Goal: Communication & Community: Answer question/provide support

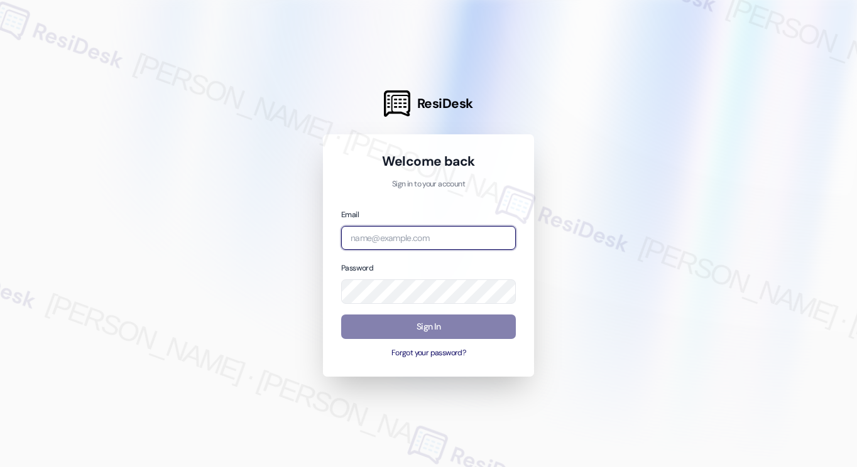
click at [435, 246] on input "email" at bounding box center [428, 238] width 175 height 25
type input "[EMAIL_ADDRESS][PERSON_NAME][PERSON_NAME][DOMAIN_NAME]"
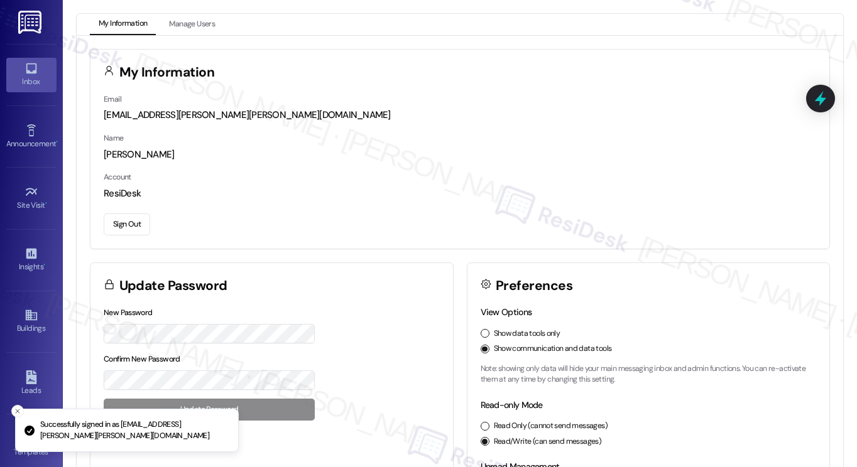
click at [25, 87] on div "Inbox" at bounding box center [31, 81] width 63 height 13
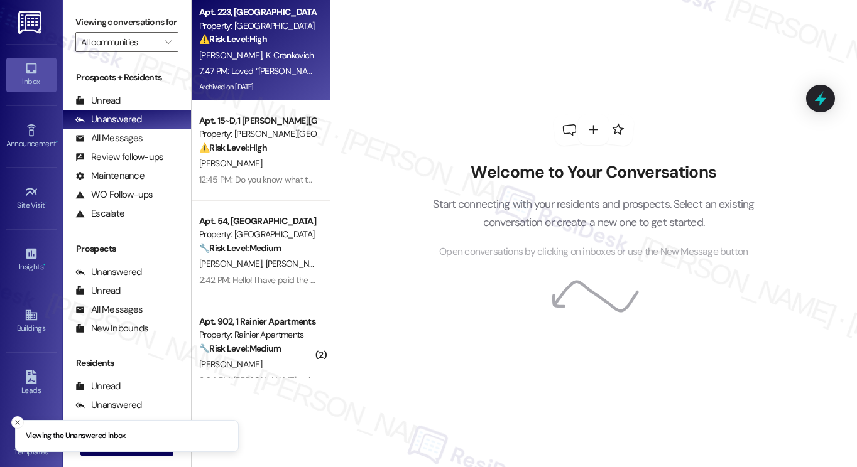
click at [256, 85] on div "Archived on [DATE]" at bounding box center [257, 87] width 119 height 16
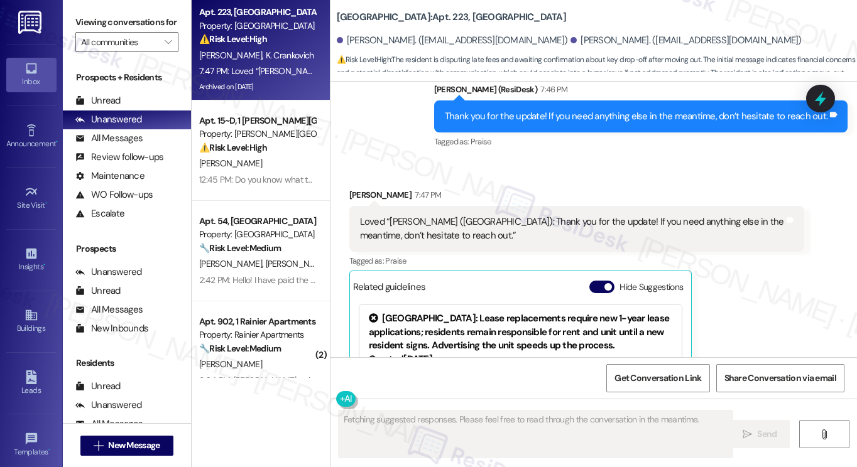
scroll to position [5986, 0]
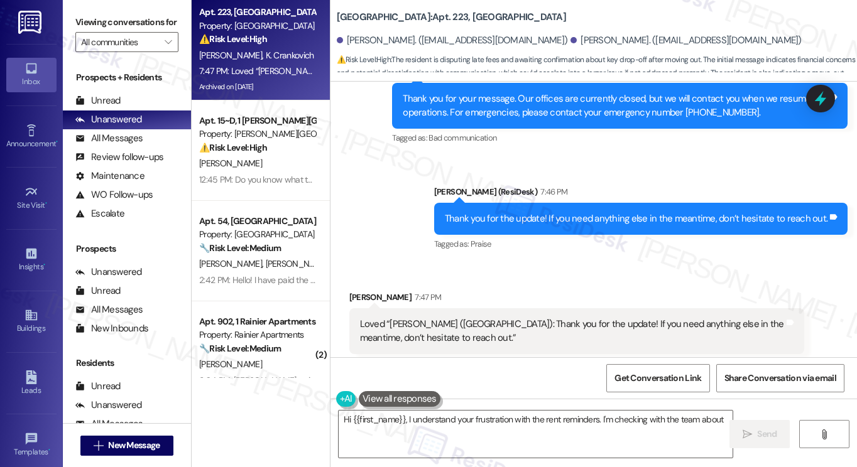
click at [596, 212] on div "Thank you for the update! If you need anything else in the meantime, don’t hesi…" at bounding box center [636, 218] width 383 height 13
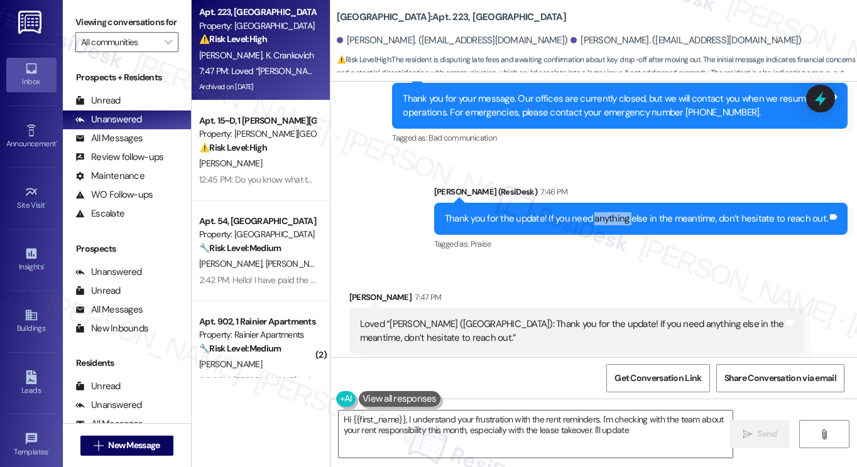
click at [596, 212] on div "Thank you for the update! If you need anything else in the meantime, don’t hesi…" at bounding box center [636, 218] width 383 height 13
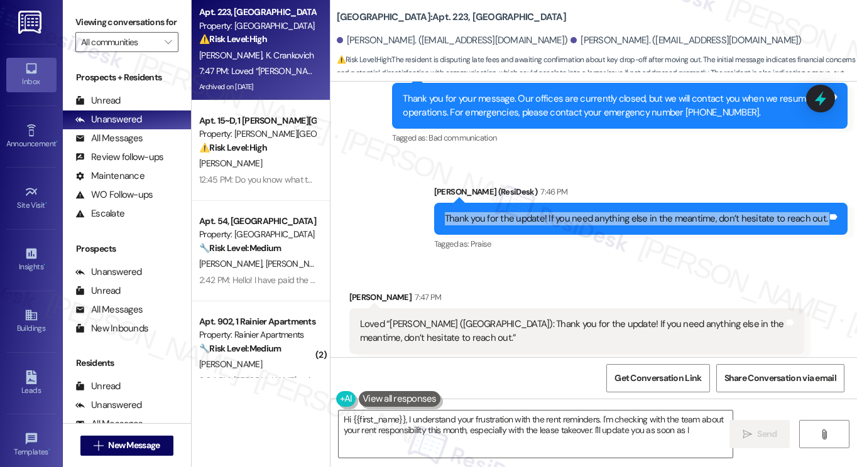
click at [596, 212] on div "Thank you for the update! If you need anything else in the meantime, don’t hesi…" at bounding box center [636, 218] width 383 height 13
type textarea "Hi {{first_name}}, I understand your frustration with the rent reminders. I'm c…"
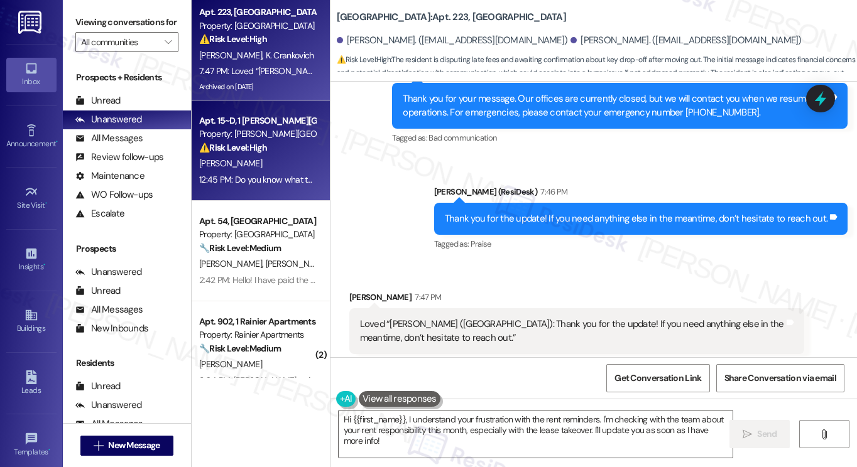
click at [295, 148] on div "⚠️ Risk Level: High The resident is disputing utility charges on their final bi…" at bounding box center [257, 147] width 116 height 13
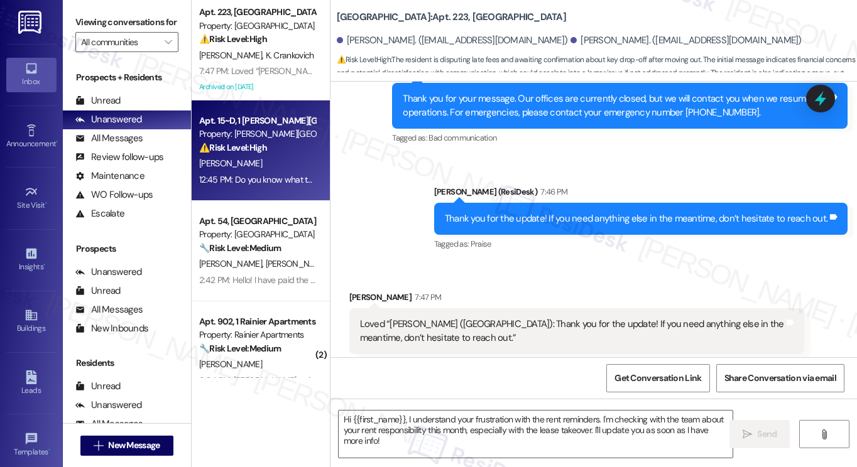
type textarea "Fetching suggested responses. Please feel free to read through the conversation…"
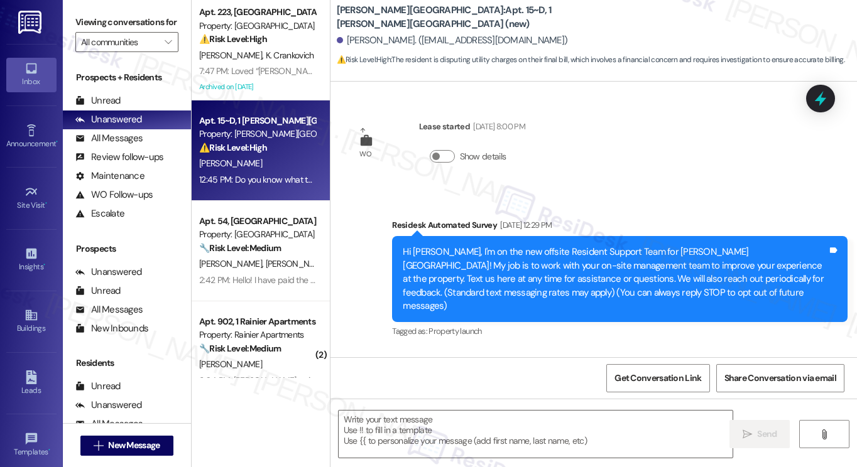
scroll to position [6426, 0]
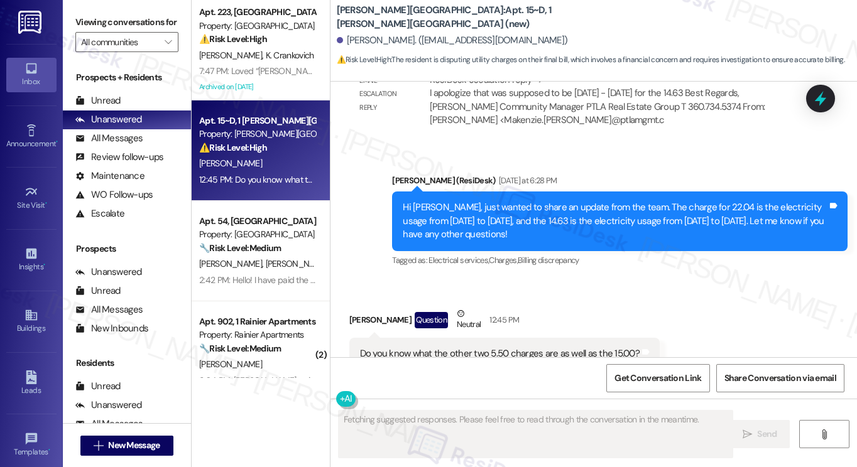
click at [477, 338] on div "Do you know what the other two 5.50 charges are as well as the 15.00? Tags and …" at bounding box center [504, 354] width 310 height 32
click at [479, 338] on div "Do you know what the other two 5.50 charges are as well as the 15.00? Tags and …" at bounding box center [504, 354] width 310 height 32
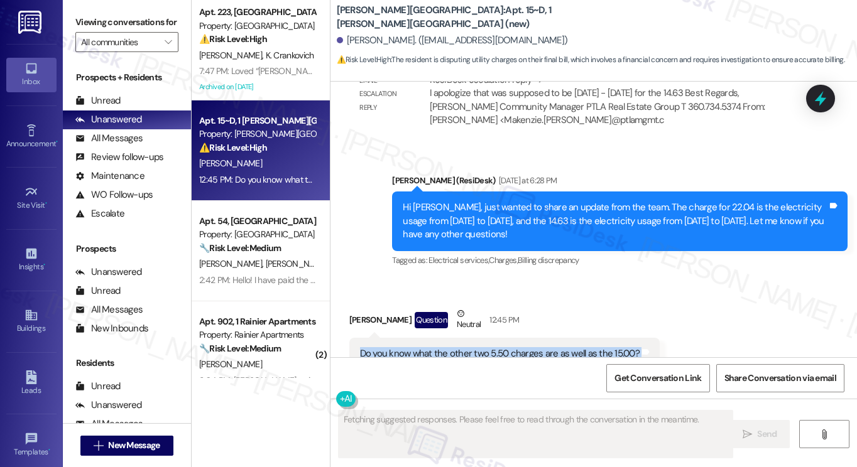
click at [479, 338] on div "Do you know what the other two 5.50 charges are as well as the 15.00? Tags and …" at bounding box center [504, 354] width 310 height 32
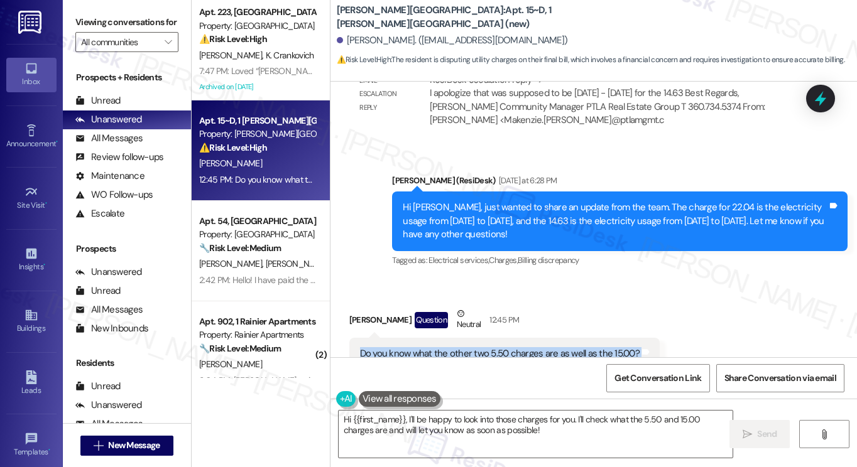
copy div "Do you know what the other two 5.50 charges are as well as the 15.00? Tags and …"
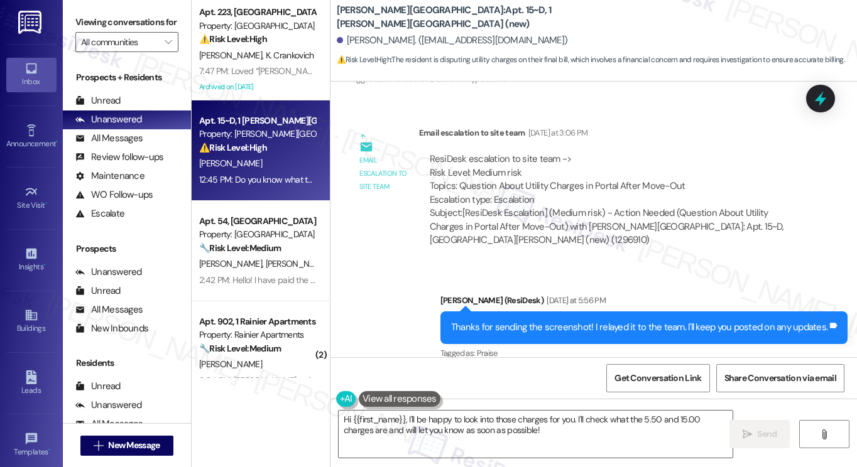
scroll to position [5861, 0]
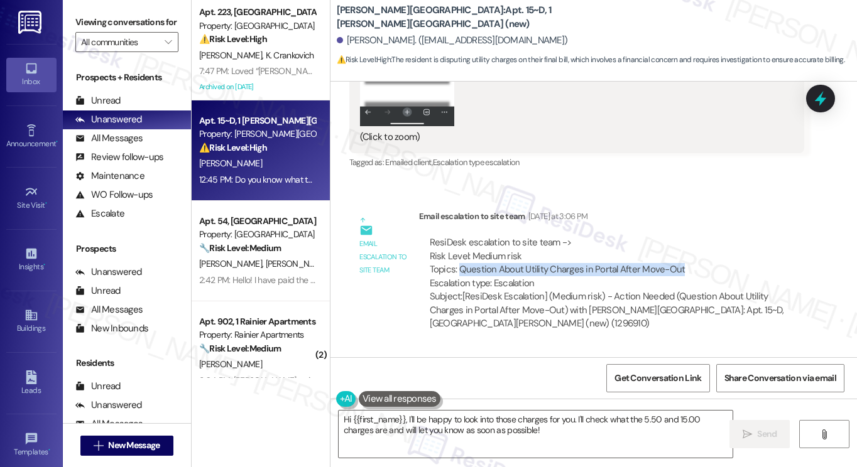
drag, startPoint x: 455, startPoint y: 230, endPoint x: 702, endPoint y: 230, distance: 247.5
click at [702, 236] on div "ResiDesk escalation to site team -> Risk Level: Medium risk Topics: Question Ab…" at bounding box center [612, 263] width 364 height 54
copy div "Question About Utility Charges in Portal After Move-Out"
click at [91, 9] on div "Viewing conversations for All communities " at bounding box center [127, 32] width 128 height 65
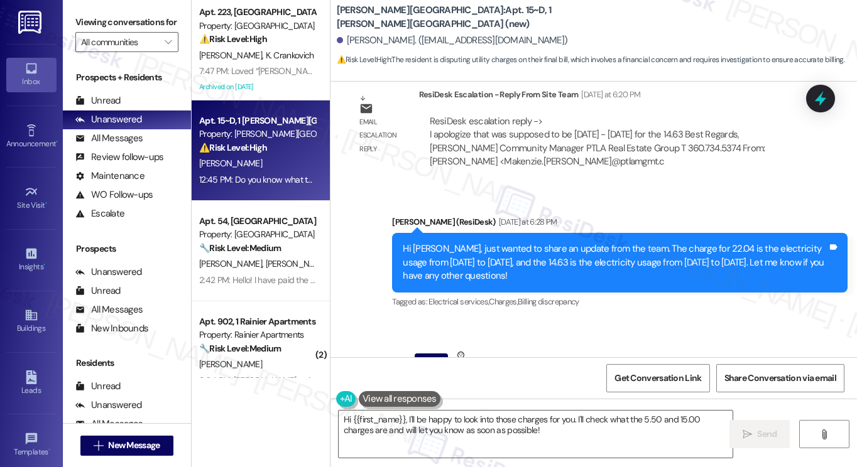
scroll to position [6426, 0]
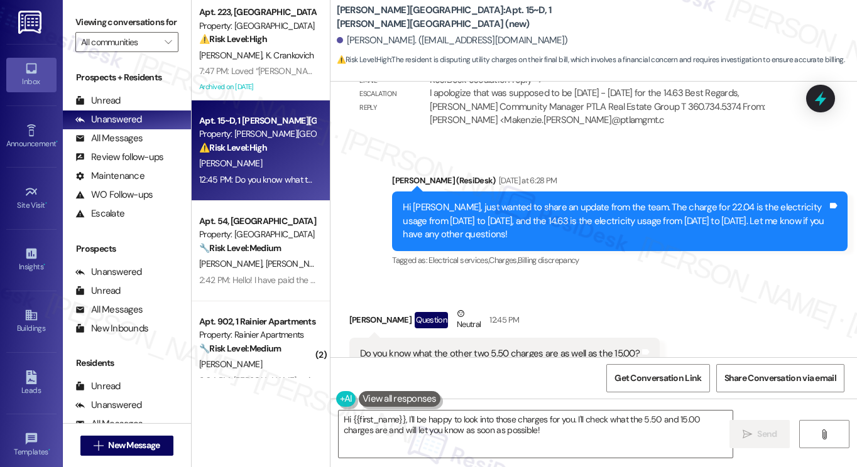
click at [360, 347] on div "Do you know what the other two 5.50 charges are as well as the 15.00?" at bounding box center [500, 353] width 280 height 13
copy div "Do you know what the other two 5.50 charges are as well as the 15.00? Tags and …"
click at [90, 29] on label "Viewing conversations for" at bounding box center [126, 22] width 103 height 19
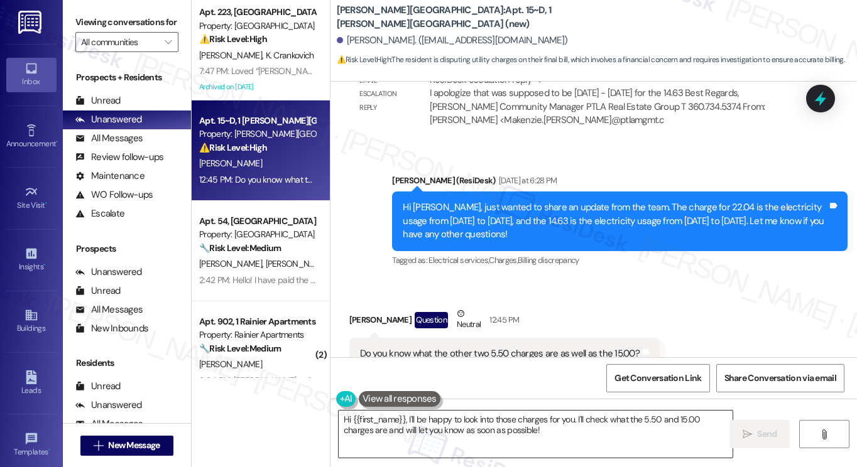
drag, startPoint x: 516, startPoint y: 432, endPoint x: 466, endPoint y: 427, distance: 50.5
click at [466, 427] on textarea "Hi {{first_name}}, I'll be happy to look into those charges for you. I'll check…" at bounding box center [536, 434] width 394 height 47
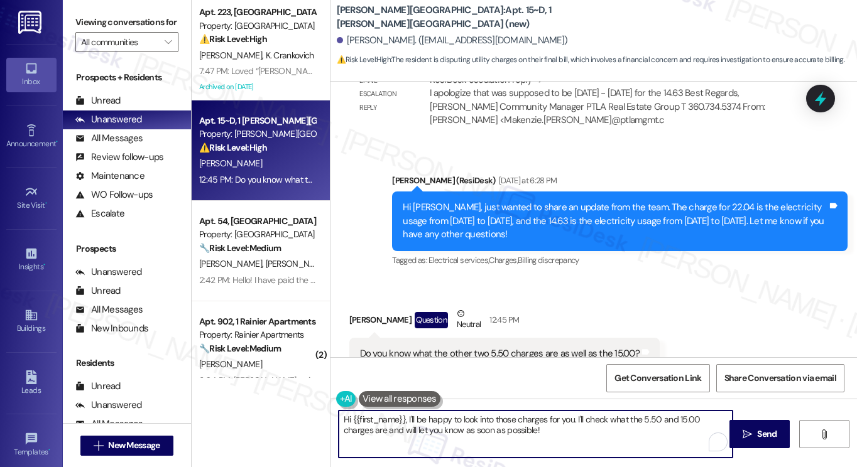
click at [548, 431] on textarea "Hi {{first_name}}, I'll be happy to look into those charges for you. I'll check…" at bounding box center [536, 434] width 394 height 47
click at [560, 431] on textarea "Hi {{first_name}}, I'll be happy to look into those charges for you. I'll check…" at bounding box center [536, 434] width 394 height 47
click at [488, 433] on textarea "Hi {{first_name}}, I'll be happy to look into those charges for you. I'll check…" at bounding box center [536, 434] width 394 height 47
drag, startPoint x: 542, startPoint y: 434, endPoint x: 535, endPoint y: 432, distance: 6.8
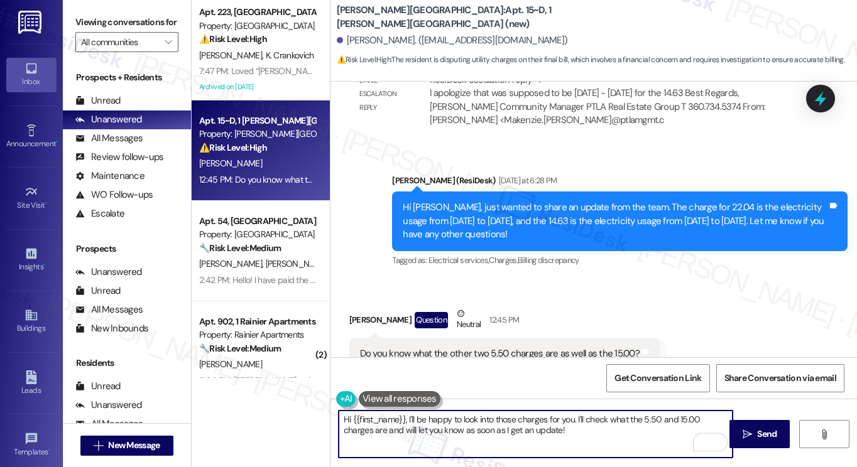
click at [542, 433] on textarea "Hi {{first_name}}, I'll be happy to look into those charges for you. I'll check…" at bounding box center [536, 434] width 394 height 47
click at [602, 419] on textarea "Hi {{first_name}}, I'll be happy to look into those charges for you. I'll check…" at bounding box center [536, 434] width 394 height 47
type textarea "Hi {{first_name}}, I'll be happy to look into those charges for you. I'll check…"
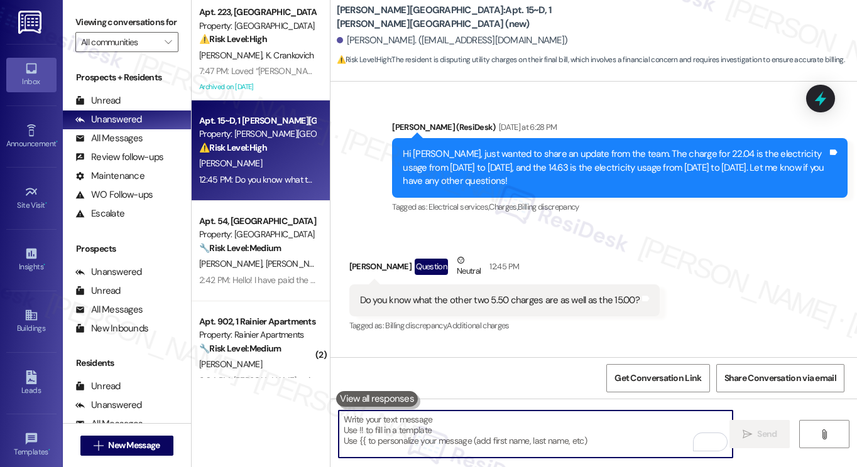
scroll to position [6527, 0]
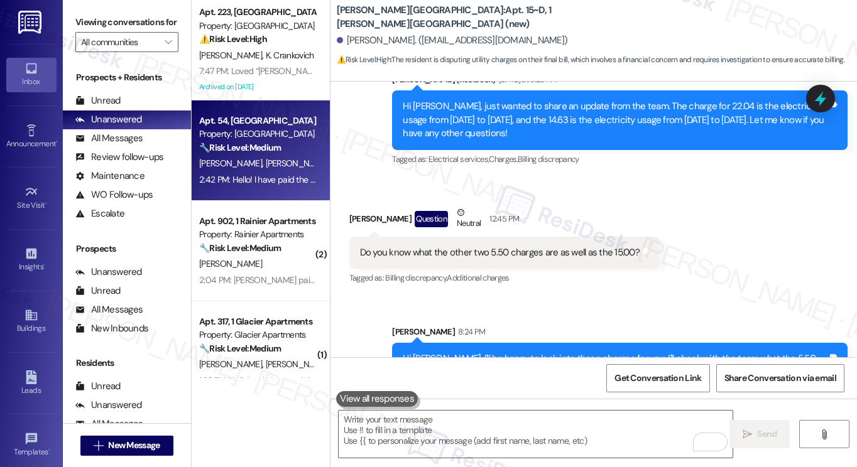
click at [266, 133] on div "Property: [GEOGRAPHIC_DATA]" at bounding box center [257, 134] width 116 height 13
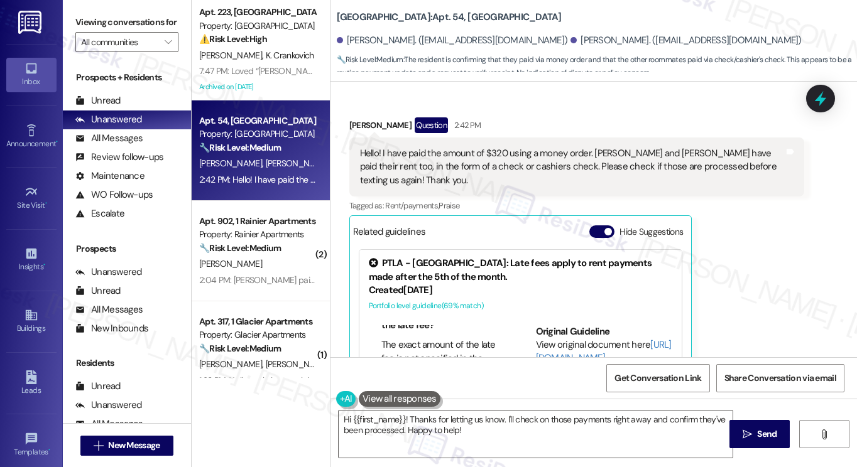
scroll to position [377, 0]
click at [485, 147] on div "Hello! I have paid the amount of $320 using a money order. [PERSON_NAME] and [P…" at bounding box center [572, 167] width 425 height 40
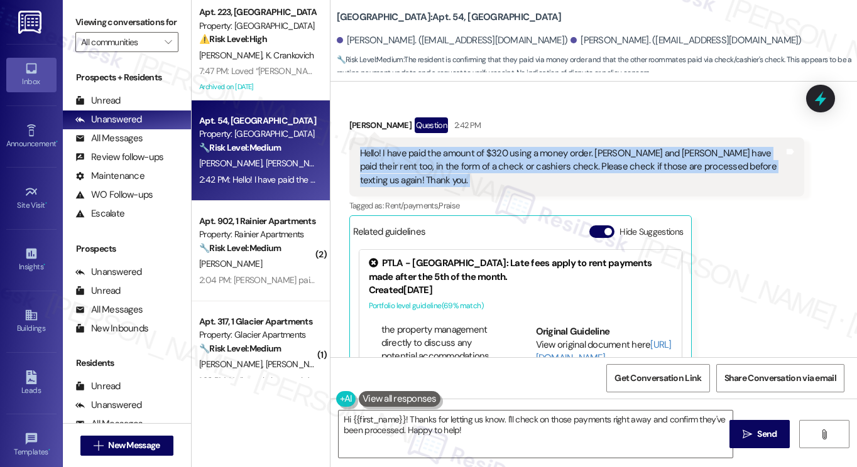
click at [485, 147] on div "Hello! I have paid the amount of $320 using a money order. [PERSON_NAME] and [P…" at bounding box center [572, 167] width 425 height 40
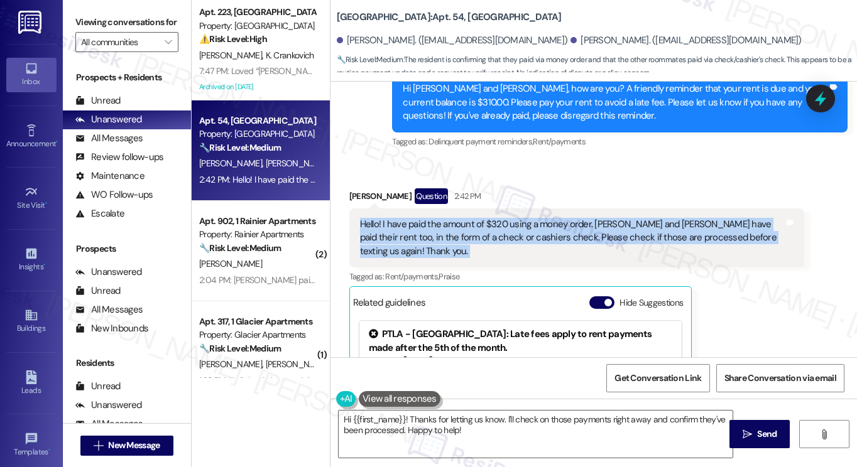
scroll to position [871, 0]
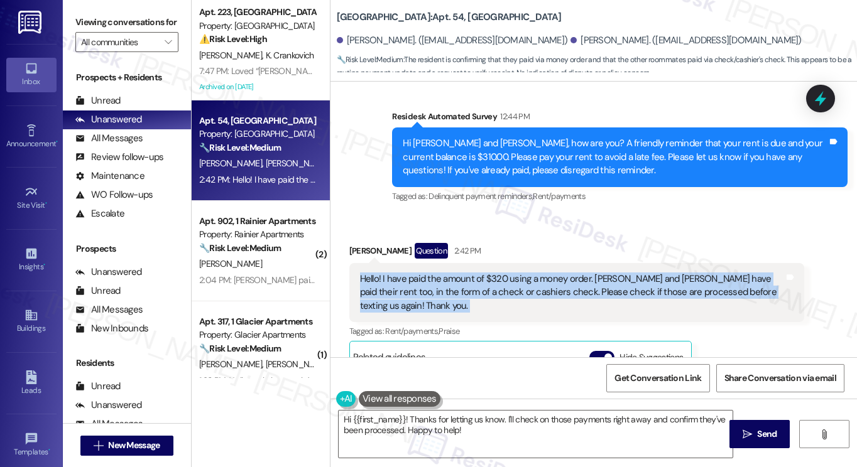
click at [492, 273] on div "Hello! I have paid the amount of $320 using a money order. [PERSON_NAME] and [P…" at bounding box center [572, 293] width 425 height 40
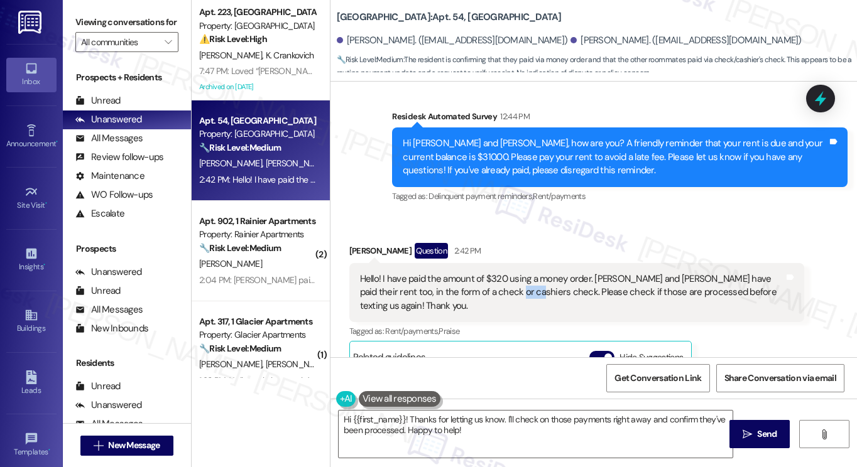
click at [492, 273] on div "Hello! I have paid the amount of $320 using a money order. [PERSON_NAME] and [P…" at bounding box center [572, 293] width 425 height 40
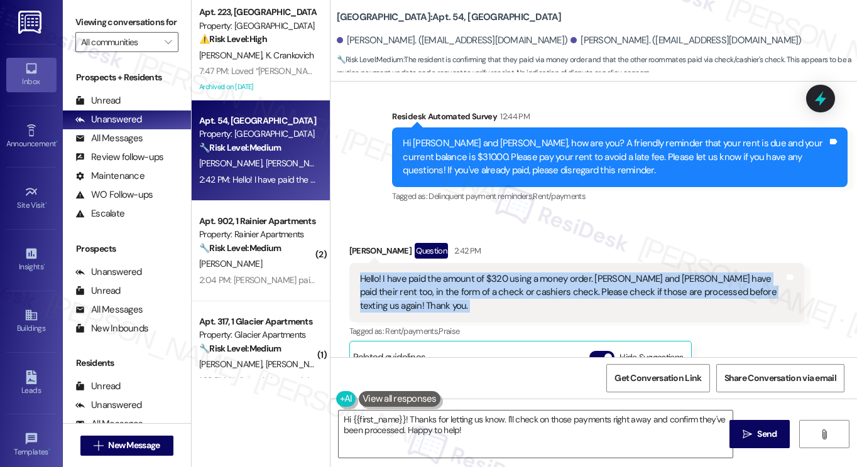
click at [492, 273] on div "Hello! I have paid the amount of $320 using a money order. [PERSON_NAME] and [P…" at bounding box center [572, 293] width 425 height 40
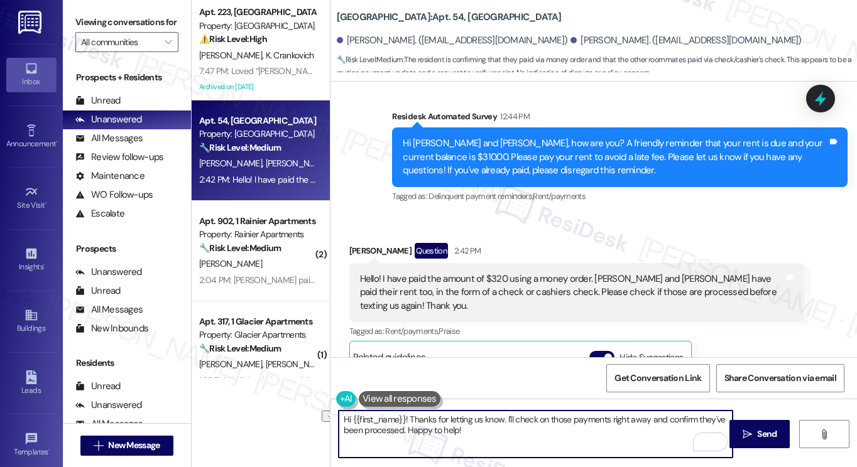
drag, startPoint x: 535, startPoint y: 420, endPoint x: 567, endPoint y: 419, distance: 31.4
click at [567, 419] on textarea "Hi {{first_name}}! Thanks for letting us know. I'll check on those payments rig…" at bounding box center [536, 434] width 394 height 47
click at [359, 243] on div "[PERSON_NAME] Question 2:42 PM" at bounding box center [576, 253] width 455 height 20
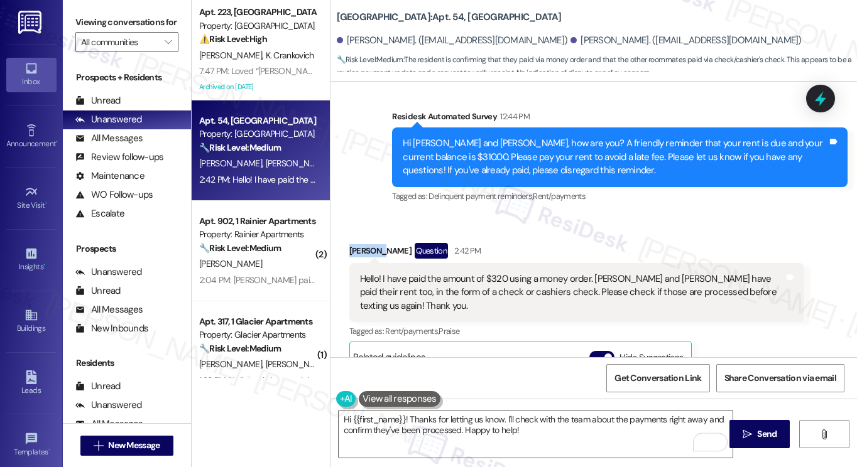
click at [359, 243] on div "[PERSON_NAME] Question 2:42 PM" at bounding box center [576, 253] width 455 height 20
copy div "Avianna"
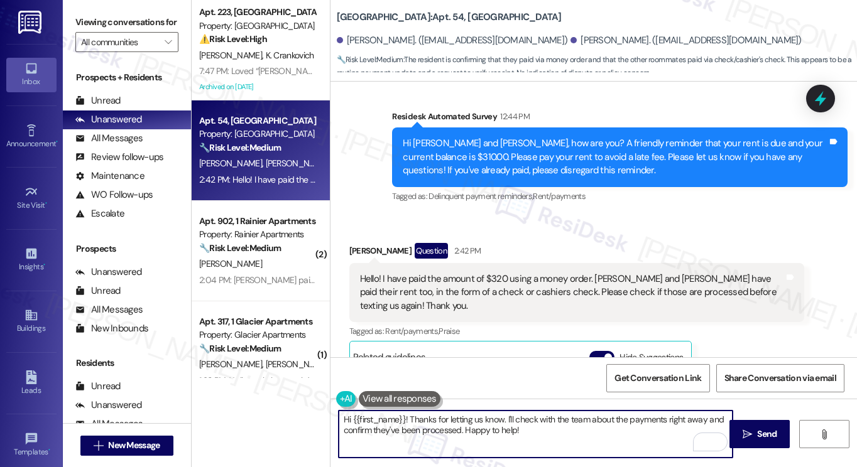
drag, startPoint x: 351, startPoint y: 420, endPoint x: 398, endPoint y: 412, distance: 47.7
click at [404, 412] on textarea "Hi {{first_name}}! Thanks for letting us know. I'll check with the team about t…" at bounding box center [536, 434] width 394 height 47
paste textarea "Avianna"
click at [525, 417] on textarea "Hi Avianna! Thanks for letting us know. I'll check with the team about the paym…" at bounding box center [536, 434] width 394 height 47
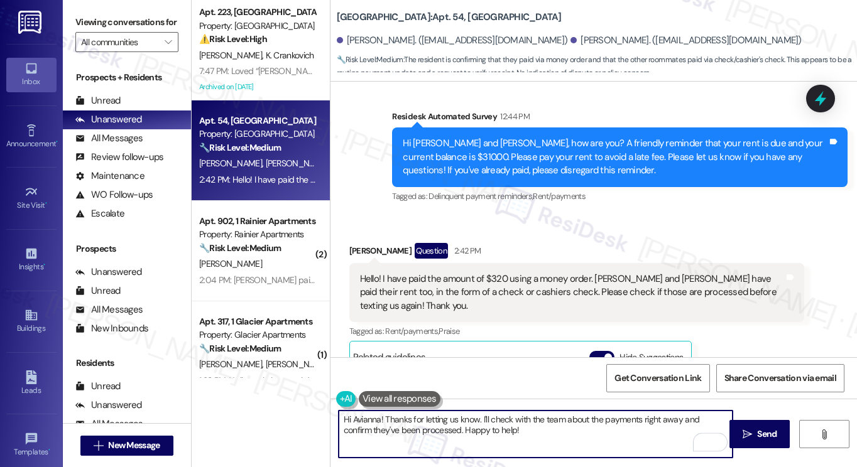
click at [525, 417] on textarea "Hi Avianna! Thanks for letting us know. I'll check with the team about the paym…" at bounding box center [536, 434] width 394 height 47
click at [613, 419] on textarea "Hi Avianna! Thanks for letting us know. I'll check with the team about the paym…" at bounding box center [536, 434] width 394 height 47
drag, startPoint x: 509, startPoint y: 432, endPoint x: 433, endPoint y: 433, distance: 76.0
click at [433, 433] on textarea "Hi Avianna! Thanks for letting us know. I'll check with the team about the paym…" at bounding box center [536, 434] width 394 height 47
click at [715, 419] on textarea "Hi Avianna! Thanks for letting us know. I'll check with the team about the paym…" at bounding box center [536, 434] width 394 height 47
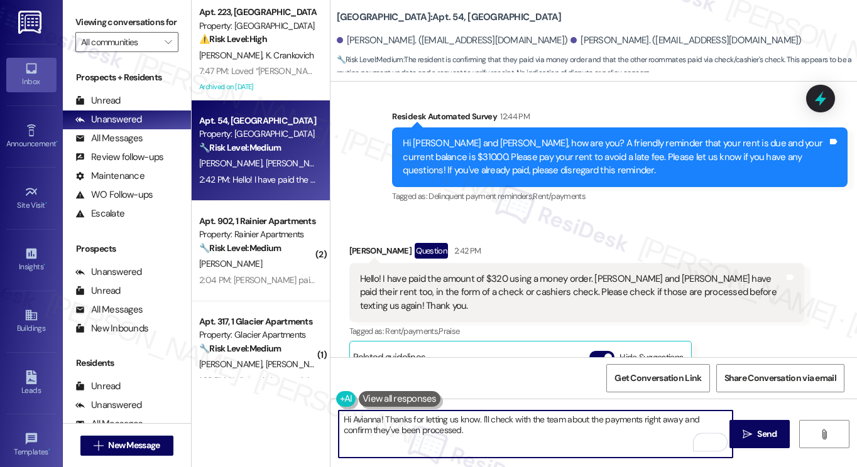
click at [715, 419] on textarea "Hi Avianna! Thanks for letting us know. I'll check with the team about the paym…" at bounding box center [536, 434] width 394 height 47
click at [724, 417] on textarea "Hi Avianna! Thanks for letting us know. I'll check with the team about the paym…" at bounding box center [536, 434] width 394 height 47
click at [528, 431] on textarea "Hi Avianna! Thanks for letting us know. I'll check with the team about the paym…" at bounding box center [536, 434] width 394 height 47
type textarea "Hi Avianna! Thanks for letting us know. I'll check with the team about the paym…"
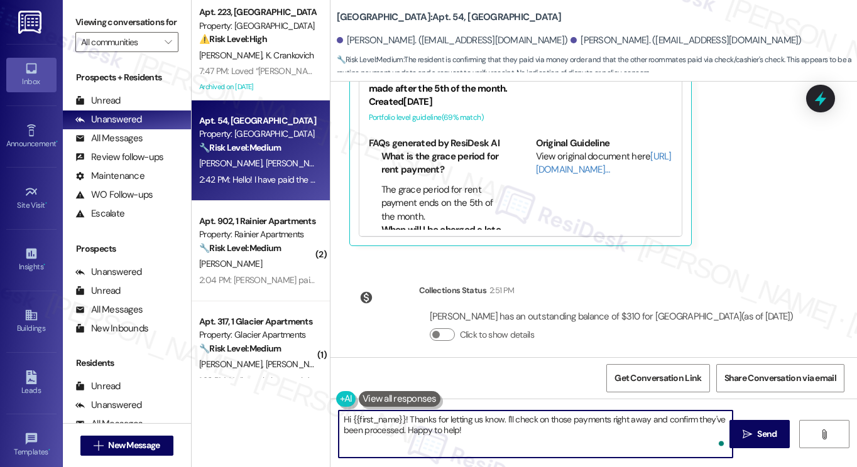
scroll to position [1287, 0]
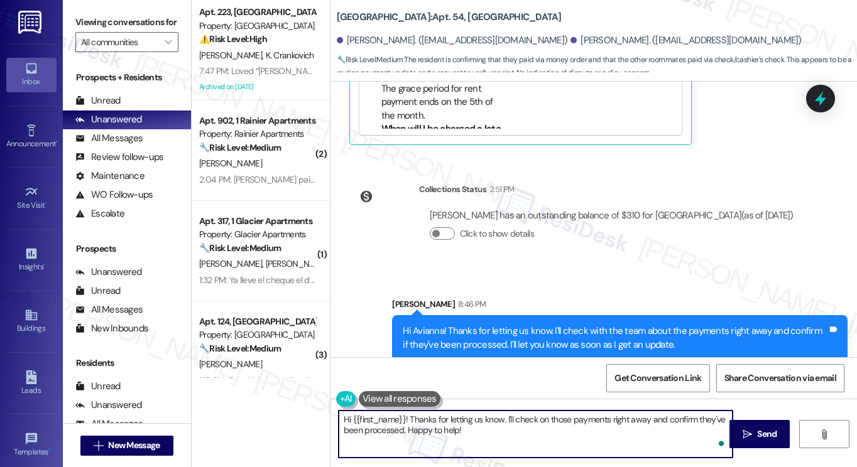
type textarea "Hi {{first_name}}! Thanks for letting us know. I'll check on those payments rig…"
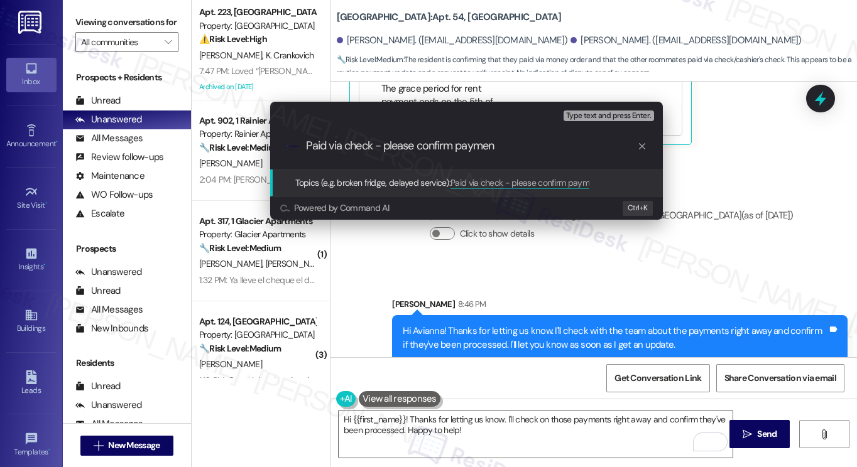
type input "Paid via check - please confirm payment"
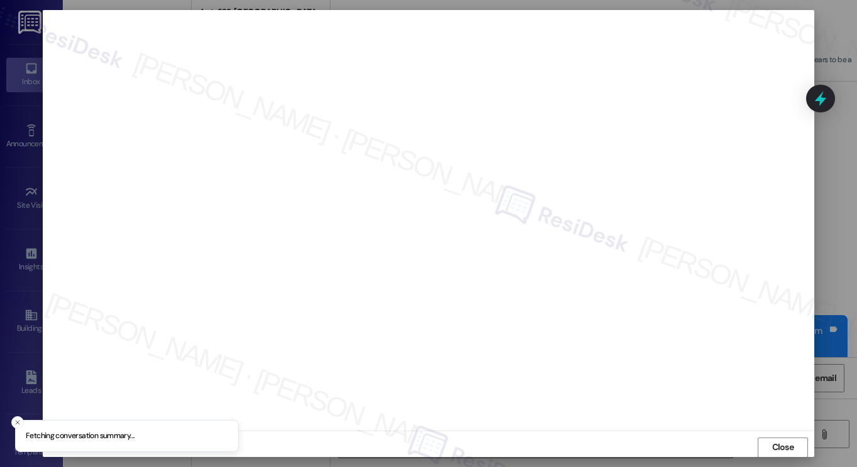
scroll to position [0, 0]
click at [779, 439] on span "Close" at bounding box center [783, 448] width 27 height 19
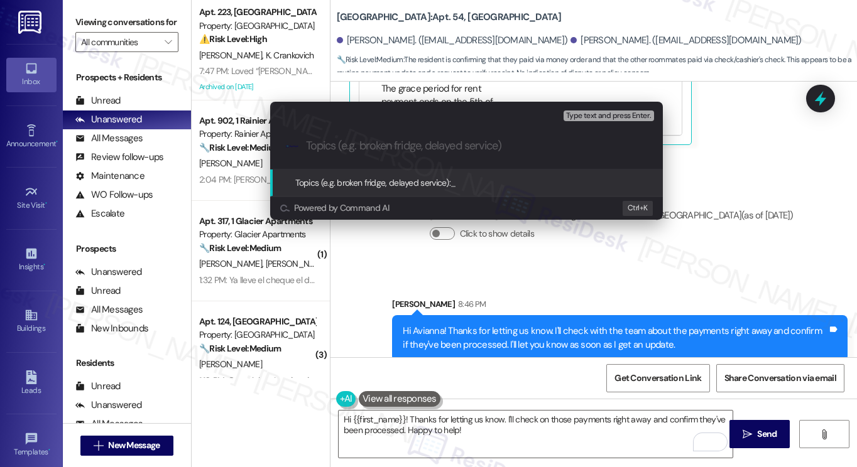
paste input "Paid via check - please confirm payment"
click at [359, 144] on input "Paid via check - please confirm payment" at bounding box center [471, 145] width 331 height 13
type input "Paid via money order- please confirm payment"
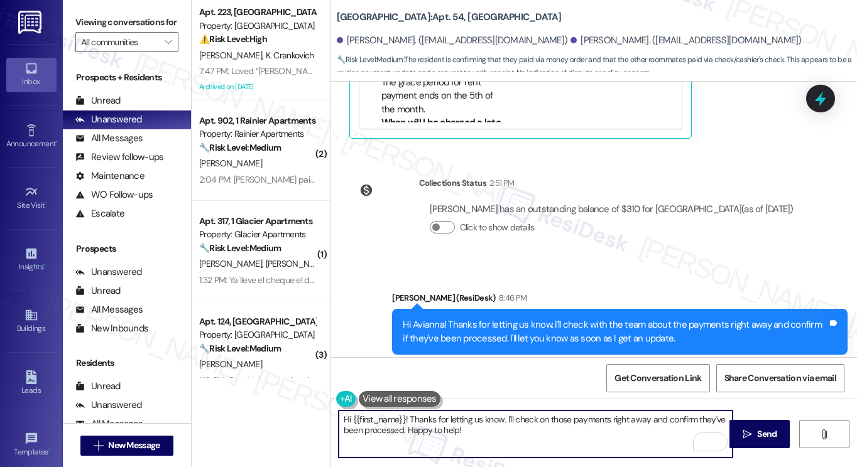
scroll to position [1305, 0]
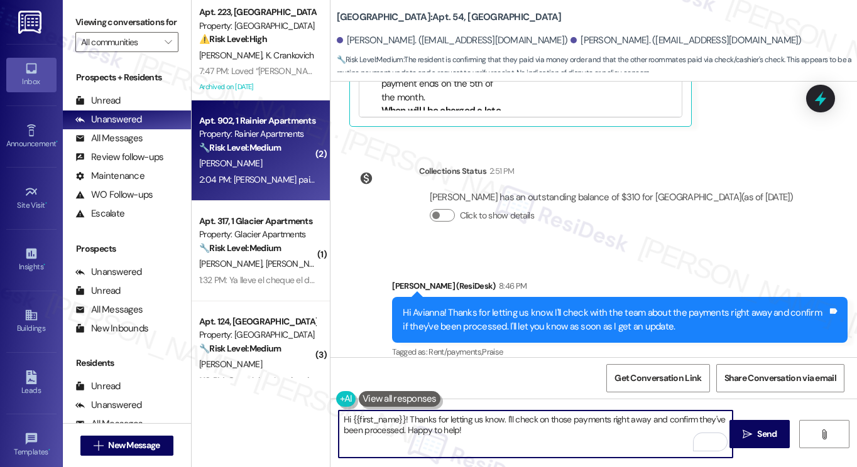
click at [269, 163] on div "[PERSON_NAME]" at bounding box center [257, 164] width 119 height 16
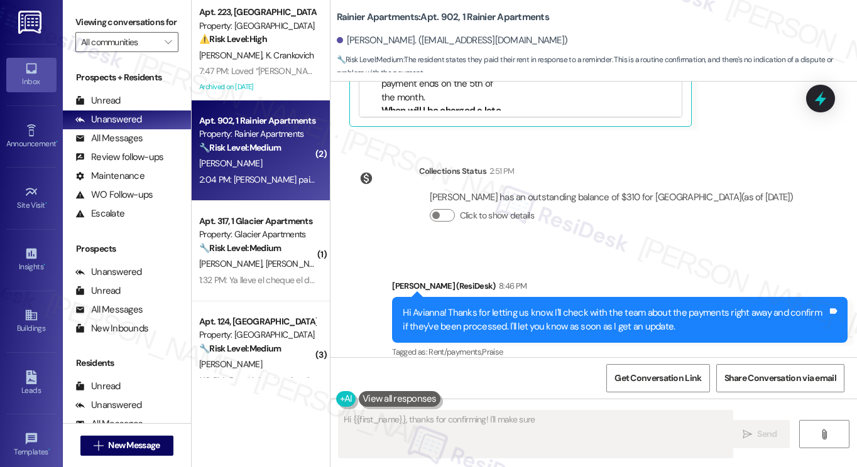
scroll to position [533, 0]
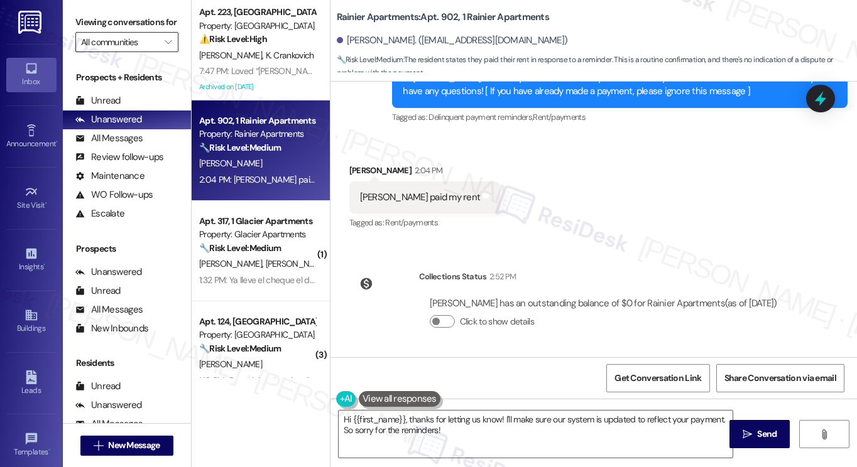
drag, startPoint x: 88, startPoint y: 31, endPoint x: 110, endPoint y: 47, distance: 27.4
click at [88, 31] on label "Viewing conversations for" at bounding box center [126, 22] width 103 height 19
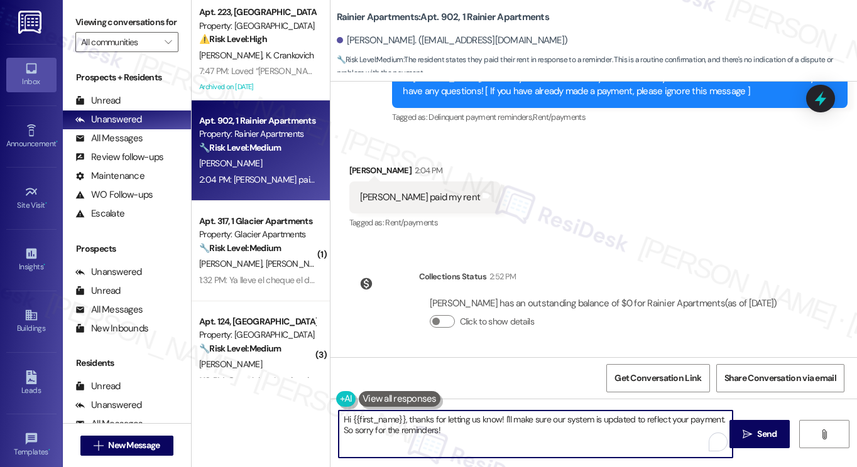
click at [437, 439] on textarea "Hi {{first_name}}, thanks for letting us know! I'll make sure our system is upd…" at bounding box center [536, 434] width 394 height 47
paste textarea "Great! Thanks for confirming! If you have any questions or concerns in the futu…"
click at [354, 164] on div "[PERSON_NAME] 2:04 PM" at bounding box center [424, 173] width 151 height 18
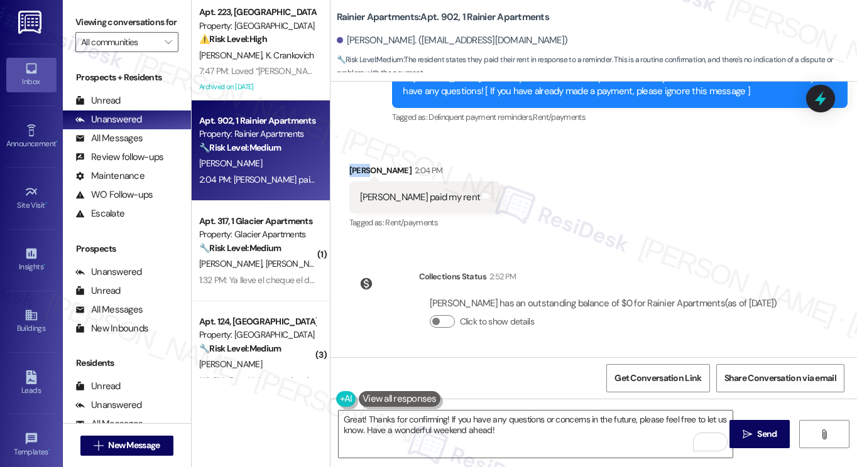
click at [354, 164] on div "[PERSON_NAME] 2:04 PM" at bounding box center [424, 173] width 151 height 18
copy div "[PERSON_NAME]"
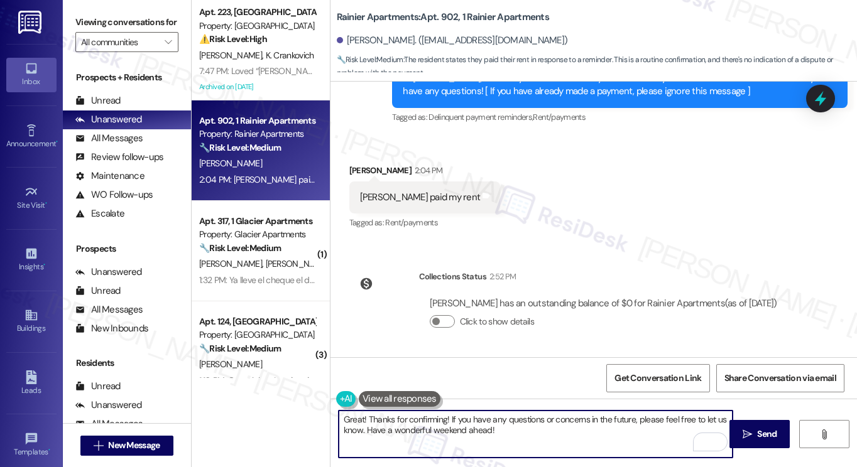
click at [440, 418] on textarea "Great! Thanks for confirming! If you have any questions or concerns in the futu…" at bounding box center [536, 434] width 394 height 47
click at [441, 419] on textarea "Great! Thanks for confirming! If you have any questions or concerns in the futu…" at bounding box center [536, 434] width 394 height 47
paste textarea "[PERSON_NAME]"
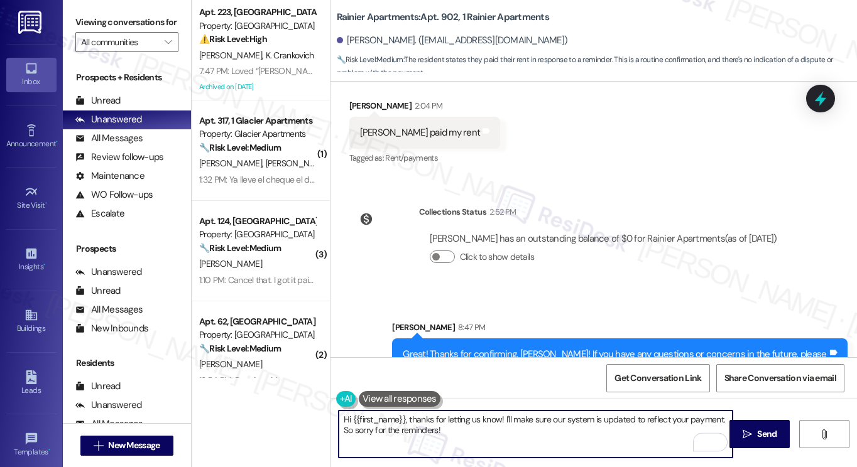
scroll to position [634, 0]
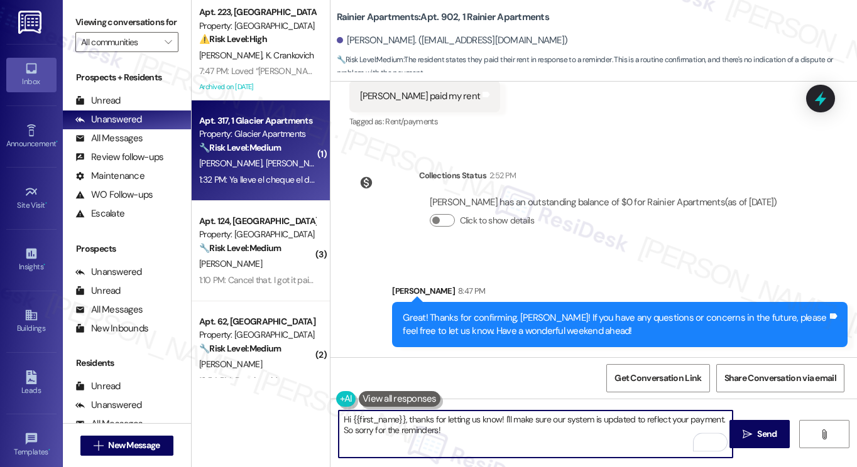
type textarea "Hi {{first_name}}, thanks for letting us know! I'll make sure our system is upd…"
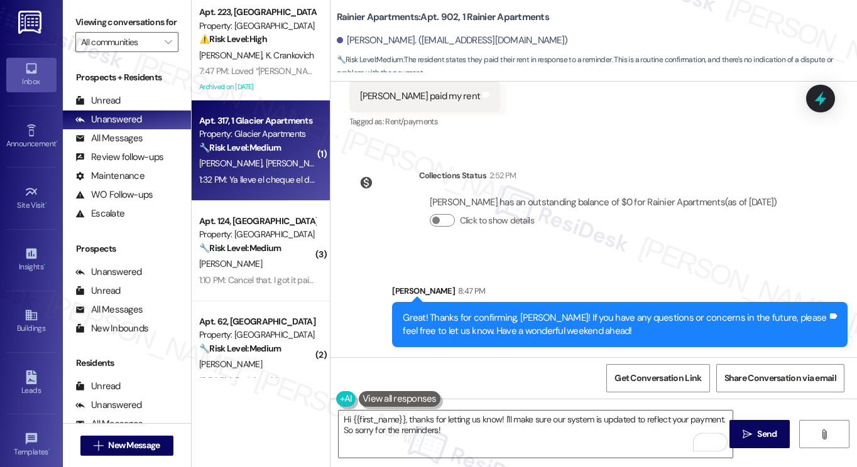
click at [332, 163] on span "[PERSON_NAME]" at bounding box center [365, 163] width 67 height 11
type textarea "Fetching suggested responses. Please feel free to read through the conversation…"
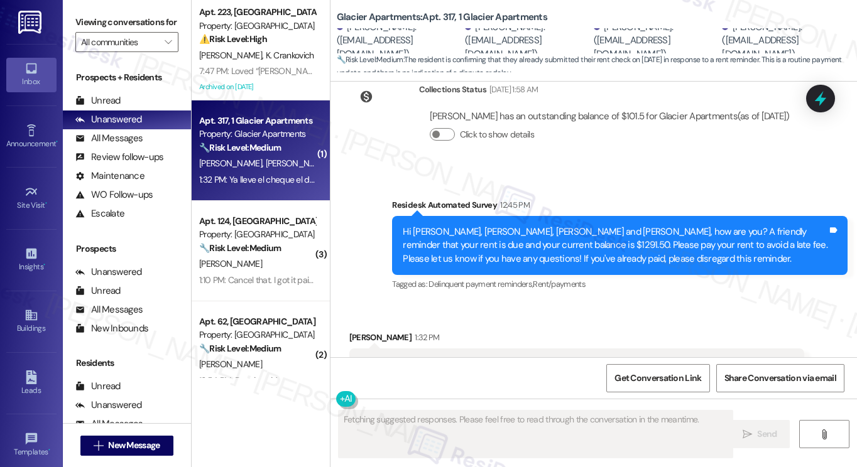
scroll to position [1397, 0]
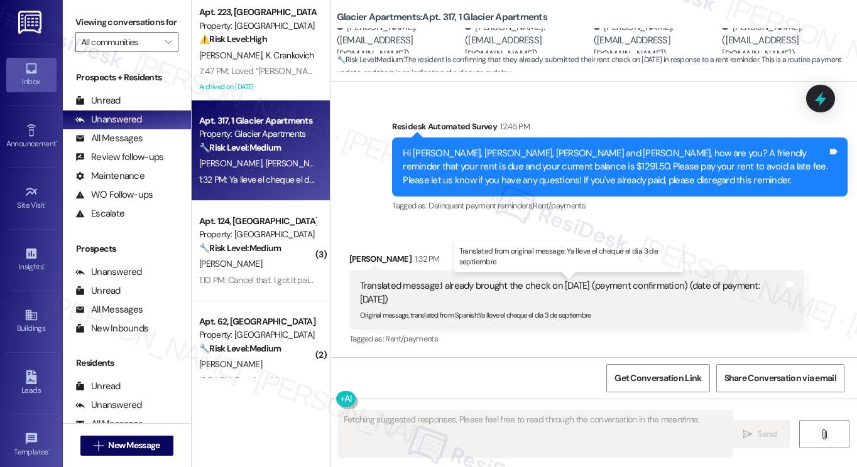
drag, startPoint x: 440, startPoint y: 283, endPoint x: 589, endPoint y: 298, distance: 149.7
click at [589, 298] on div "Translated message: I already brought the check on [DATE] (payment confirmation…" at bounding box center [572, 293] width 425 height 27
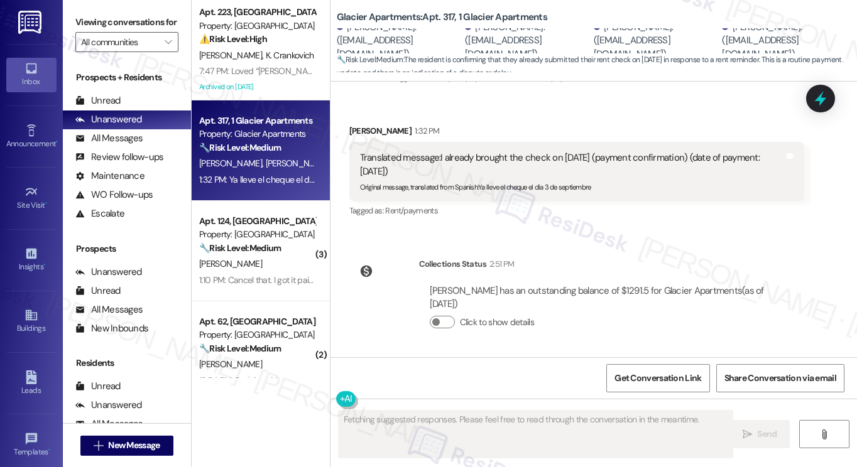
scroll to position [1525, 0]
click at [472, 156] on div "Translated message: I already brought the check on [DATE] (payment confirmation…" at bounding box center [572, 164] width 425 height 27
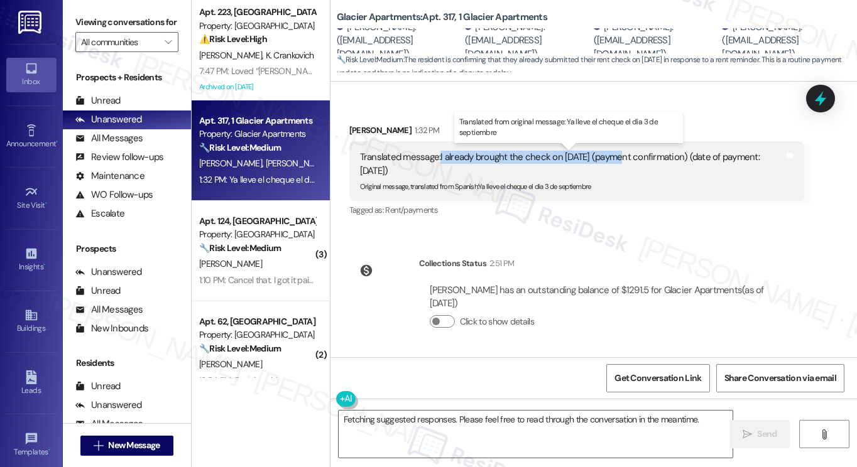
drag, startPoint x: 437, startPoint y: 156, endPoint x: 619, endPoint y: 161, distance: 182.3
click at [619, 161] on div "Translated message: I already brought the check on [DATE] (payment confirmation…" at bounding box center [572, 164] width 425 height 27
copy div "I already brought the check on [DATE]"
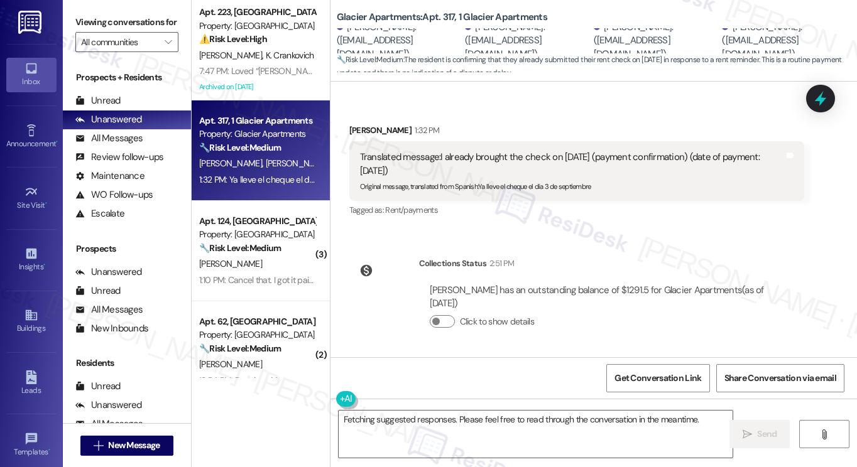
click at [87, 17] on label "Viewing conversations for" at bounding box center [126, 22] width 103 height 19
click at [413, 424] on textarea "Fetching suggested responses. Please feel free to read through the conversation…" at bounding box center [536, 434] width 394 height 47
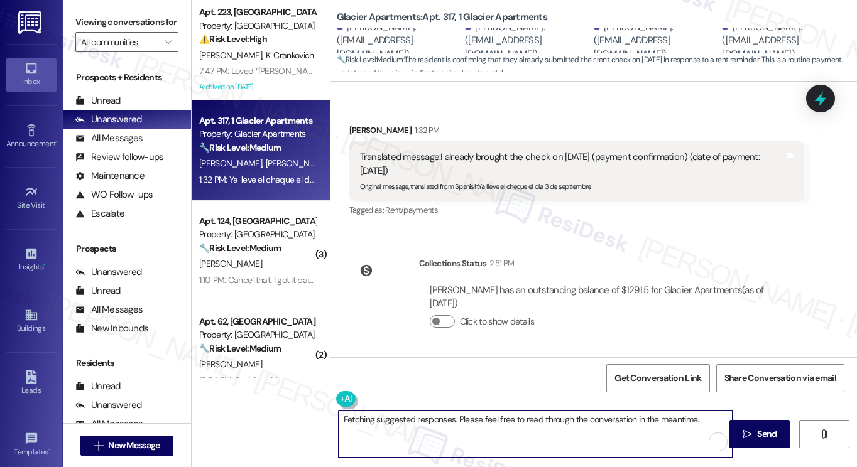
click at [413, 424] on textarea "Fetching suggested responses. Please feel free to read through the conversation…" at bounding box center [536, 434] width 394 height 47
paste textarea "Thank you for letting us know. I’ll check with the team to confirm that your ch…"
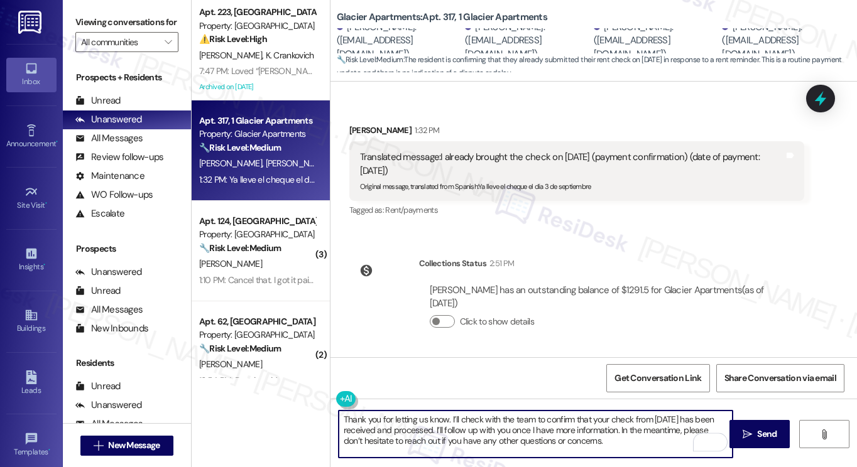
click at [355, 126] on div "[PERSON_NAME] 1:32 PM" at bounding box center [576, 133] width 455 height 18
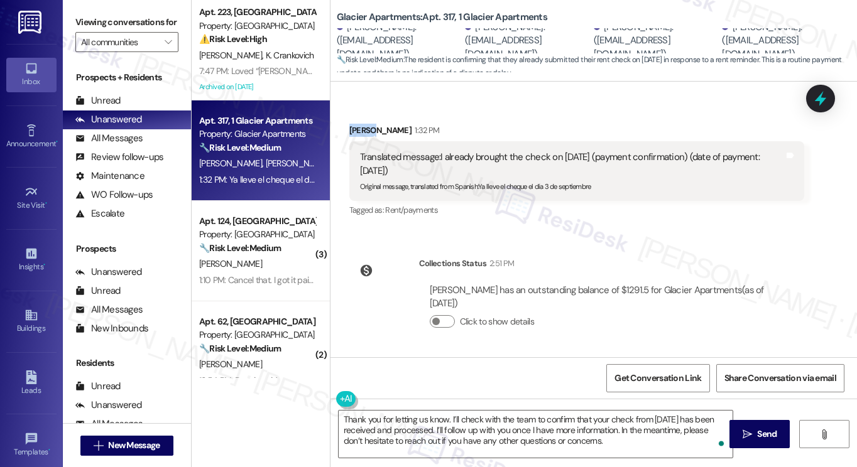
copy div "[PERSON_NAME]"
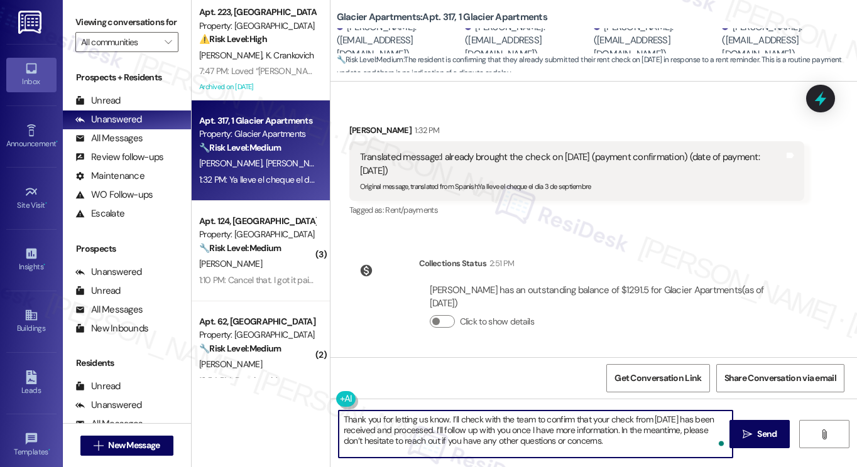
click at [339, 419] on textarea "Thank you for letting us know. I’ll check with the team to confirm that your ch…" at bounding box center [536, 434] width 394 height 47
paste textarea "[PERSON_NAME]"
drag, startPoint x: 692, startPoint y: 443, endPoint x: 711, endPoint y: 429, distance: 23.9
click at [711, 429] on textarea "Hi [PERSON_NAME]! Thank you for letting us know. I’ll check with the team to co…" at bounding box center [536, 434] width 394 height 47
type textarea "Hi [PERSON_NAME]! Thank you for letting us know. I’ll check with the team to co…"
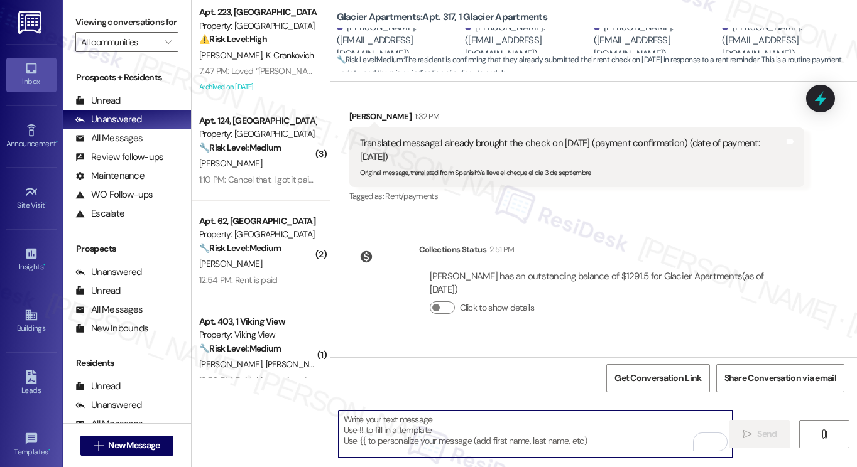
scroll to position [1501, 0]
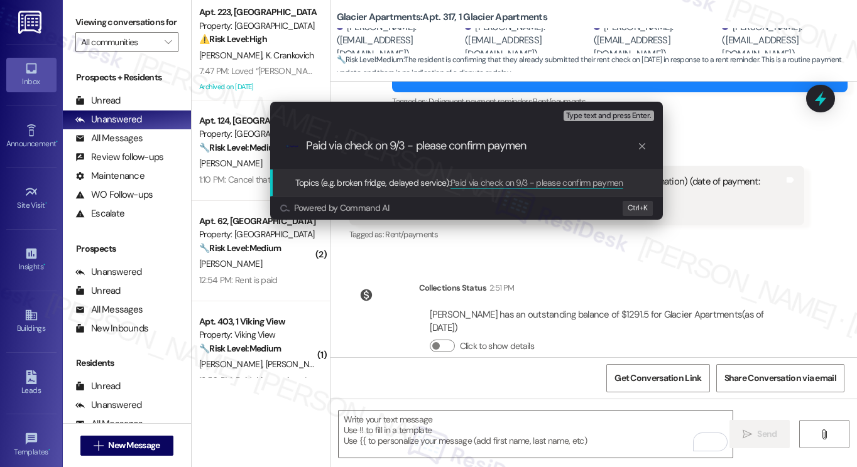
type input "Paid via check on 9/3 - please confirm payment"
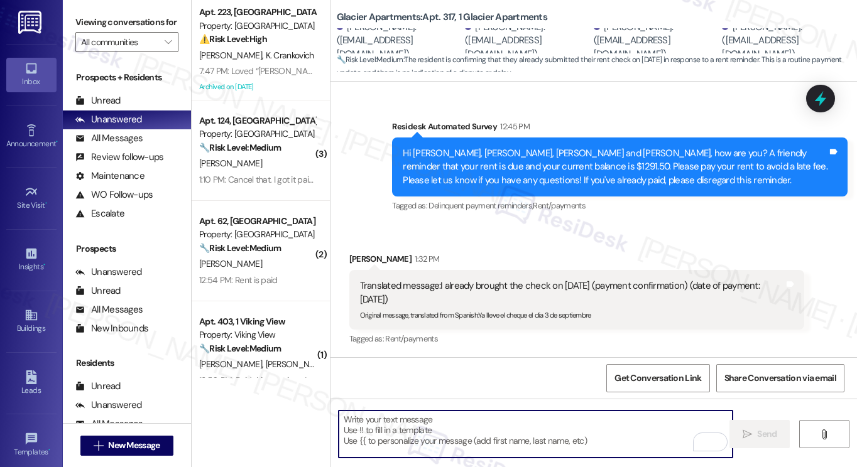
scroll to position [1397, 0]
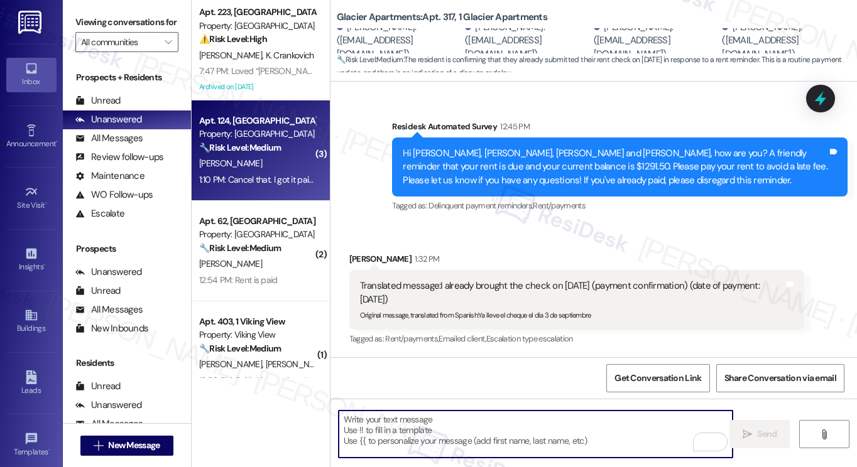
click at [278, 173] on div "1:10 PM: Cancel that. I got it paid on resident portal. 1:10 PM: Cancel that. I…" at bounding box center [257, 180] width 119 height 16
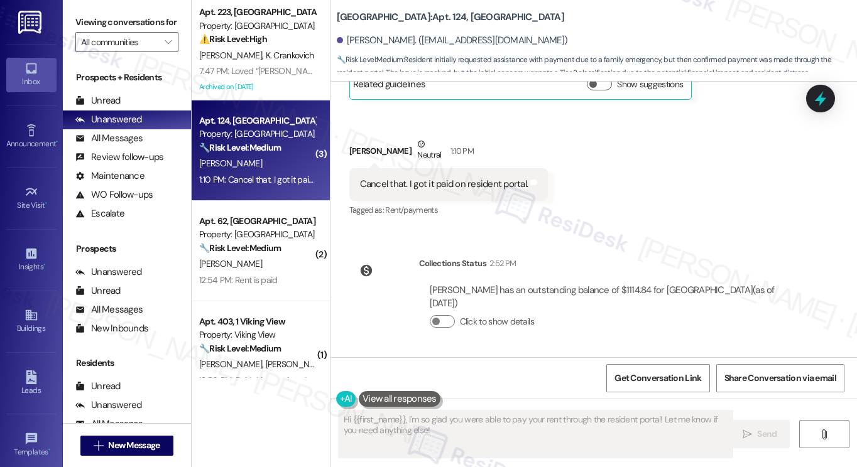
scroll to position [1028, 0]
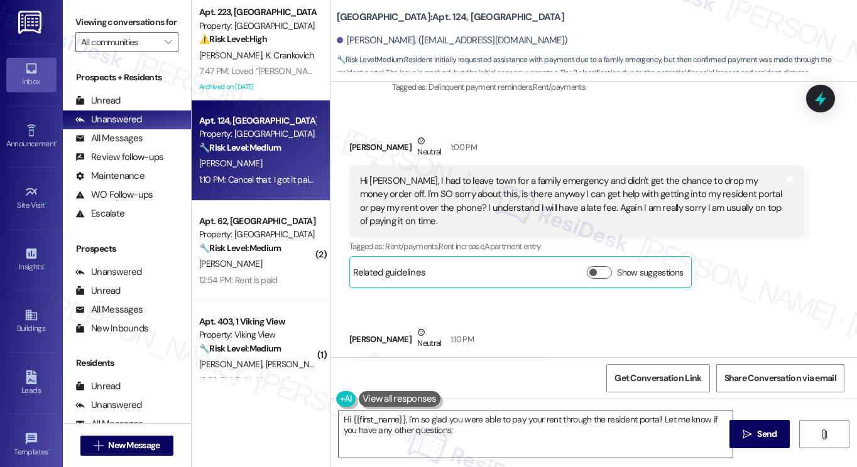
click at [423, 193] on div "Hi [PERSON_NAME], I had to leave town for a family emergency and didn't get the…" at bounding box center [572, 202] width 425 height 54
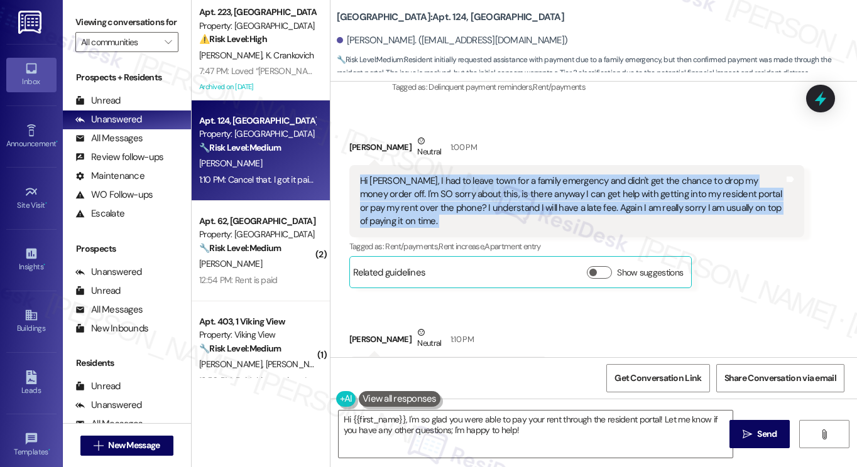
click at [423, 193] on div "Hi [PERSON_NAME], I had to leave town for a family emergency and didn't get the…" at bounding box center [572, 202] width 425 height 54
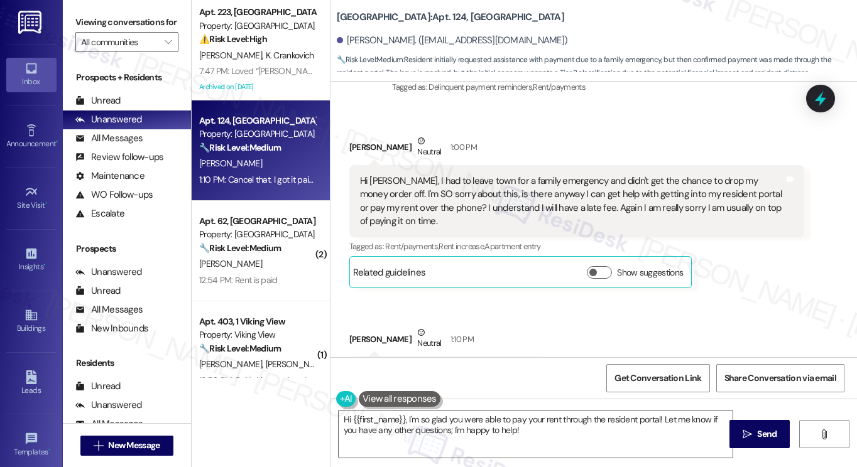
click at [554, 156] on div "[PERSON_NAME] Neutral 1:00 PM" at bounding box center [576, 149] width 455 height 31
click at [533, 197] on div "Hi [PERSON_NAME], I had to leave town for a family emergency and didn't get the…" at bounding box center [572, 202] width 425 height 54
click at [532, 197] on div "Hi [PERSON_NAME], I had to leave town for a family emergency and didn't get the…" at bounding box center [572, 202] width 425 height 54
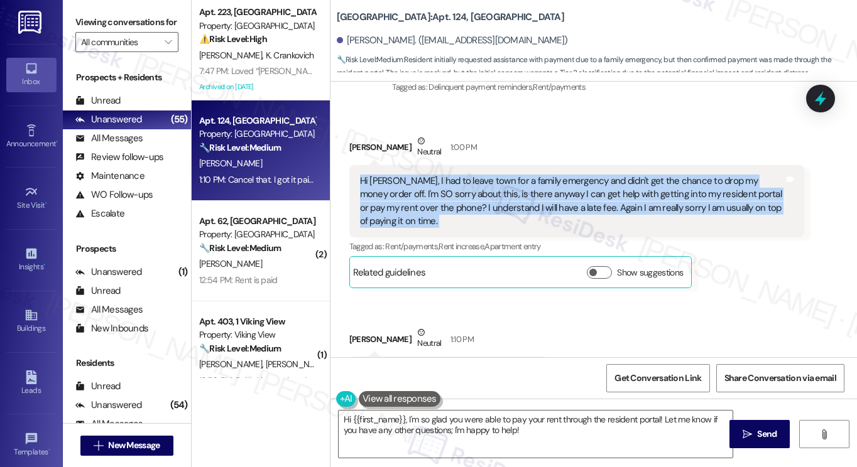
click at [532, 197] on div "Hi [PERSON_NAME], I had to leave town for a family emergency and didn't get the…" at bounding box center [572, 202] width 425 height 54
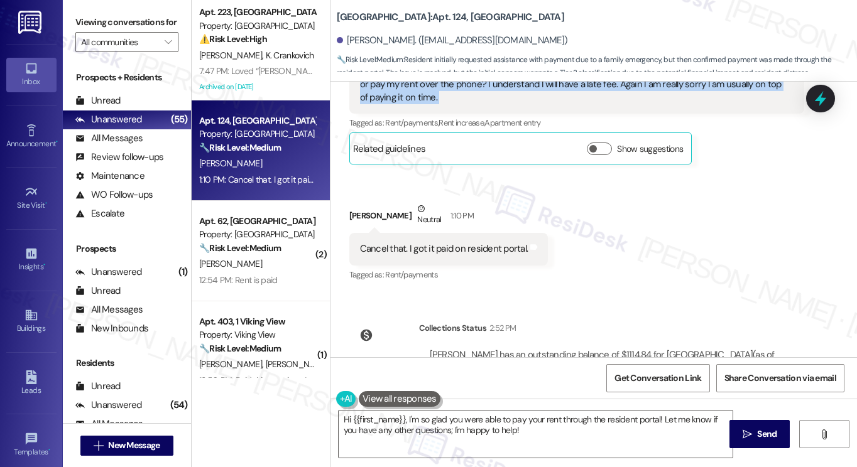
scroll to position [1216, 0]
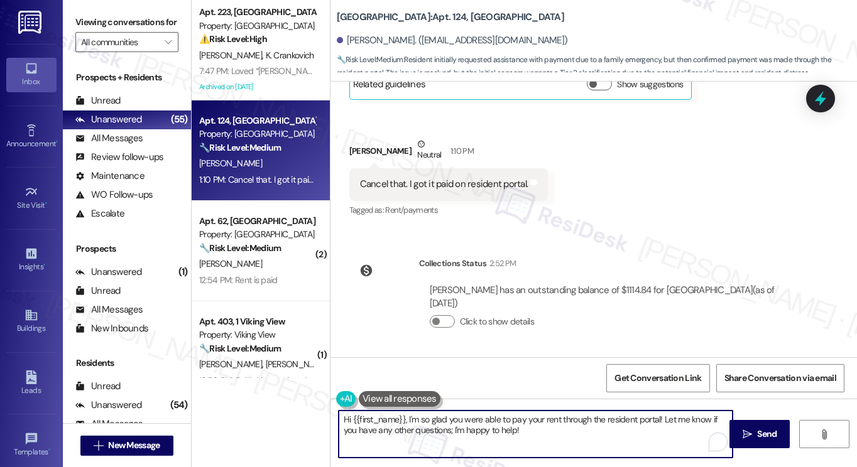
click at [521, 421] on textarea "Hi {{first_name}}, I'm so glad you were able to pay your rent through the resid…" at bounding box center [536, 434] width 394 height 47
click at [577, 437] on textarea "Hi {{first_name}}, I'm so glad you were able to pay your rent through the resid…" at bounding box center [536, 434] width 394 height 47
click at [450, 430] on textarea "Hi {{first_name}}, I'm so glad you were able to pay your rent through the resid…" at bounding box center [536, 434] width 394 height 47
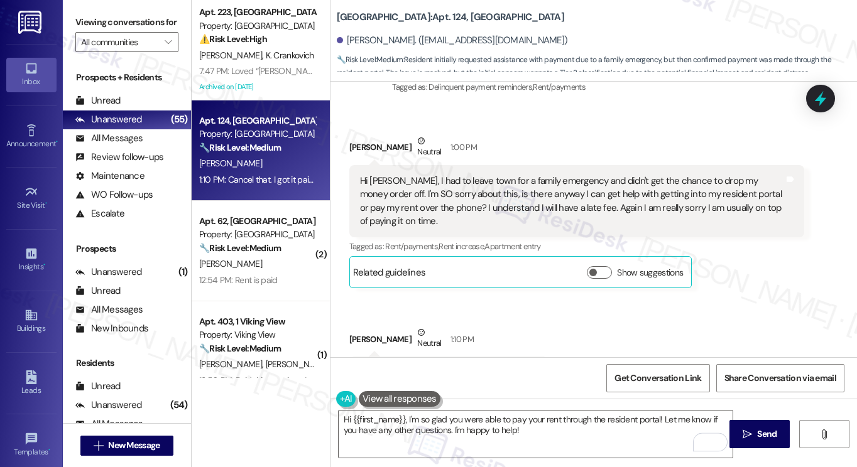
click at [407, 170] on div "Hi [PERSON_NAME], I had to leave town for a family emergency and didn't get the…" at bounding box center [576, 201] width 455 height 73
click at [408, 170] on div "Hi [PERSON_NAME], I had to leave town for a family emergency and didn't get the…" at bounding box center [576, 201] width 455 height 73
click at [466, 202] on div "Hi [PERSON_NAME], I had to leave town for a family emergency and didn't get the…" at bounding box center [572, 202] width 425 height 54
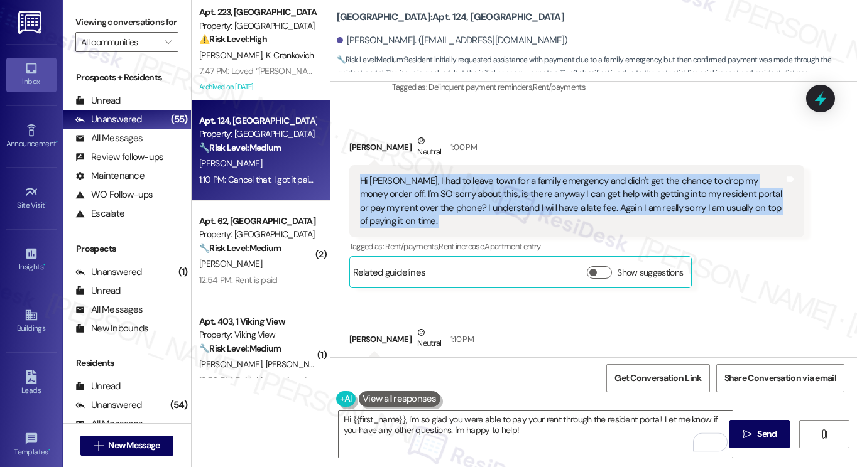
click at [466, 202] on div "Hi [PERSON_NAME], I had to leave town for a family emergency and didn't get the…" at bounding box center [572, 202] width 425 height 54
copy div "Hi [PERSON_NAME], I had to leave town for a family emergency and didn't get the…"
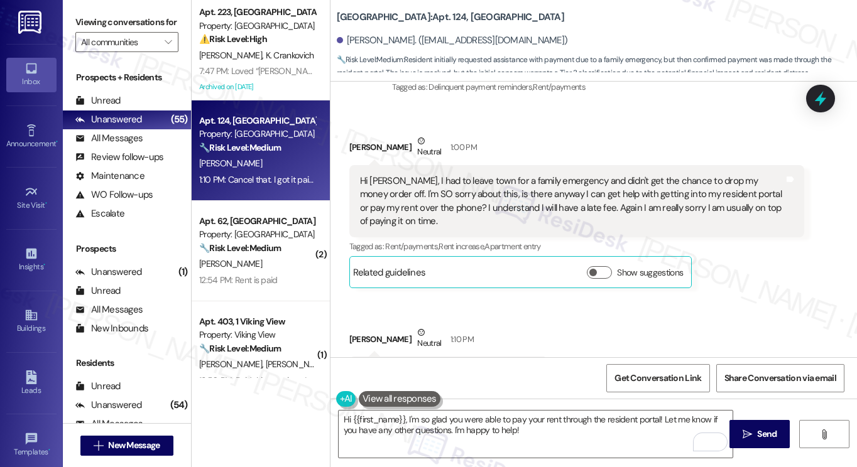
click at [85, 21] on label "Viewing conversations for" at bounding box center [126, 22] width 103 height 19
click at [84, 20] on label "Viewing conversations for" at bounding box center [126, 22] width 103 height 19
drag, startPoint x: 72, startPoint y: 8, endPoint x: 79, endPoint y: 12, distance: 8.7
click at [72, 8] on div "Viewing conversations for All communities " at bounding box center [127, 32] width 128 height 65
click at [405, 416] on textarea "Hi {{first_name}}, I'm so glad you were able to pay your rent through the resid…" at bounding box center [536, 434] width 394 height 47
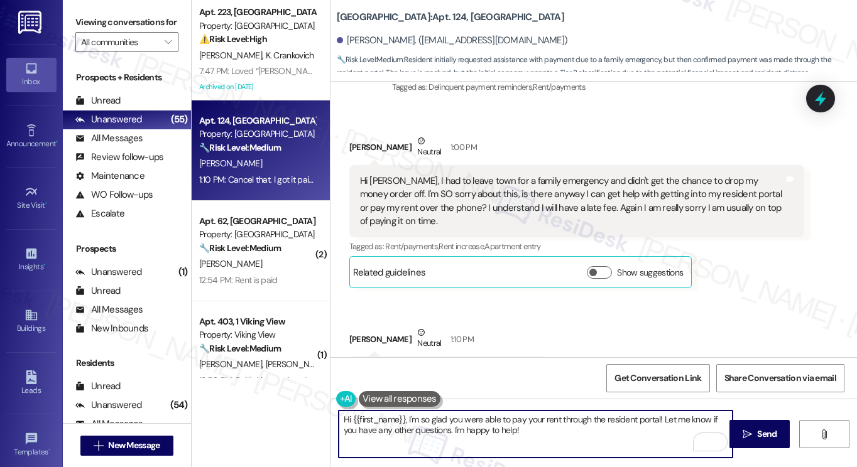
paste textarea "’m so sorry to hear about your family emergency, and I hope everything is okay.I"
click at [365, 430] on textarea "Hi {{first_name}}, I’m so sorry to hear about your family emergency, and I hope…" at bounding box center [536, 434] width 394 height 47
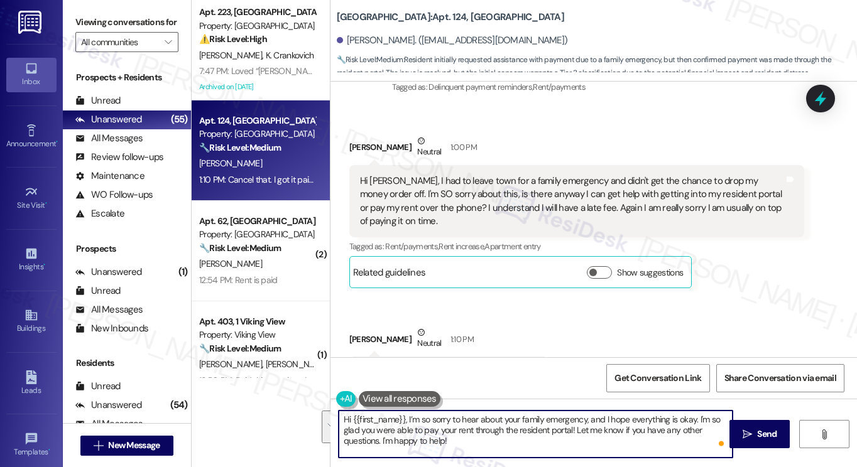
click at [510, 439] on textarea "Hi {{first_name}}, I’m so sorry to hear about your family emergency, and I hope…" at bounding box center [536, 434] width 394 height 47
click at [711, 417] on textarea "Hi {{first_name}}, I’m so sorry to hear about your family emergency, and I hope…" at bounding box center [536, 434] width 394 height 47
click at [618, 439] on textarea "Hi {{first_name}}, I’m so sorry to hear about your family emergency, and I hope…" at bounding box center [536, 434] width 394 height 47
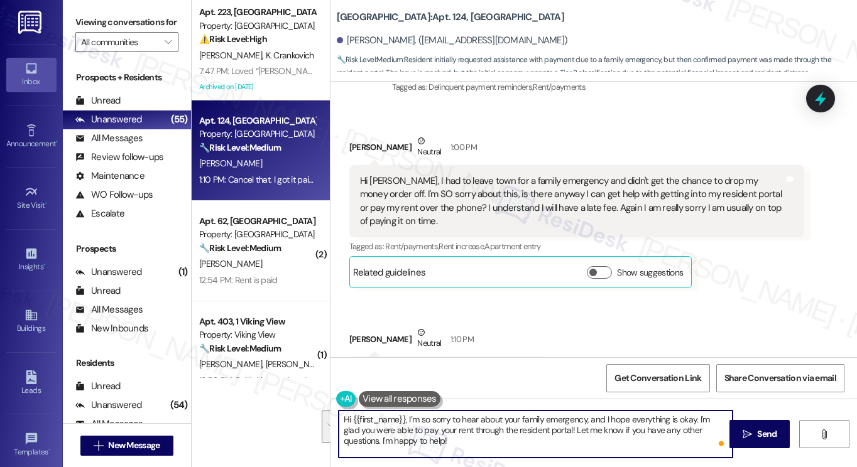
click at [618, 439] on textarea "Hi {{first_name}}, I’m so sorry to hear about your family emergency, and I hope…" at bounding box center [536, 434] width 394 height 47
click at [567, 437] on textarea "Hi {{first_name}}, I’m so sorry to hear about your family emergency, and I hope…" at bounding box center [536, 434] width 394 height 47
click at [555, 431] on textarea "Hi {{first_name}}, I’m so sorry to hear about your family emergency, and I hope…" at bounding box center [536, 434] width 394 height 47
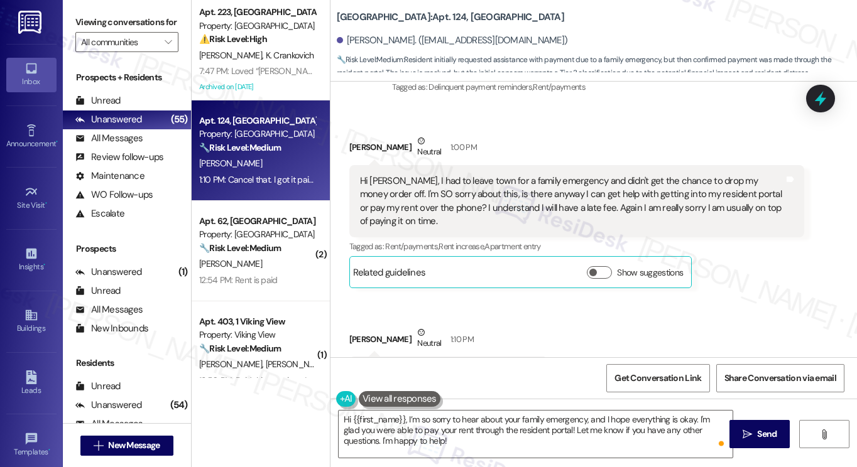
click at [65, 19] on div "Viewing conversations for All communities " at bounding box center [127, 32] width 128 height 65
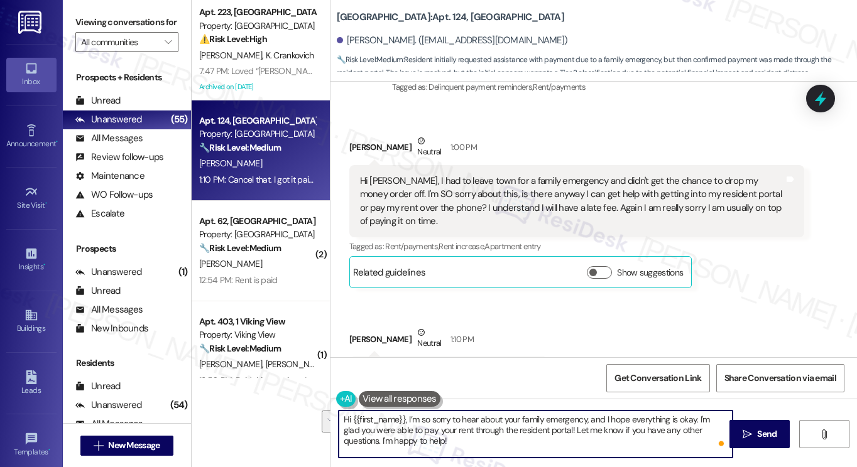
drag, startPoint x: 540, startPoint y: 445, endPoint x: 555, endPoint y: 429, distance: 21.8
click at [555, 429] on textarea "Hi {{first_name}}, I’m so sorry to hear about your family emergency, and I hope…" at bounding box center [536, 434] width 394 height 47
paste textarea "If you have any questions or concerns in the future, please feel free to let us…"
click at [349, 440] on textarea "Hi {{first_name}}, I’m so sorry to hear about your family emergency, and I hope…" at bounding box center [536, 434] width 394 height 47
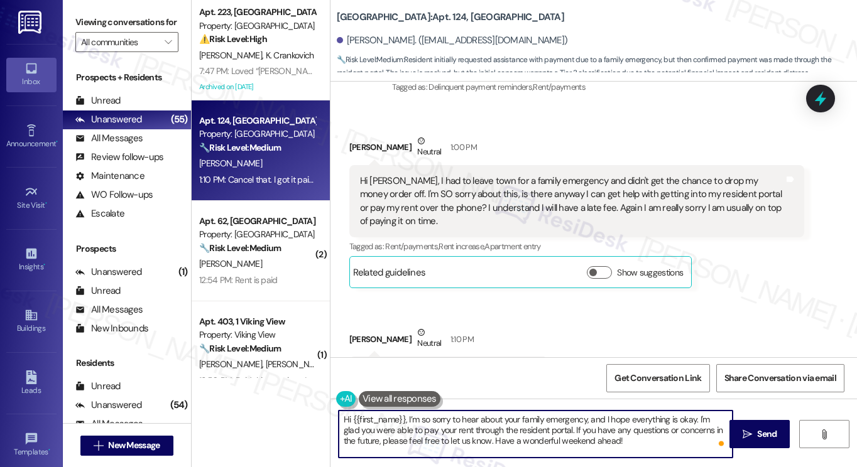
click at [349, 437] on textarea "Hi {{first_name}}, I’m so sorry to hear about your family emergency, and I hope…" at bounding box center [536, 434] width 394 height 47
type textarea "Hi {{first_name}}, I’m so sorry to hear about your family emergency, and I hope…"
click at [491, 427] on textarea "Hi {{first_name}}, I’m so sorry to hear about your family emergency, and I hope…" at bounding box center [536, 434] width 394 height 47
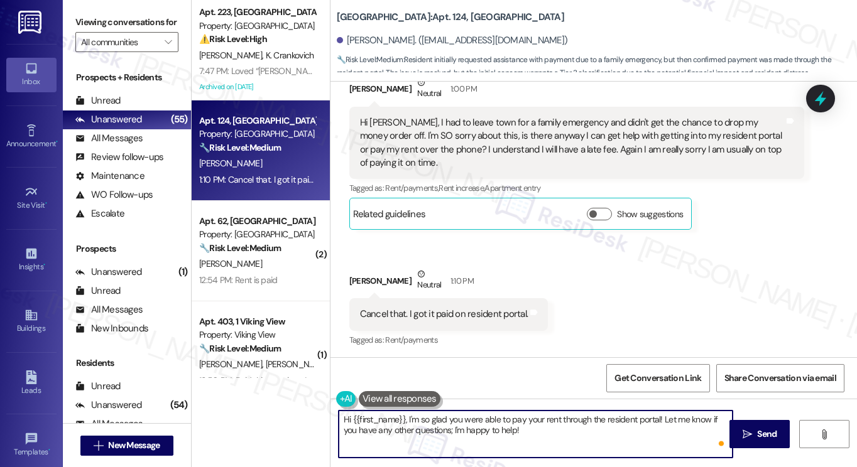
scroll to position [1331, 0]
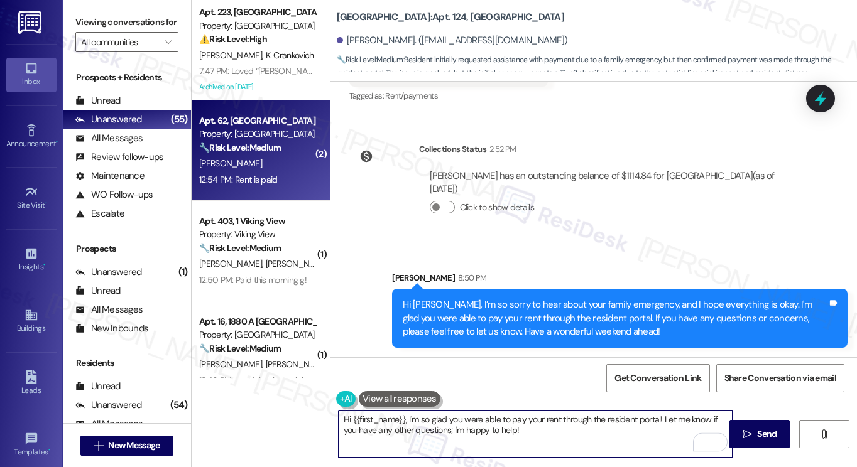
type textarea "Hi {{first_name}}, I'm so glad you were able to pay your rent through the resid…"
click at [255, 136] on div "Property: [GEOGRAPHIC_DATA]" at bounding box center [257, 134] width 116 height 13
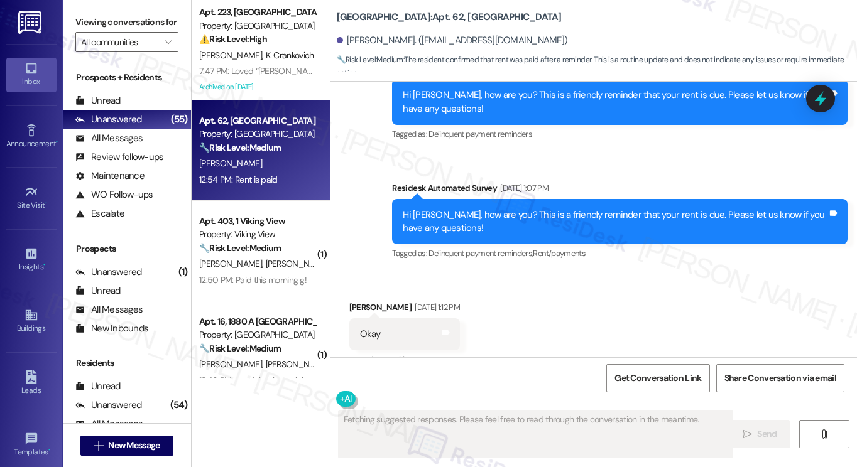
scroll to position [4677, 0]
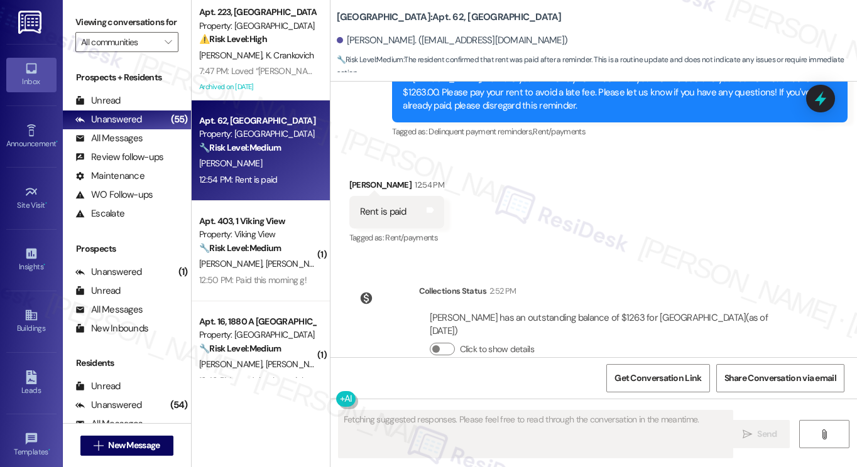
click at [68, 29] on div "Viewing conversations for All communities " at bounding box center [127, 32] width 128 height 65
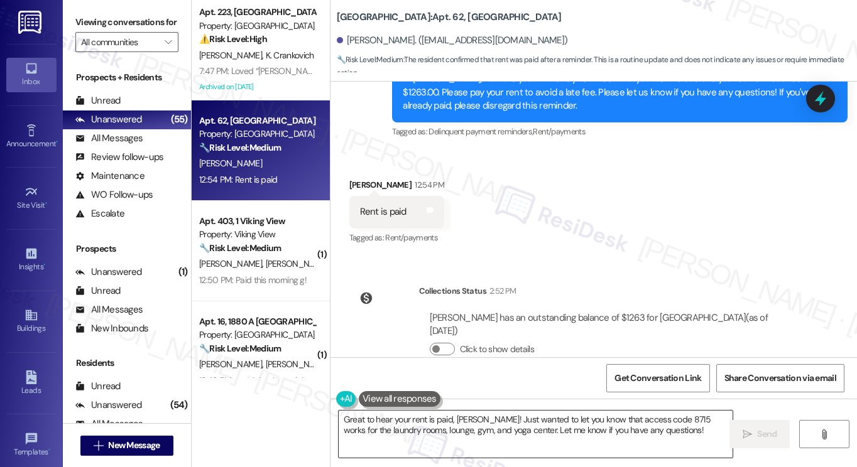
click at [520, 439] on textarea "Great to hear your rent is paid, [PERSON_NAME]! Just wanted to let you know tha…" at bounding box center [536, 434] width 394 height 47
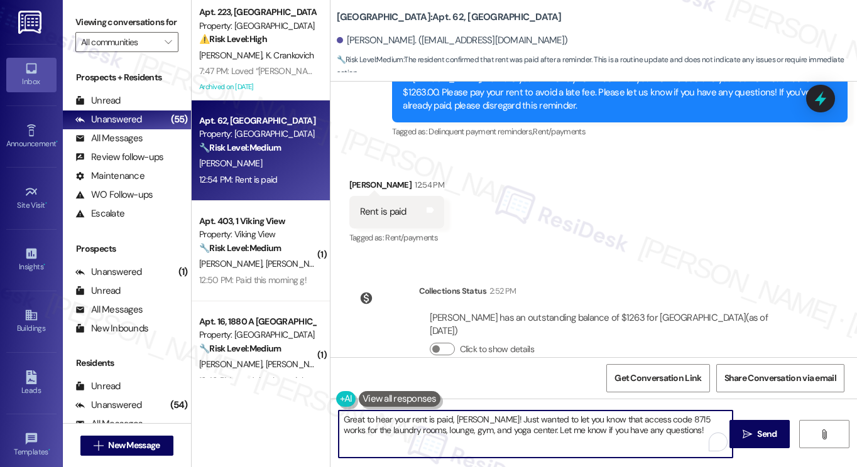
paste textarea "Hi {{first_name}}! Thanks for taking care of it. Did you receive a payment conf…"
type textarea "Hi {{first_name}}! Thanks for taking care of it. Did you receive a payment conf…"
click at [369, 178] on div "[PERSON_NAME] 12:54 PM" at bounding box center [396, 187] width 95 height 18
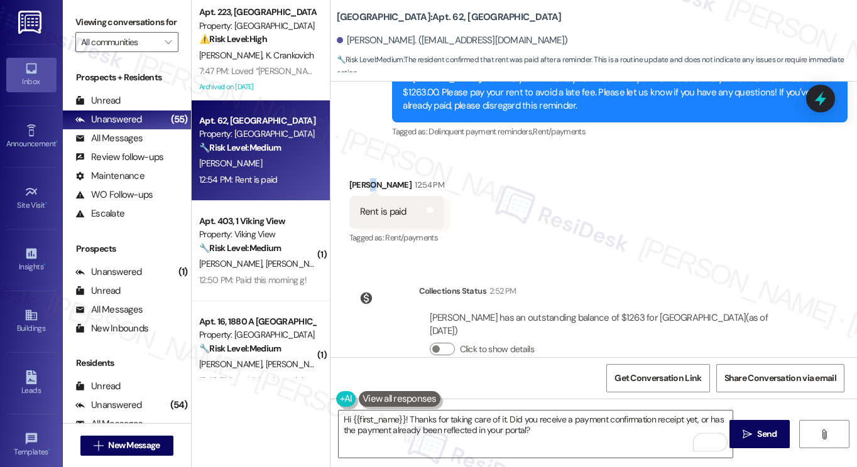
click at [369, 178] on div "[PERSON_NAME] 12:54 PM" at bounding box center [396, 187] width 95 height 18
click at [548, 426] on textarea "Hi {{first_name}}! Thanks for taking care of it. Did you receive a payment conf…" at bounding box center [536, 434] width 394 height 47
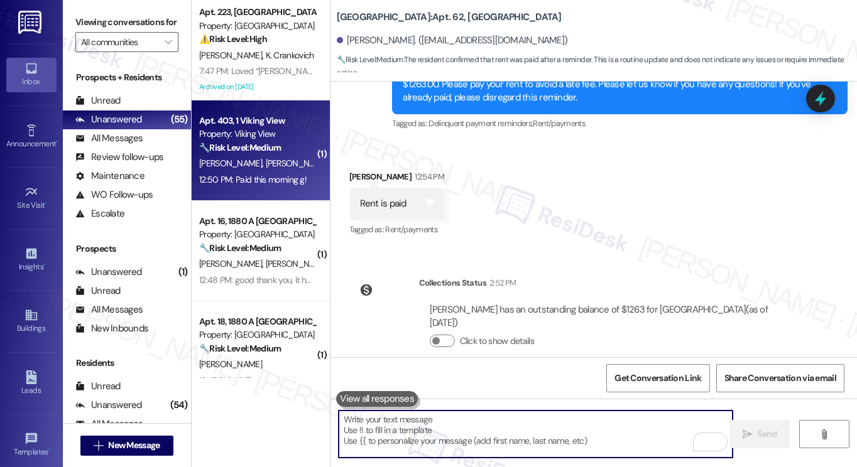
scroll to position [4736, 0]
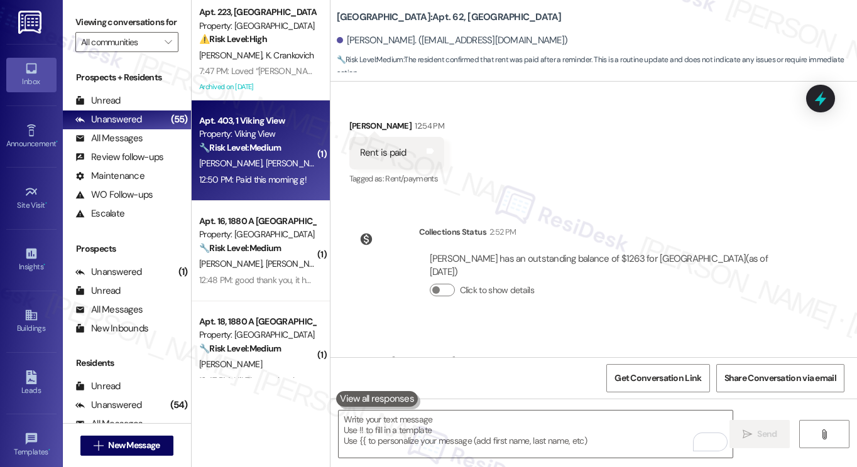
click at [237, 156] on div "[PERSON_NAME] [PERSON_NAME] [PERSON_NAME]" at bounding box center [257, 164] width 119 height 16
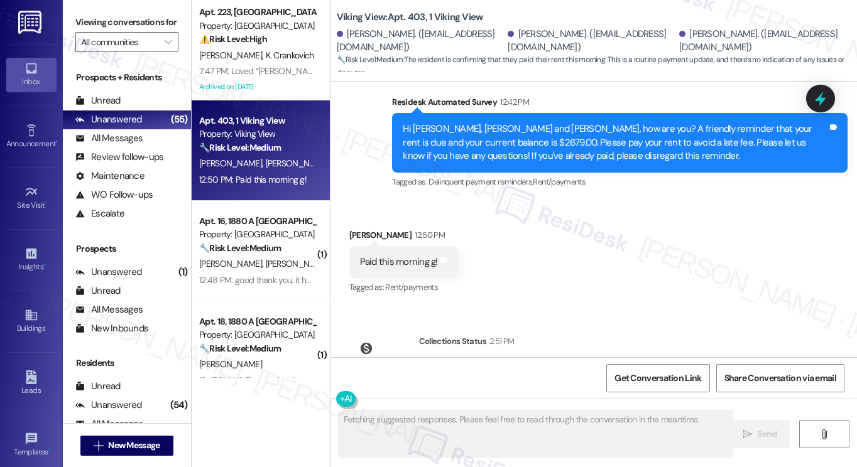
scroll to position [4198, 0]
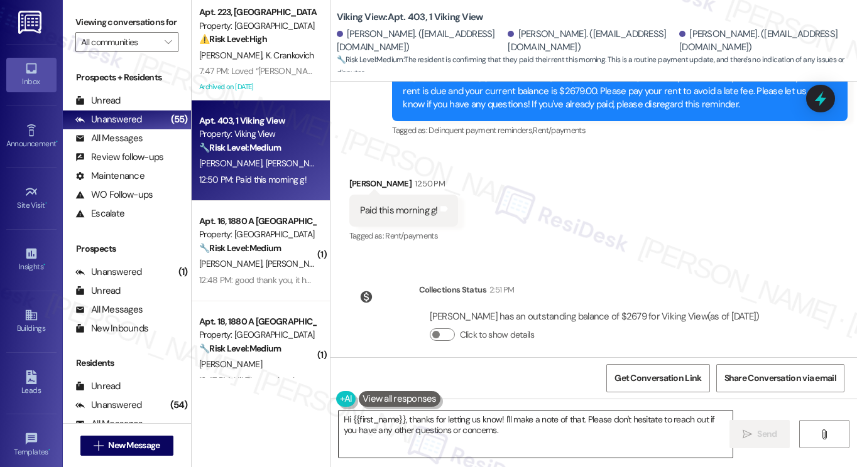
click at [474, 424] on textarea "Hi {{first_name}}, thanks for letting us know! I'll make a note of that. Please…" at bounding box center [536, 434] width 394 height 47
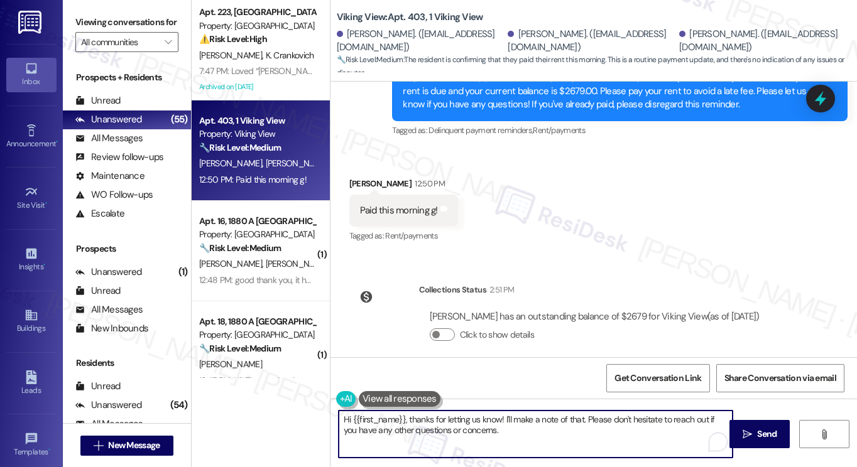
paste textarea "! Thanks for taking care of it. Did you receive a payment confirmation receipt …"
click at [354, 168] on div "Received via SMS [PERSON_NAME] 12:50 PM Paid this morning g! Tags and notes Tag…" at bounding box center [404, 211] width 128 height 87
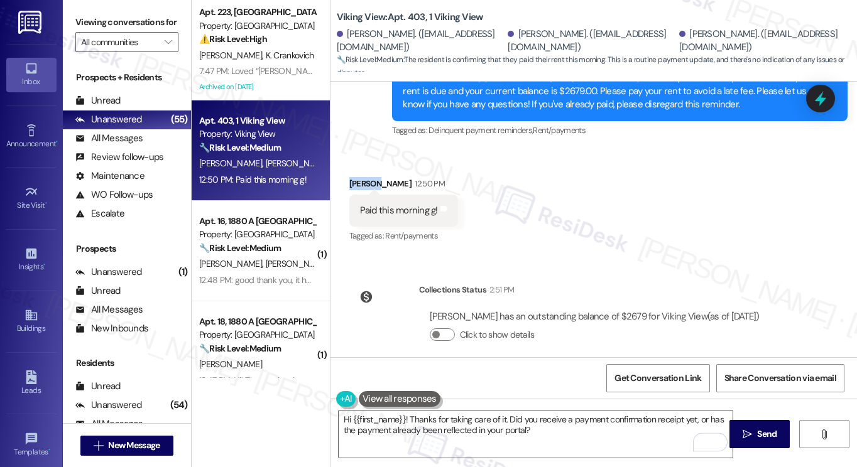
click at [354, 168] on div "Received via SMS [PERSON_NAME] 12:50 PM Paid this morning g! Tags and notes Tag…" at bounding box center [404, 211] width 128 height 87
copy div "[PERSON_NAME]"
click at [352, 418] on textarea "Hi {{first_name}}! Thanks for taking care of it. Did you receive a payment conf…" at bounding box center [536, 434] width 394 height 47
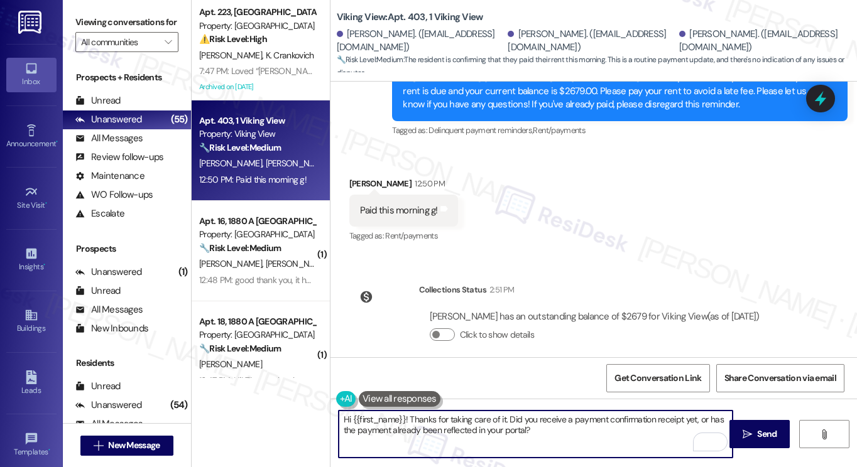
drag, startPoint x: 351, startPoint y: 419, endPoint x: 401, endPoint y: 417, distance: 50.9
click at [401, 417] on textarea "Hi {{first_name}}! Thanks for taking care of it. Did you receive a payment conf…" at bounding box center [536, 434] width 394 height 47
paste textarea "[PERSON_NAME]"
type textarea "Hi [PERSON_NAME]! Thanks for taking care of it. Did you receive a payment confi…"
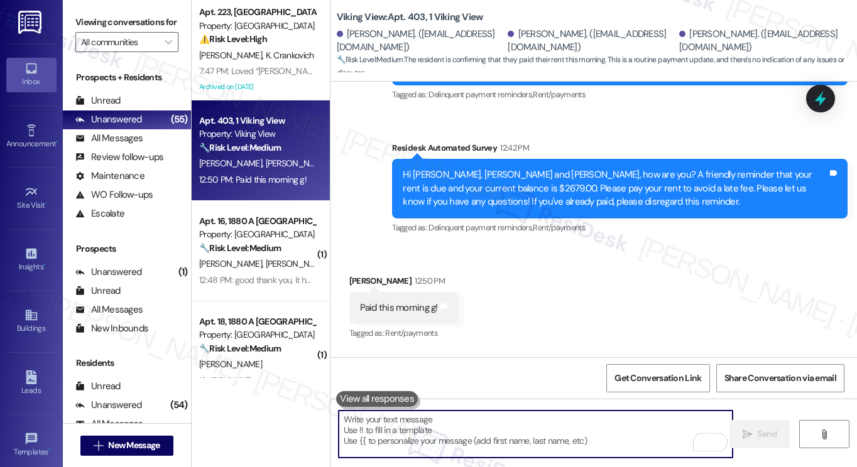
scroll to position [4082, 0]
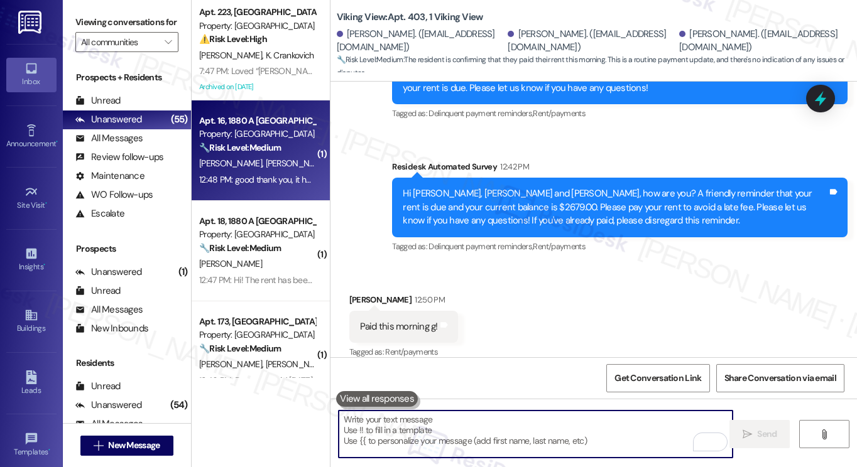
click at [297, 171] on div "[PERSON_NAME] [PERSON_NAME]" at bounding box center [257, 164] width 119 height 16
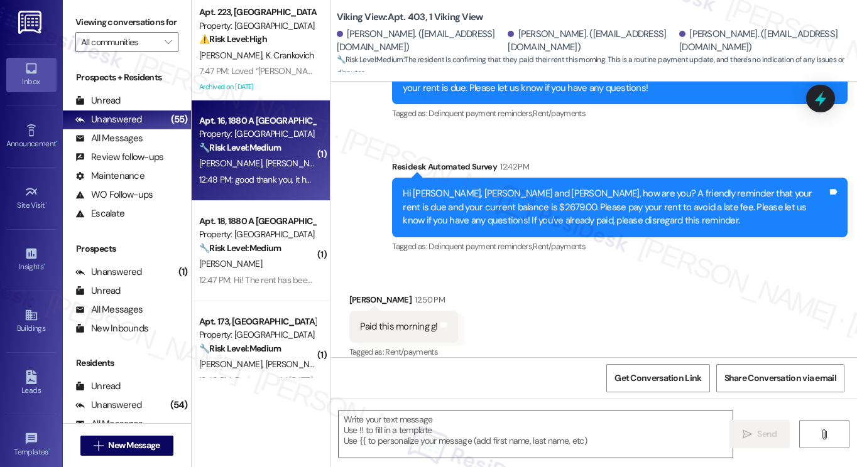
type textarea "Fetching suggested responses. Please feel free to read through the conversation…"
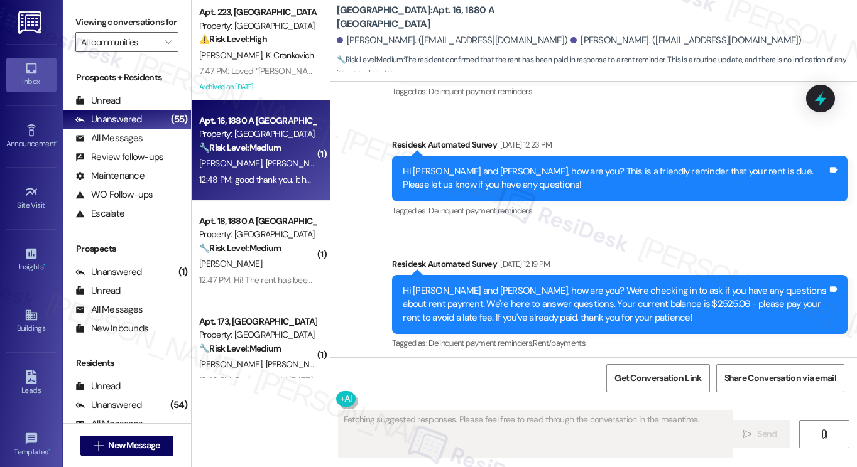
scroll to position [11907, 0]
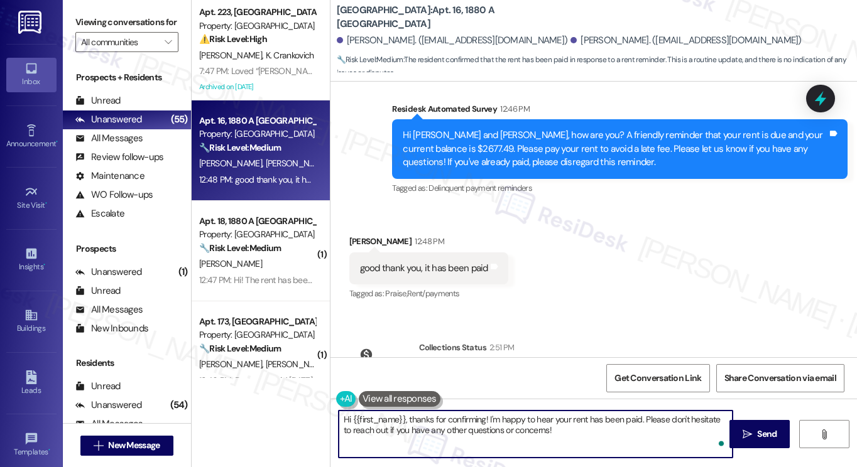
paste textarea "[PERSON_NAME]"
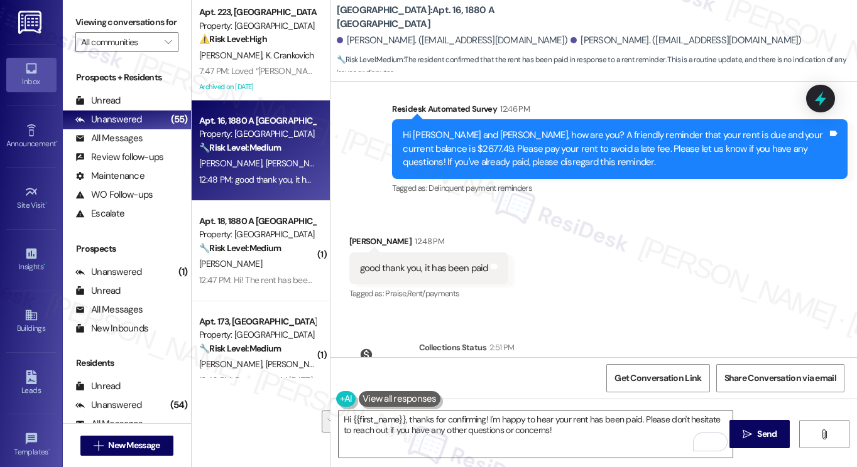
click at [77, 25] on label "Viewing conversations for" at bounding box center [126, 22] width 103 height 19
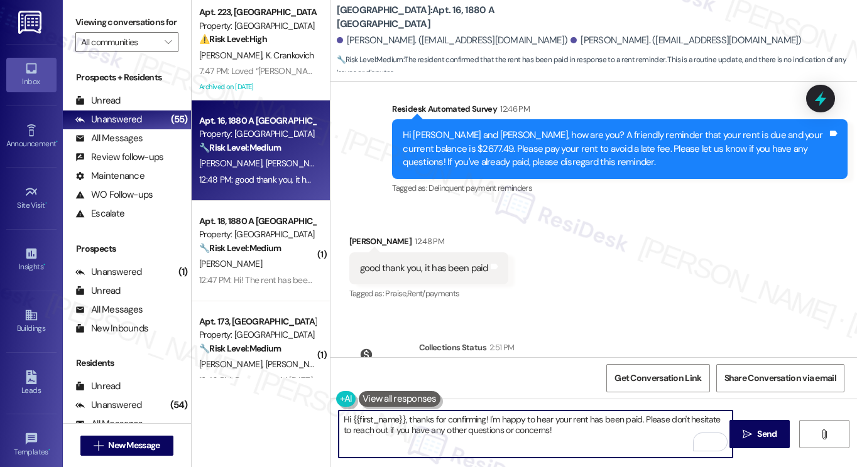
click at [446, 423] on textarea "Hi {{first_name}}, thanks for confirming! I'm happy to hear your rent has been …" at bounding box center [536, 434] width 394 height 47
paste textarea "! Thanks for taking care of it. Did you receive a payment confirmation receipt …"
click at [357, 235] on div "[PERSON_NAME] 12:48 PM" at bounding box center [428, 244] width 159 height 18
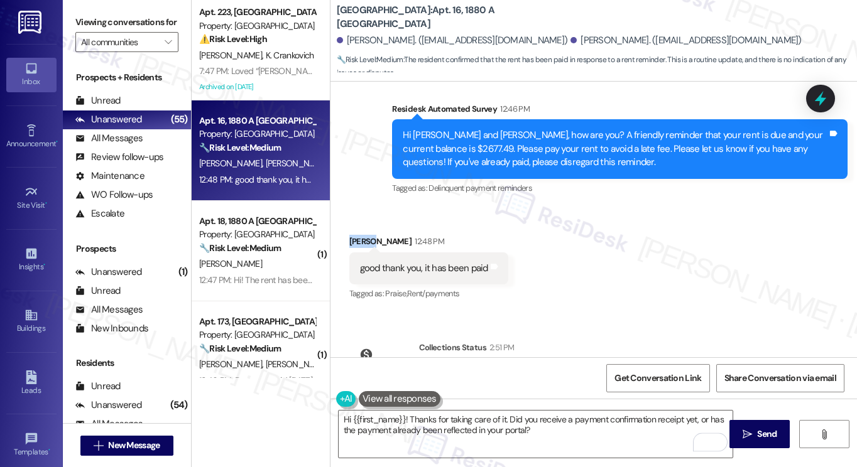
click at [357, 235] on div "[PERSON_NAME] 12:48 PM" at bounding box center [428, 244] width 159 height 18
copy div "Lejla"
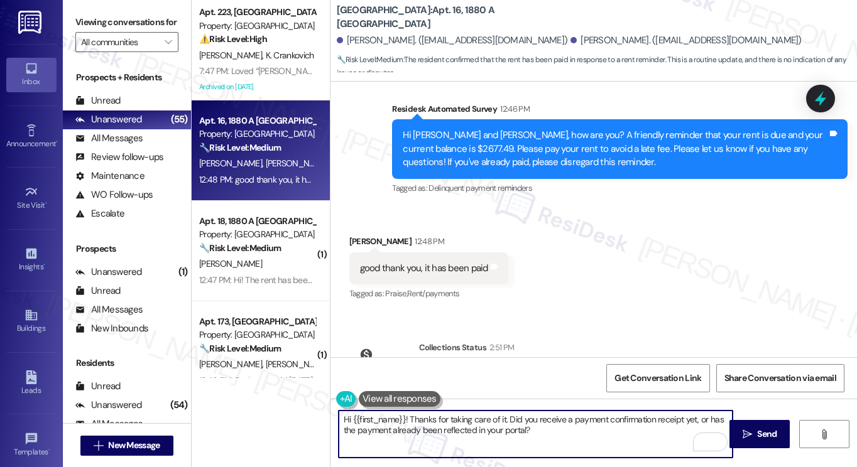
drag, startPoint x: 349, startPoint y: 422, endPoint x: 401, endPoint y: 411, distance: 53.8
click at [401, 411] on textarea "Hi {{first_name}}! Thanks for taking care of it. Did you receive a payment conf…" at bounding box center [536, 434] width 394 height 47
paste textarea "Lejla"
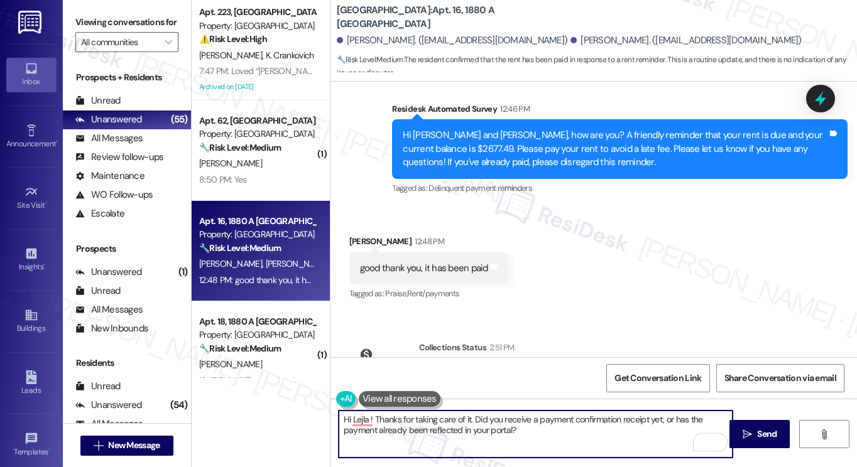
type textarea "Hi Lejla! Thanks for taking care of it. Did you receive a payment confirmation …"
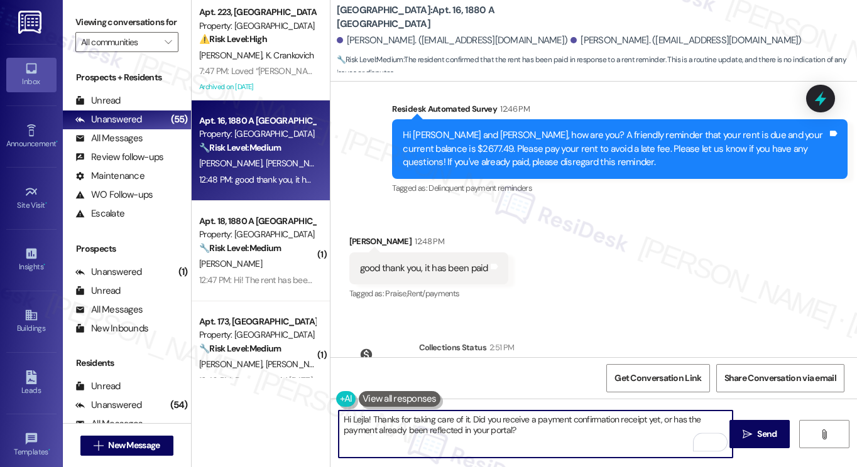
click at [557, 419] on textarea "Hi Lejla! Thanks for taking care of it. Did you receive a payment confirmation …" at bounding box center [536, 434] width 394 height 47
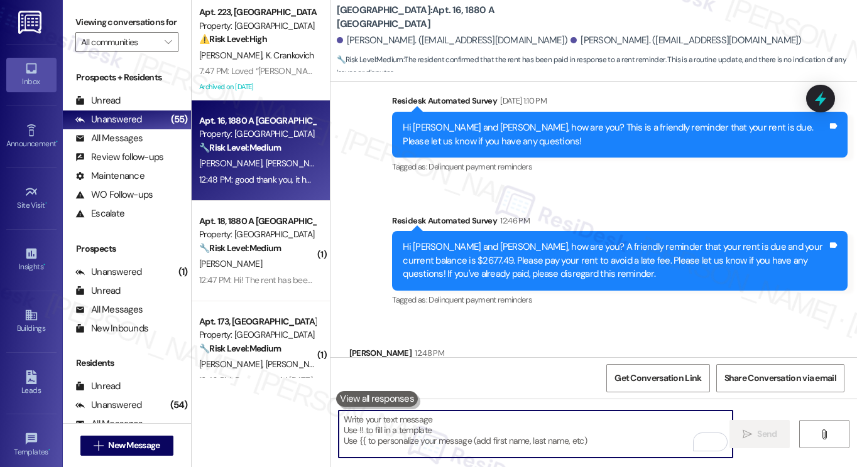
scroll to position [11778, 0]
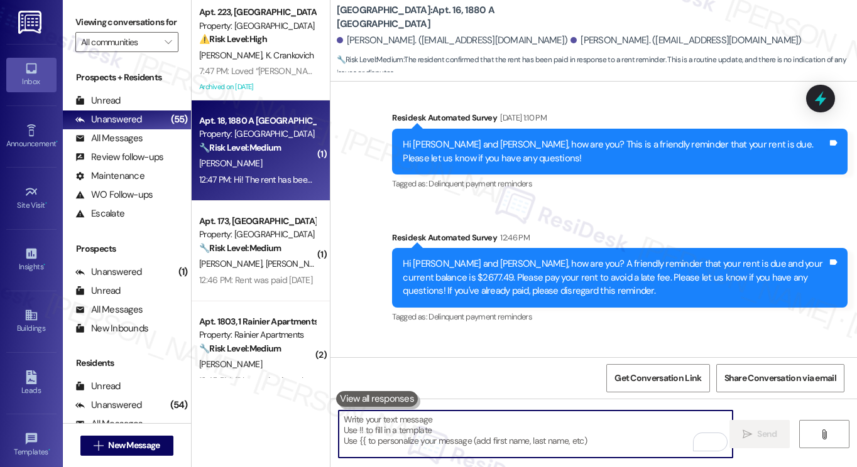
click at [286, 183] on div "12:47 PM: Hi! The rent has been paid already Thanks 12:47 PM: Hi! The rent has …" at bounding box center [293, 179] width 189 height 11
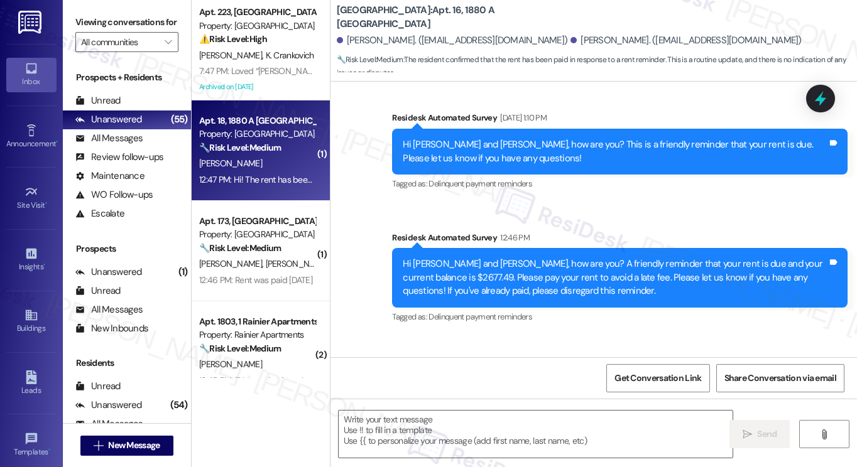
type textarea "Fetching suggested responses. Please feel free to read through the conversation…"
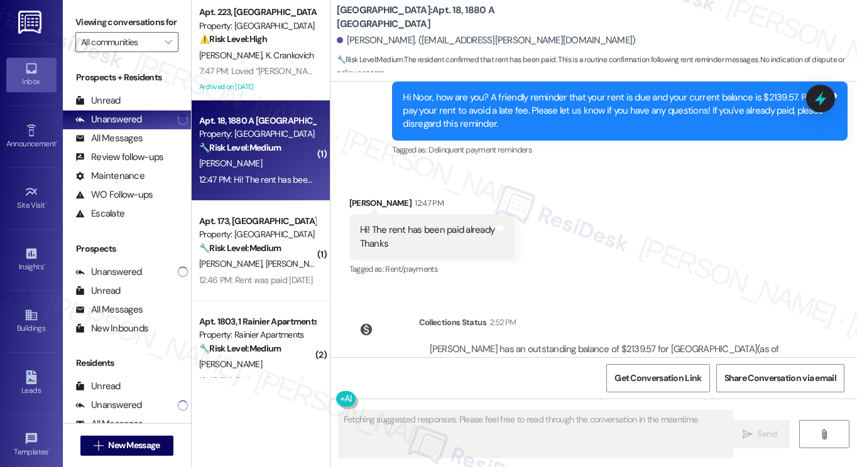
scroll to position [1956, 0]
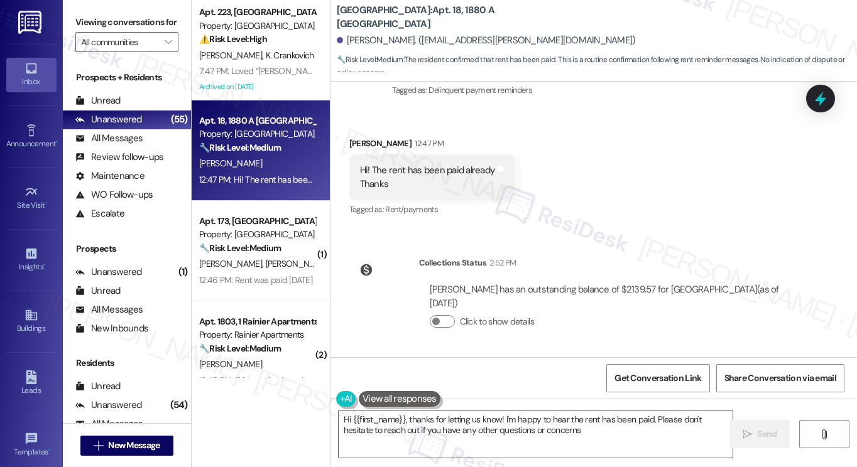
type textarea "Hi {{first_name}}, thanks for letting us know! I'm happy to hear the rent has b…"
click at [75, 9] on div "Viewing conversations for All communities " at bounding box center [127, 32] width 128 height 65
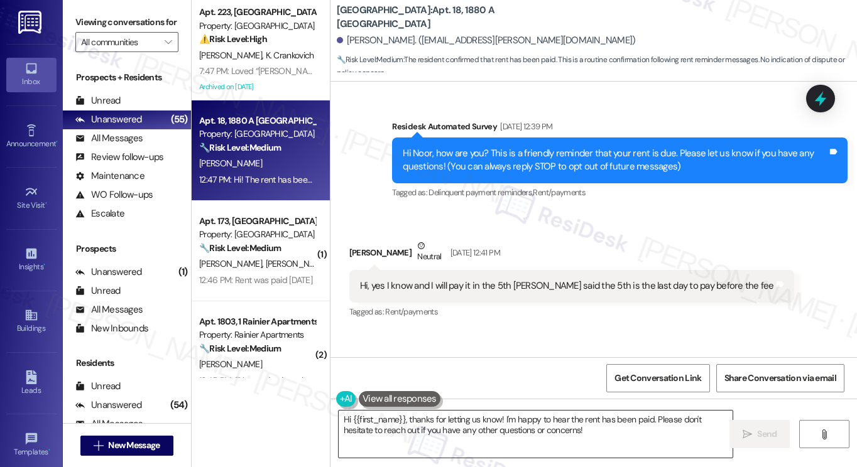
scroll to position [1956, 0]
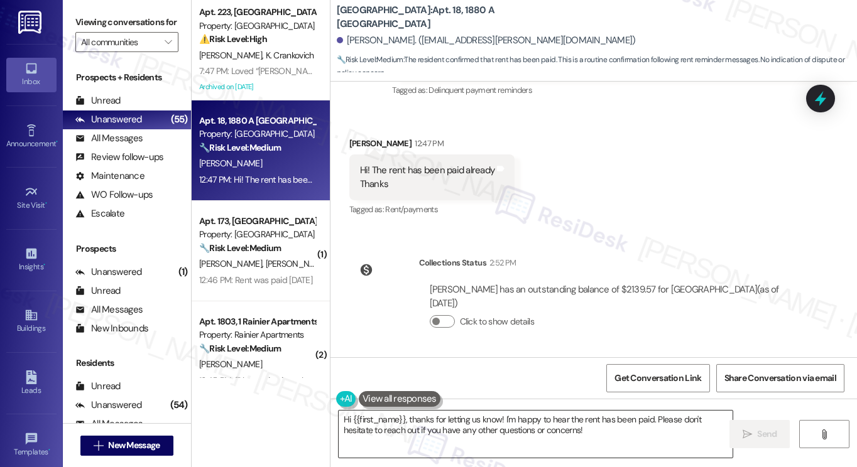
click at [503, 423] on textarea "Hi {{first_name}}, thanks for letting us know! I'm happy to hear the rent has b…" at bounding box center [536, 434] width 394 height 47
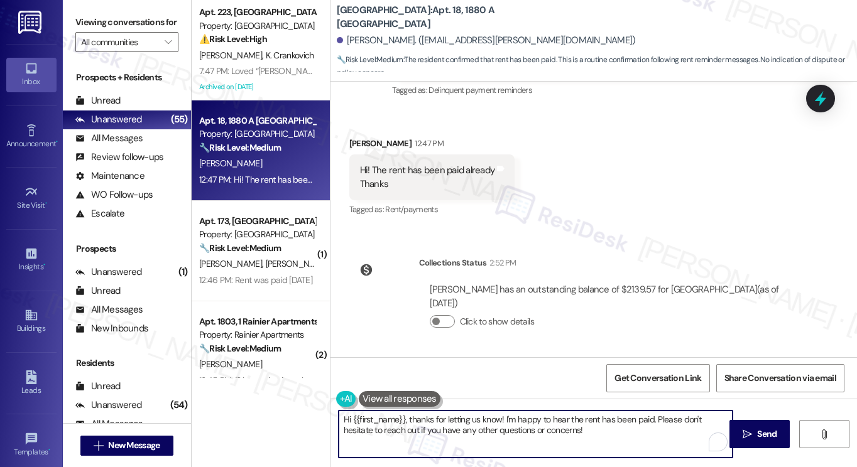
paste textarea "! Thanks for taking care of it. Did you receive a payment confirmation receipt …"
type textarea "Hi {{first_name}}! Thanks for taking care of it. Did you receive a payment conf…"
click at [506, 425] on textarea "Hi {{first_name}}! Thanks for taking care of it. Did you receive a payment conf…" at bounding box center [536, 434] width 394 height 47
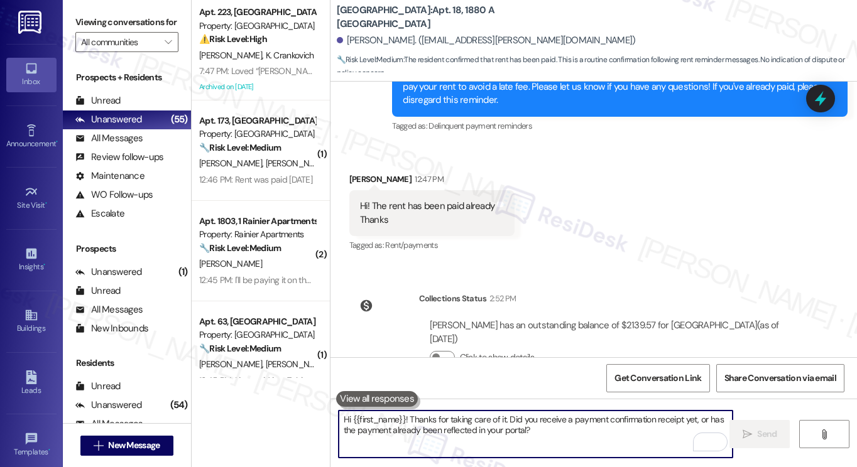
scroll to position [2057, 0]
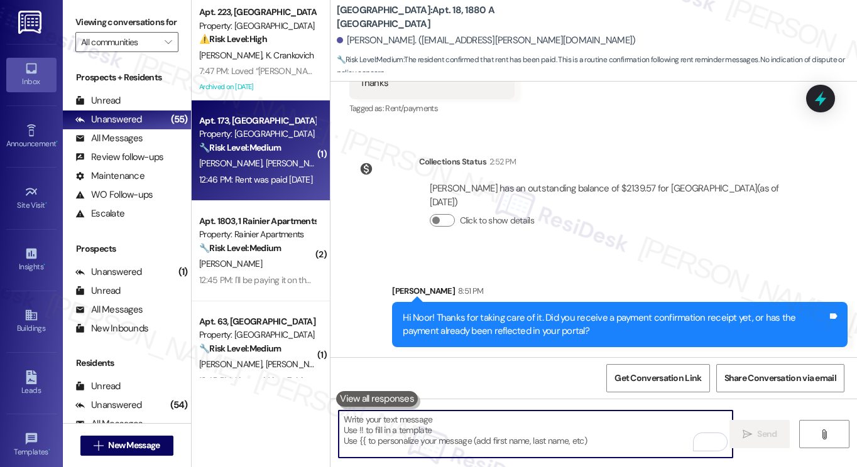
click at [289, 180] on div "12:46 PM: Rent was paid yesterday 12:46 PM: Rent was paid yesterday" at bounding box center [255, 179] width 113 height 11
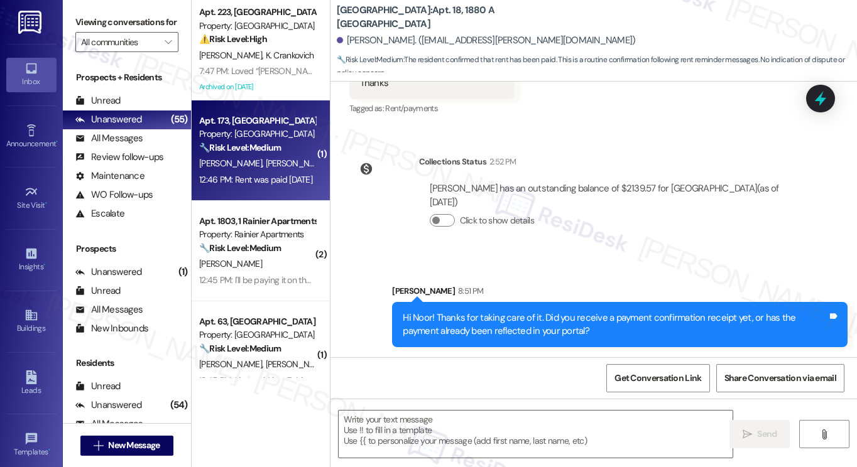
type textarea "Fetching suggested responses. Please feel free to read through the conversation…"
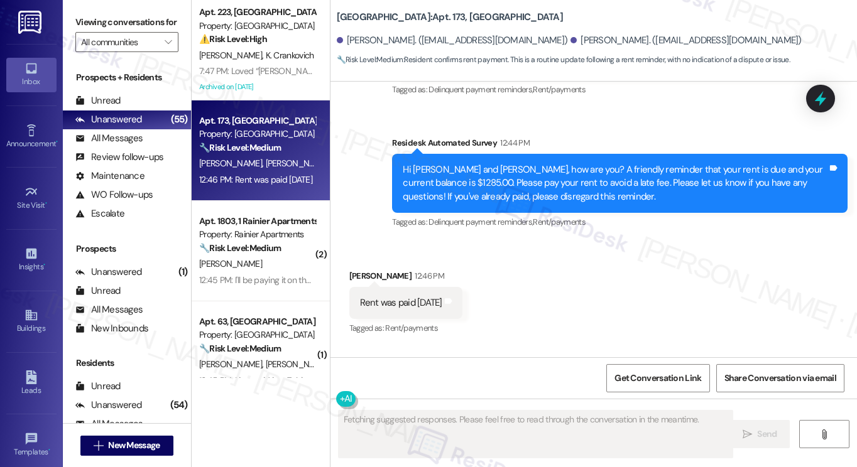
scroll to position [3692, 0]
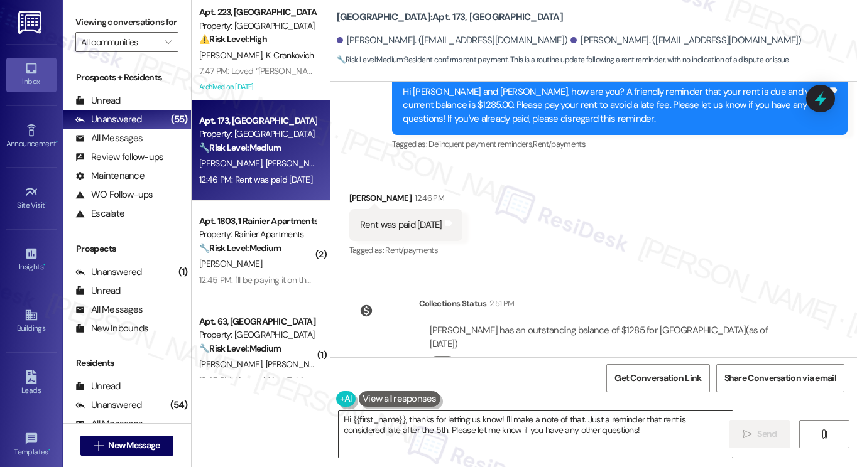
click at [457, 427] on textarea "Hi {{first_name}}, thanks for letting us know! I'll make a note of that. Just a…" at bounding box center [536, 434] width 394 height 47
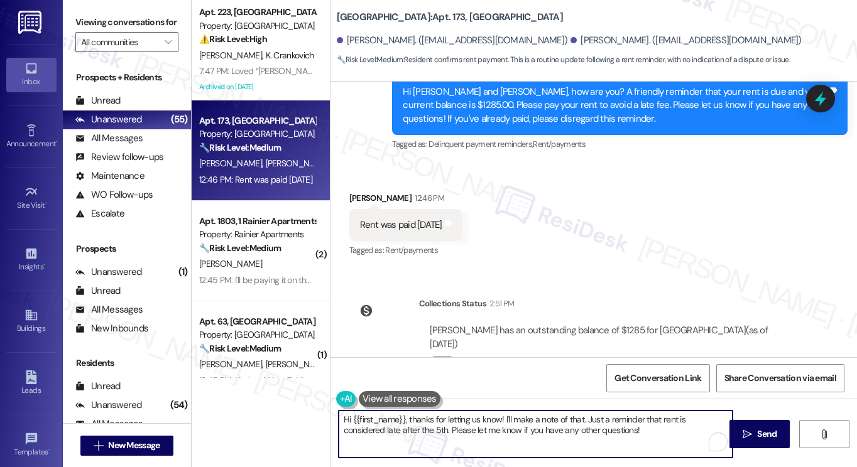
paste textarea "! Thanks for taking care of it. Did you receive a payment confirmation receipt …"
click at [365, 192] on div "Jacquelyn Barber 12:46 PM" at bounding box center [405, 201] width 113 height 18
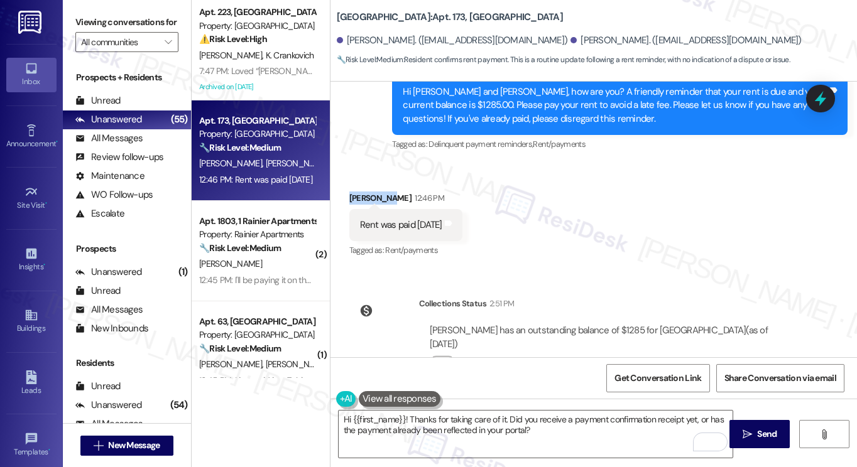
click at [365, 192] on div "Jacquelyn Barber 12:46 PM" at bounding box center [405, 201] width 113 height 18
copy div "Jacquelyn"
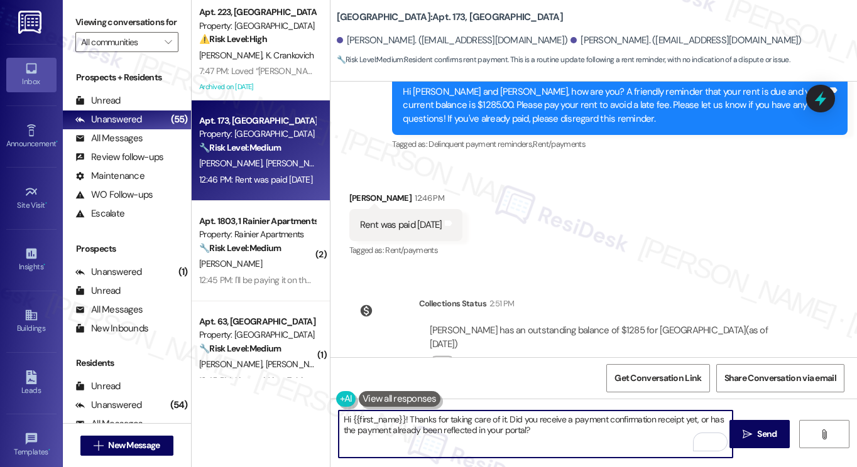
drag, startPoint x: 351, startPoint y: 418, endPoint x: 403, endPoint y: 410, distance: 53.5
click at [403, 410] on div "Hi {{first_name}}! Thanks for taking care of it. Did you receive a payment conf…" at bounding box center [535, 434] width 395 height 48
paste textarea "Jacquelyn"
type textarea "Hi Jacquelyn! Thanks for taking care of it. Did you receive a payment confirmat…"
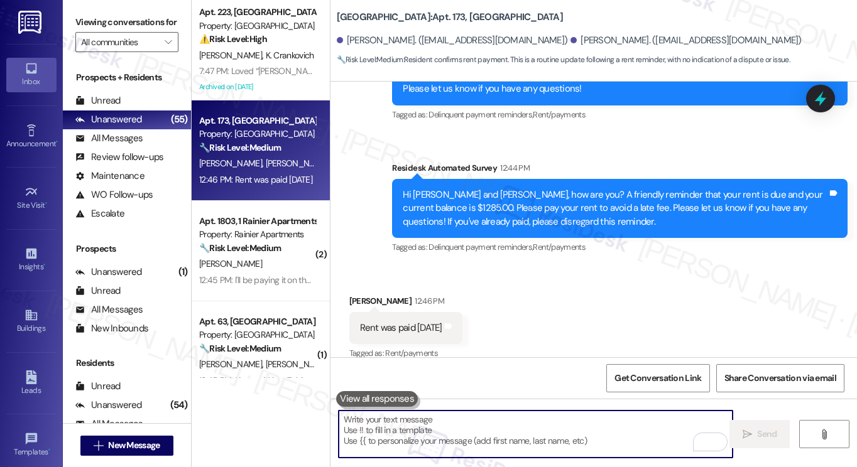
scroll to position [3562, 0]
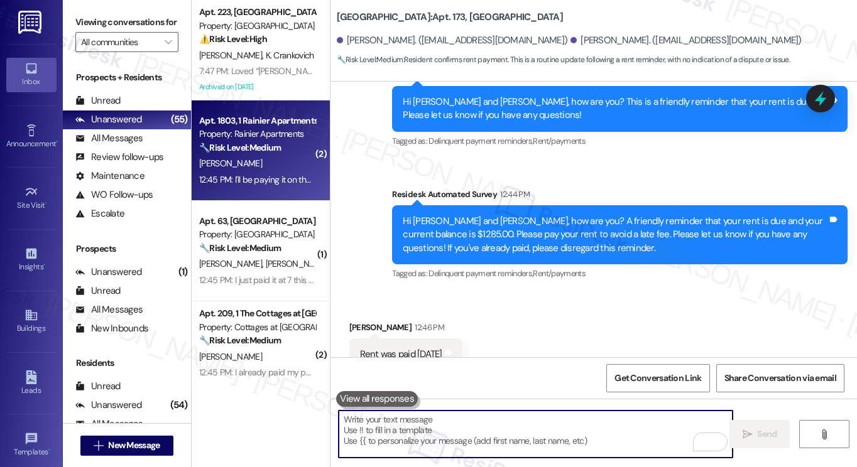
click at [259, 166] on div "[PERSON_NAME]" at bounding box center [257, 164] width 119 height 16
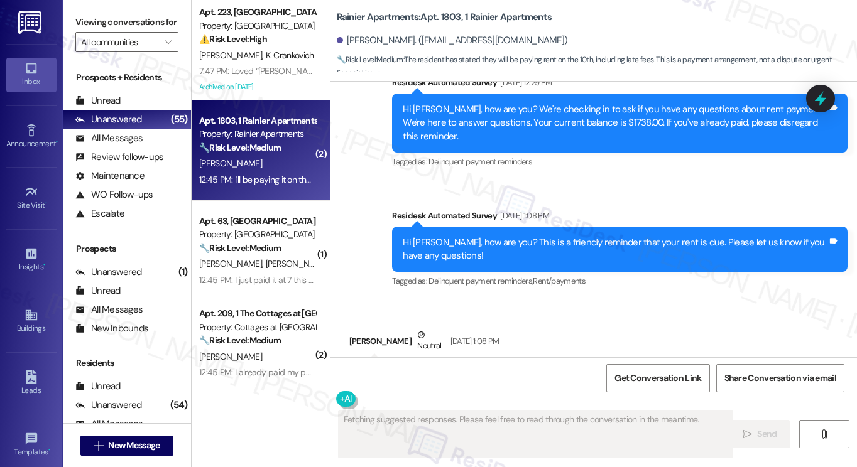
scroll to position [11014, 0]
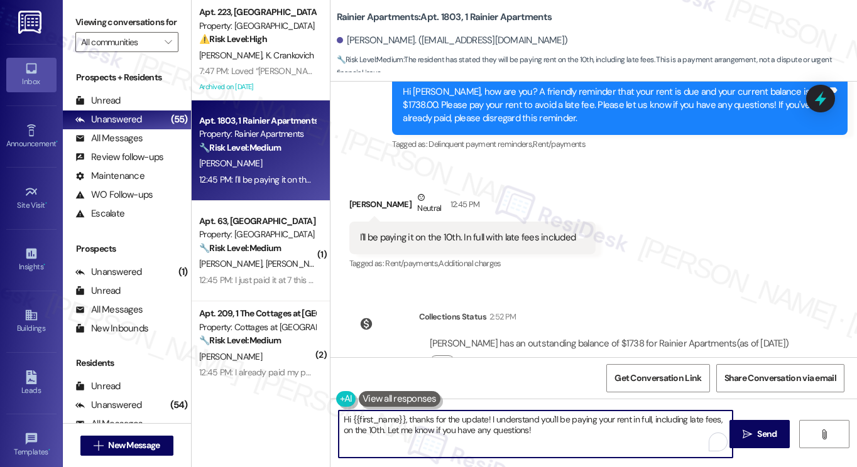
drag, startPoint x: 567, startPoint y: 429, endPoint x: 520, endPoint y: 419, distance: 48.2
click at [511, 419] on textarea "Hi {{first_name}}, thanks for the update! I understand you'll be paying your re…" at bounding box center [536, 434] width 394 height 47
click at [554, 422] on textarea "Hi {{first_name}}, thanks for the update! I understand you'll be paying your re…" at bounding box center [536, 434] width 394 height 47
drag, startPoint x: 564, startPoint y: 432, endPoint x: 525, endPoint y: 432, distance: 39.6
click at [525, 432] on textarea "Hi {{first_name}}, thanks for the update! I understand you'll be paying your re…" at bounding box center [536, 434] width 394 height 47
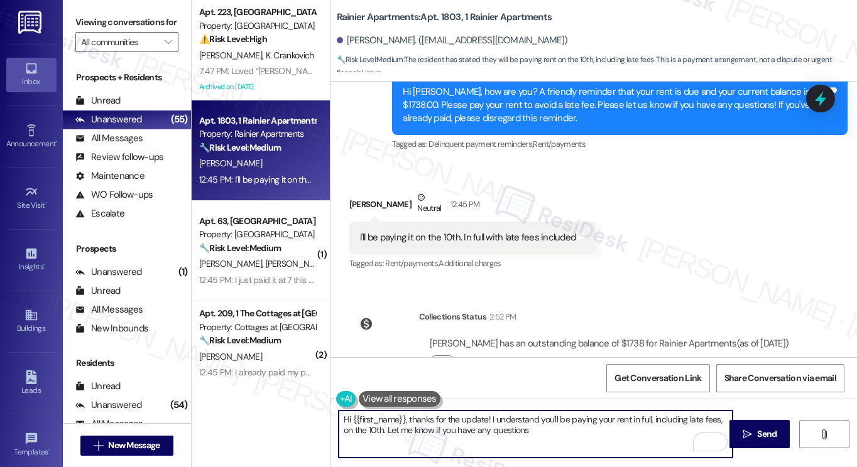
type textarea "Hi {{first_name}}, thanks for the update! I understand you'll be paying your re…"
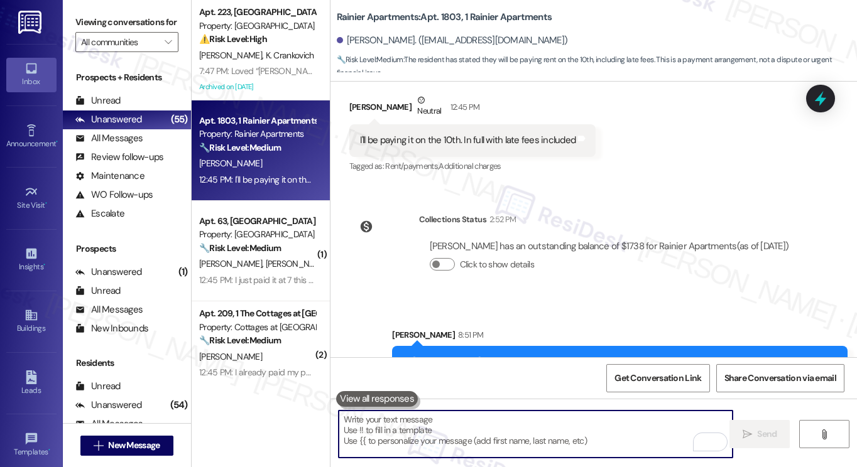
scroll to position [11115, 0]
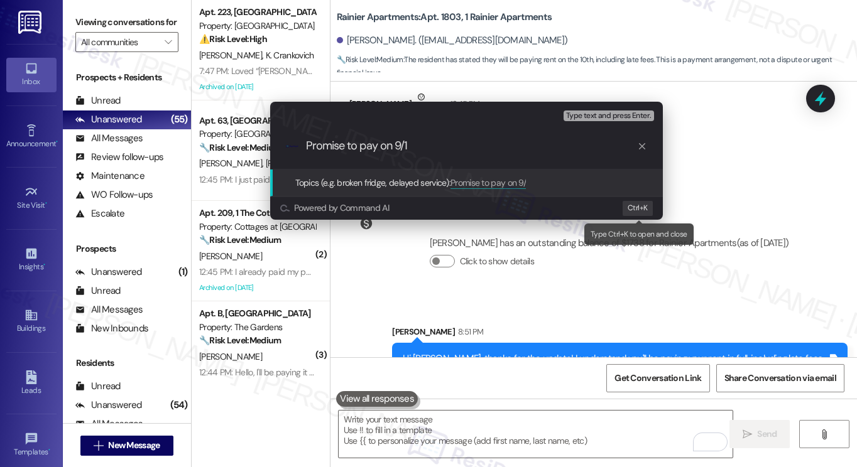
type input "Promise to pay on 9/10"
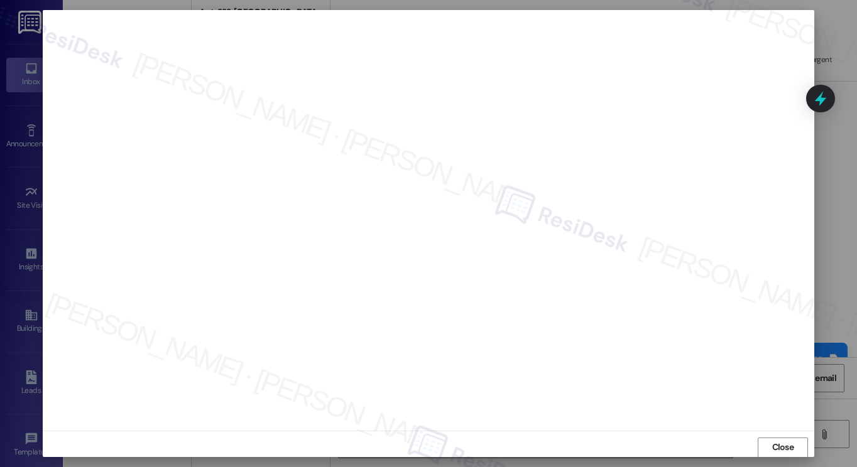
scroll to position [6, 0]
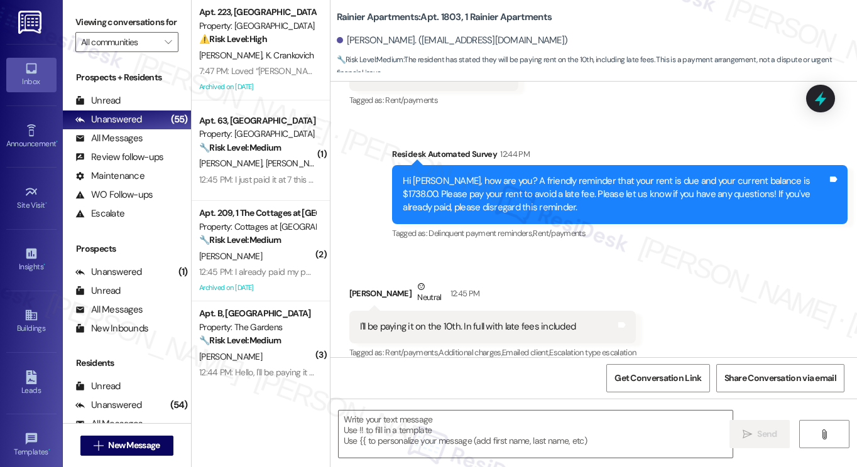
type textarea "Fetching suggested responses. Please feel free to read through the conversation…"
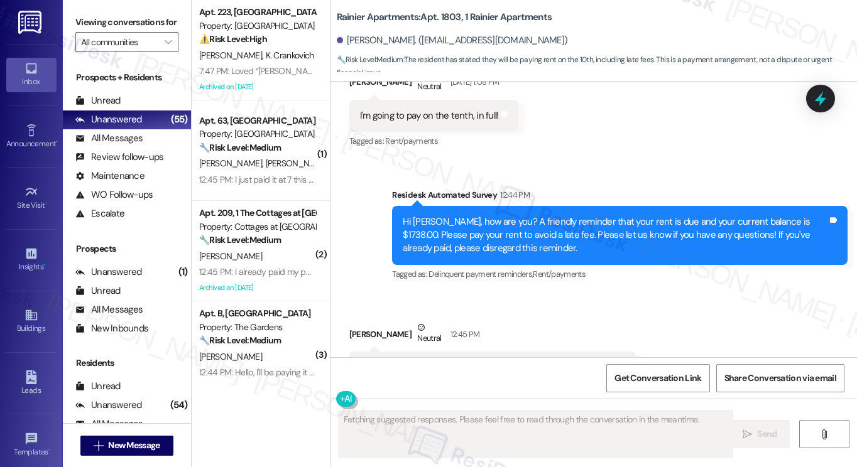
scroll to position [11133, 0]
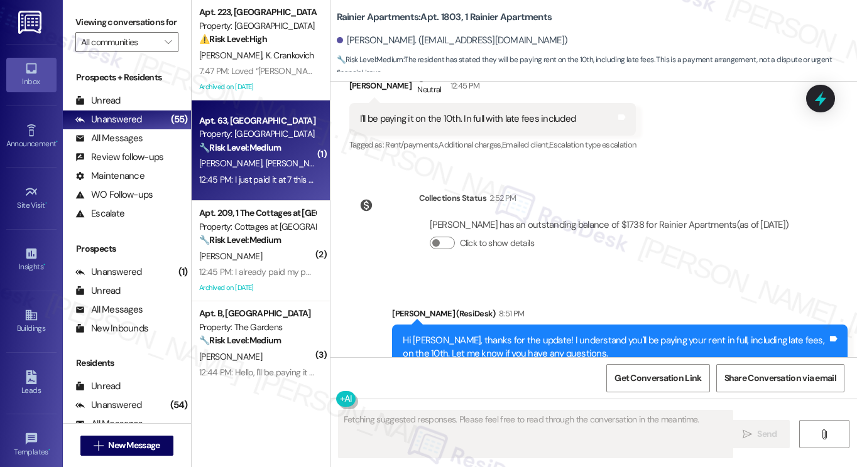
click at [248, 180] on div "12:45 PM: I just paid it at 7 this morning and the current balance says 0 12:45…" at bounding box center [327, 179] width 256 height 11
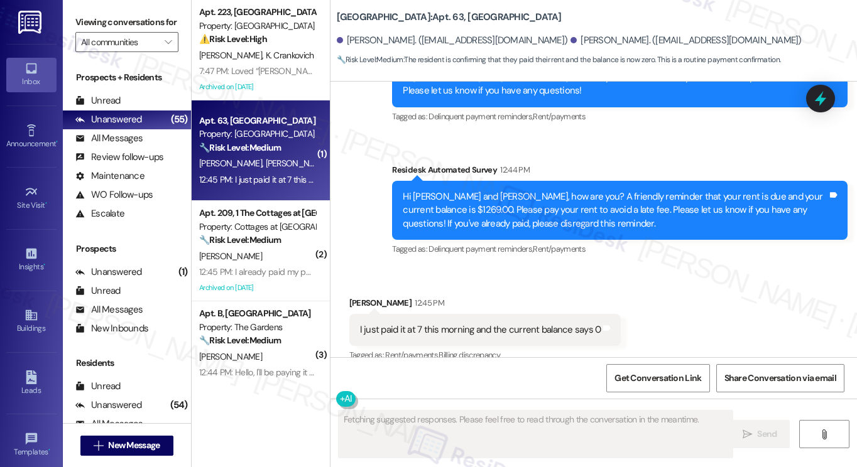
scroll to position [671, 0]
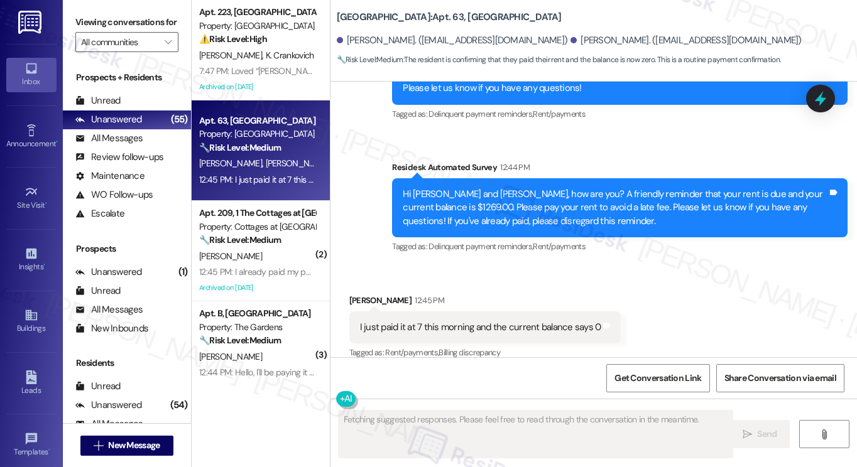
click at [486, 312] on div "I just paid it at 7 this morning and the current balance says 0 Tags and notes" at bounding box center [485, 328] width 272 height 32
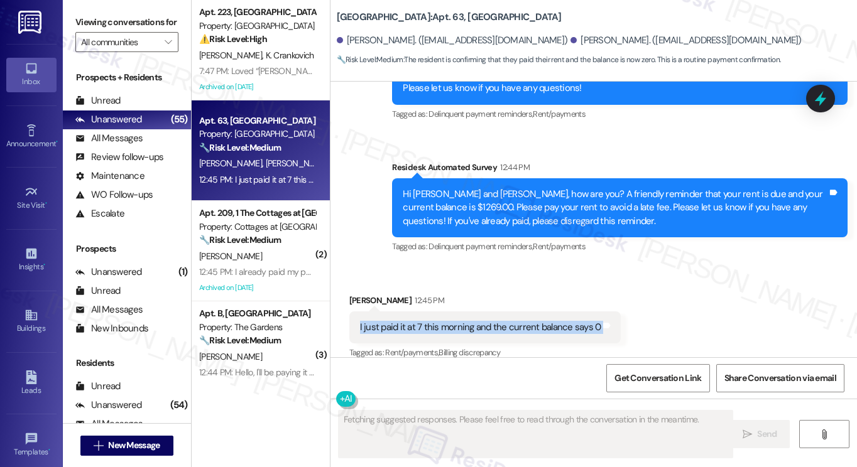
click at [486, 312] on div "I just paid it at 7 this morning and the current balance says 0 Tags and notes" at bounding box center [485, 328] width 272 height 32
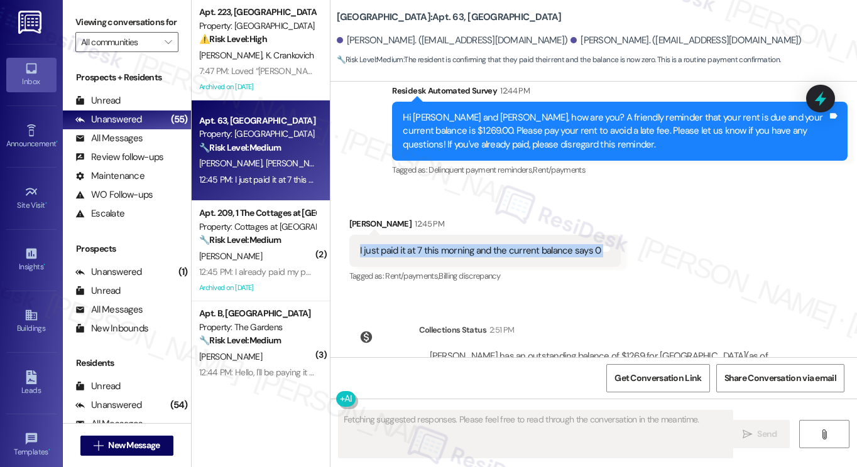
scroll to position [801, 0]
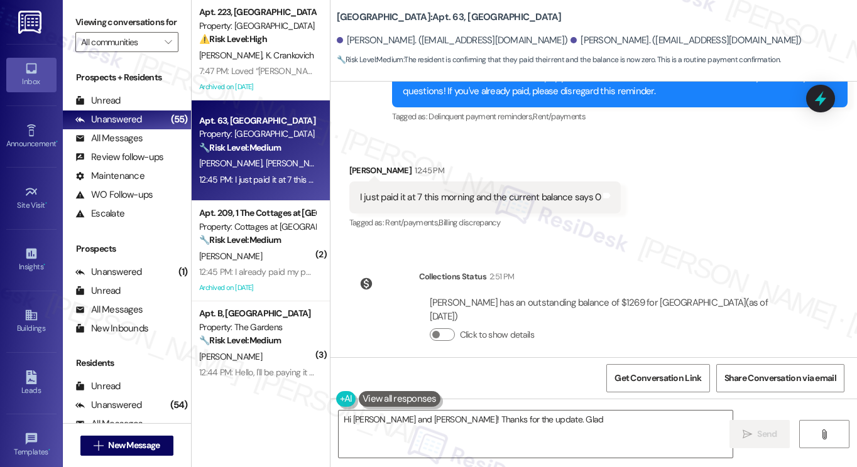
click at [583, 297] on div "Cailee Sawyer has an outstanding balance of $1269 for University Park & Place (…" at bounding box center [612, 310] width 364 height 27
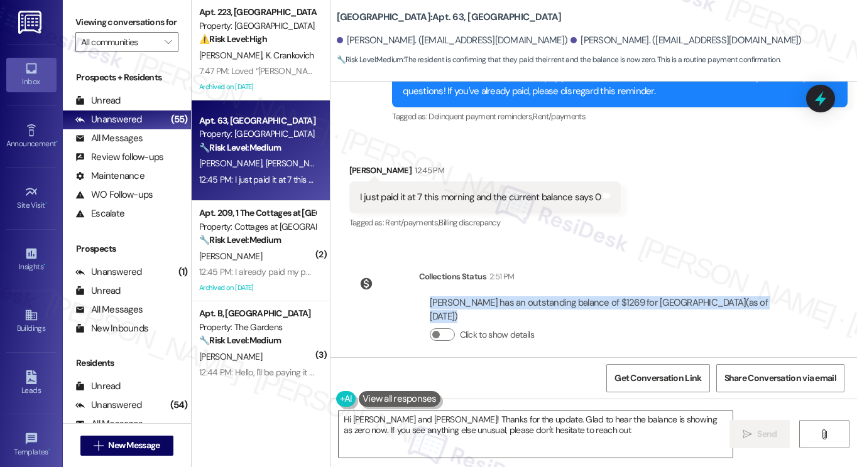
click at [583, 297] on div "Cailee Sawyer has an outstanding balance of $1269 for University Park & Place (…" at bounding box center [612, 310] width 364 height 27
type textarea "Hi Cailee and Maya! Thanks for the update. Glad to hear the balance is showing …"
click at [483, 415] on textarea "Hi Cailee and Maya! Thanks for the update. Glad to hear the balance is showing …" at bounding box center [536, 434] width 394 height 47
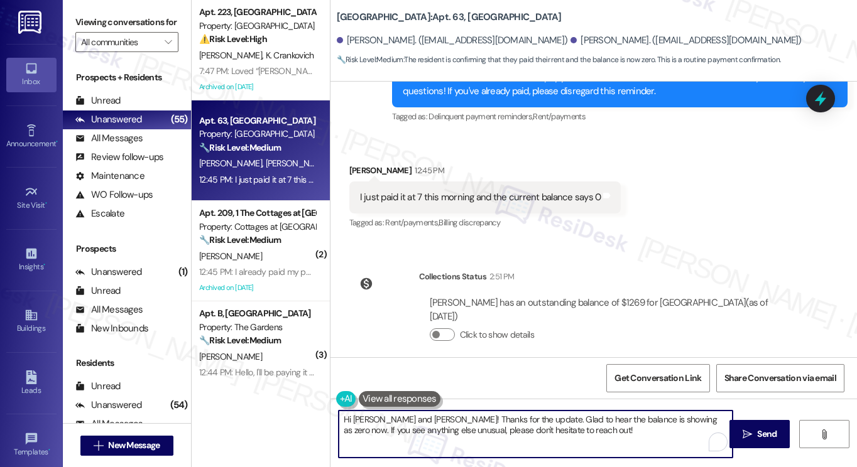
click at [483, 415] on textarea "Hi Cailee and Maya! Thanks for the update. Glad to hear the balance is showing …" at bounding box center [536, 434] width 394 height 47
click at [543, 420] on textarea "Hi Cailee and Maya! Thanks for the update. Glad to hear the balance is showing …" at bounding box center [536, 434] width 394 height 47
click at [744, 428] on span " Send" at bounding box center [760, 434] width 40 height 13
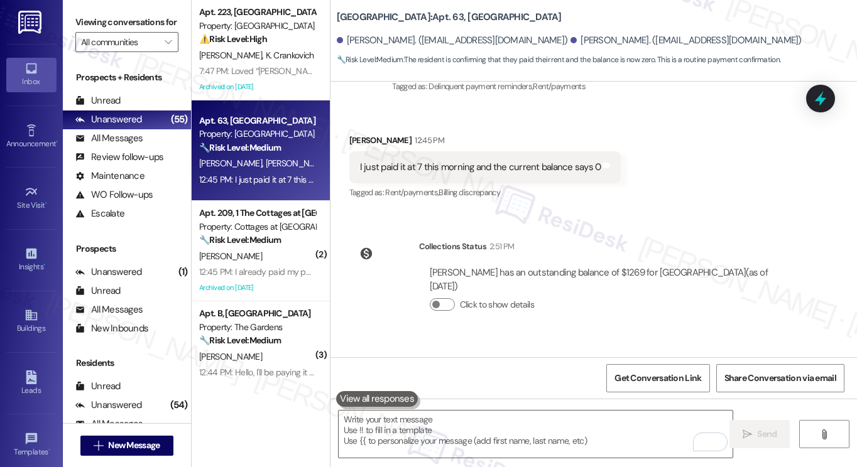
scroll to position [902, 0]
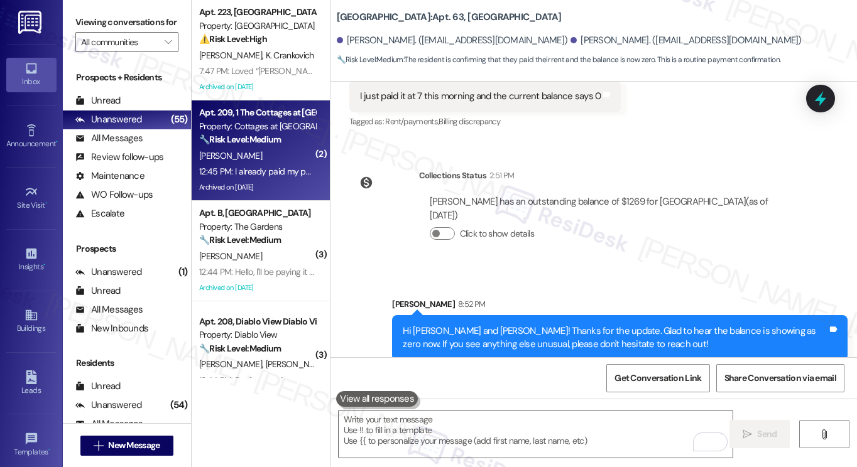
click at [290, 180] on div "Archived on [DATE]" at bounding box center [257, 188] width 119 height 16
type textarea "Fetching suggested responses. Please feel free to read through the conversation…"
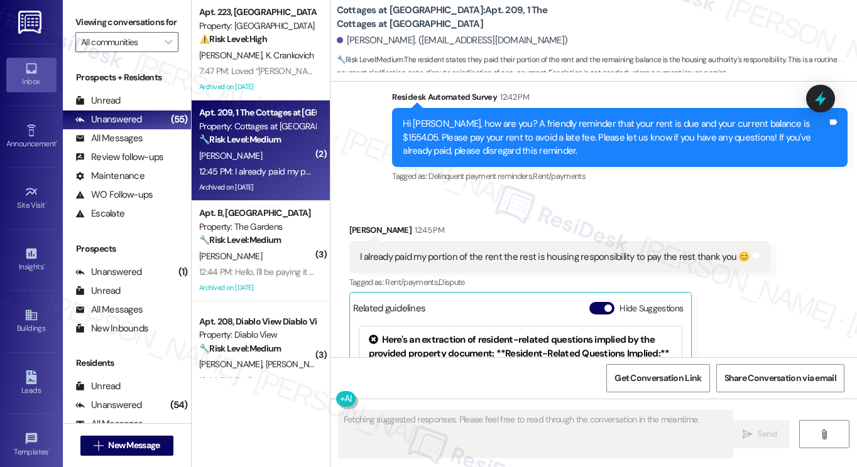
scroll to position [19586, 0]
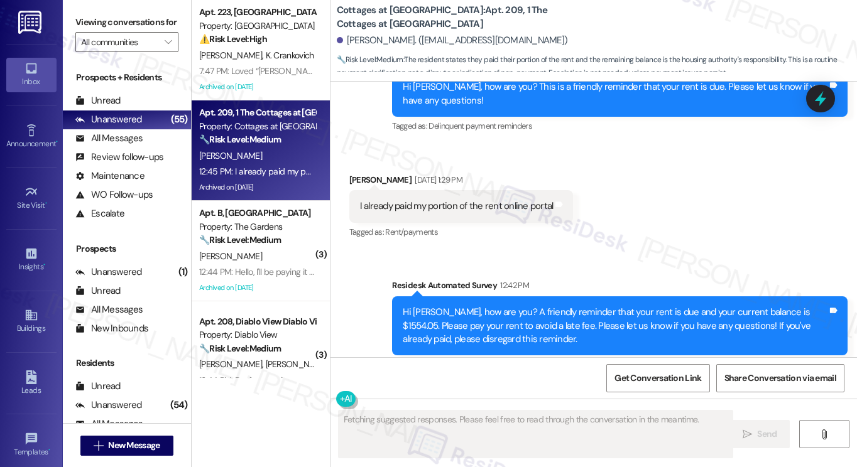
click at [503, 439] on div "I already paid my portion of the rent the rest is housing responsibility to pay…" at bounding box center [555, 445] width 390 height 13
click at [656, 412] on div "Cora Deike 12:45 PM" at bounding box center [559, 421] width 421 height 18
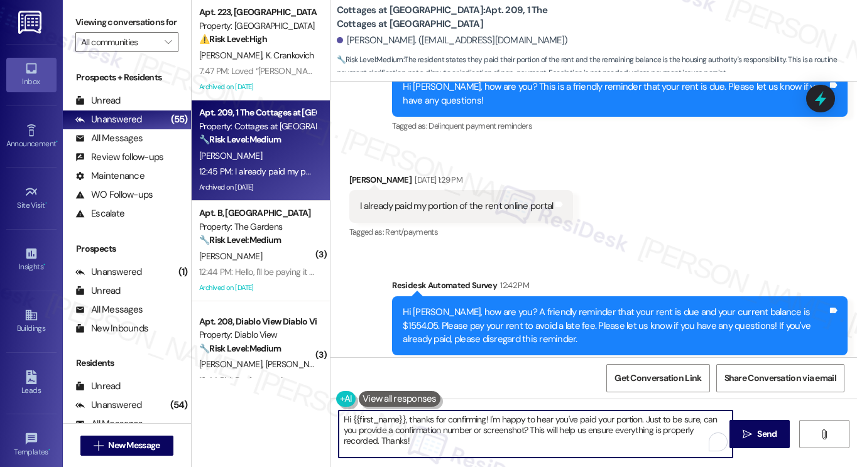
click at [524, 422] on textarea "Hi {{first_name}}, thanks for confirming! I'm happy to hear you've paid your po…" at bounding box center [536, 434] width 394 height 47
click at [596, 433] on textarea "Hi {{first_name}}, thanks for confirming! I'm happy to hear you've paid your po…" at bounding box center [536, 434] width 394 height 47
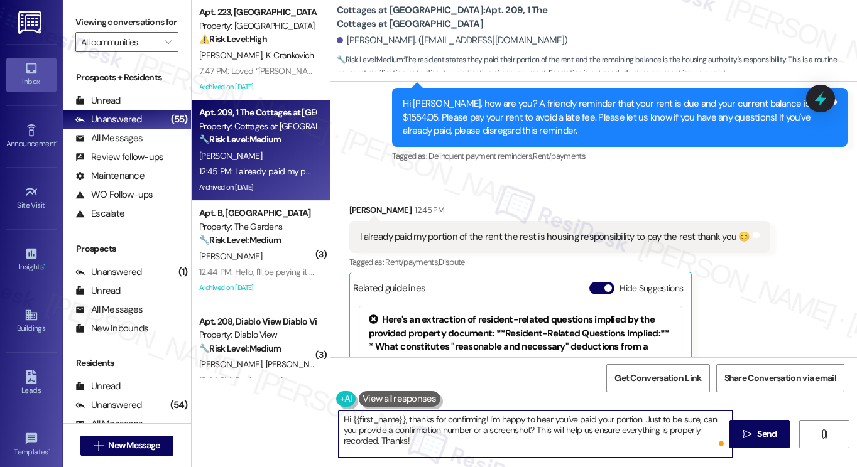
scroll to position [19904, 0]
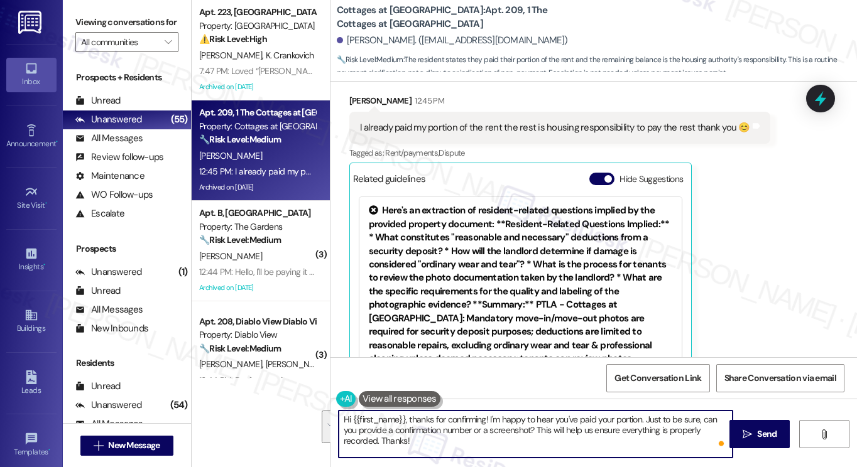
drag, startPoint x: 580, startPoint y: 438, endPoint x: 641, endPoint y: 414, distance: 64.9
click at [641, 414] on textarea "Hi {{first_name}}, thanks for confirming! I'm happy to hear you've paid your po…" at bounding box center [536, 434] width 394 height 47
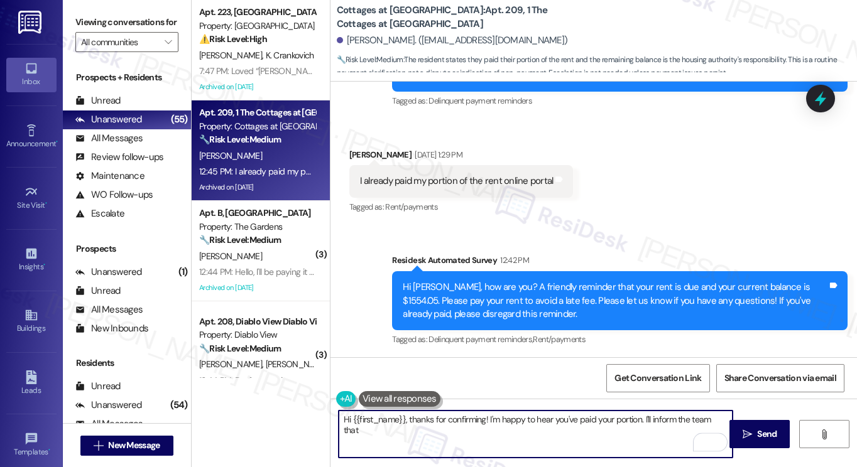
scroll to position [19590, 0]
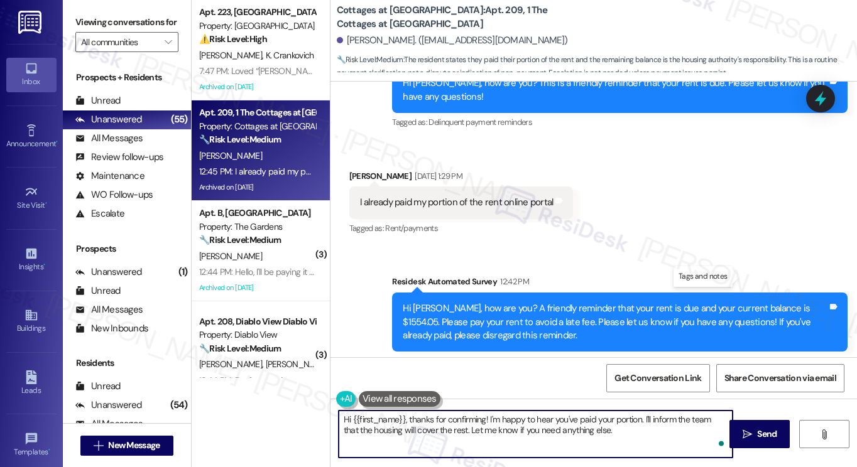
type textarea "Hi {{first_name}}, thanks for confirming! I'm happy to hear you've paid your po…"
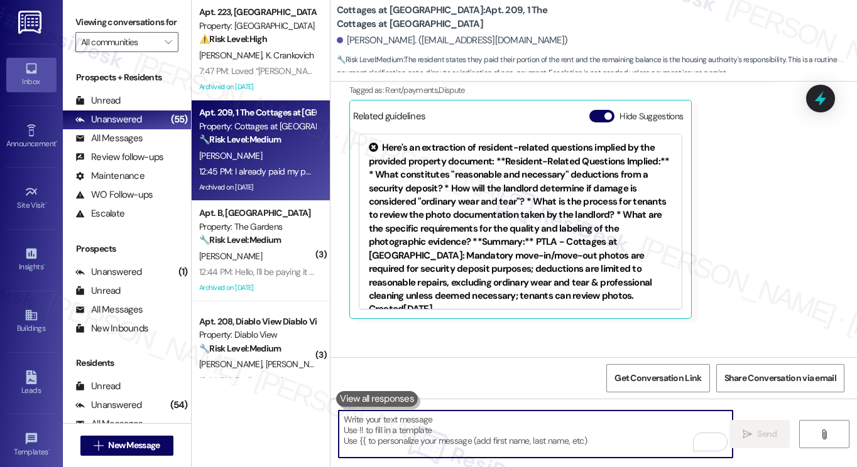
scroll to position [20005, 0]
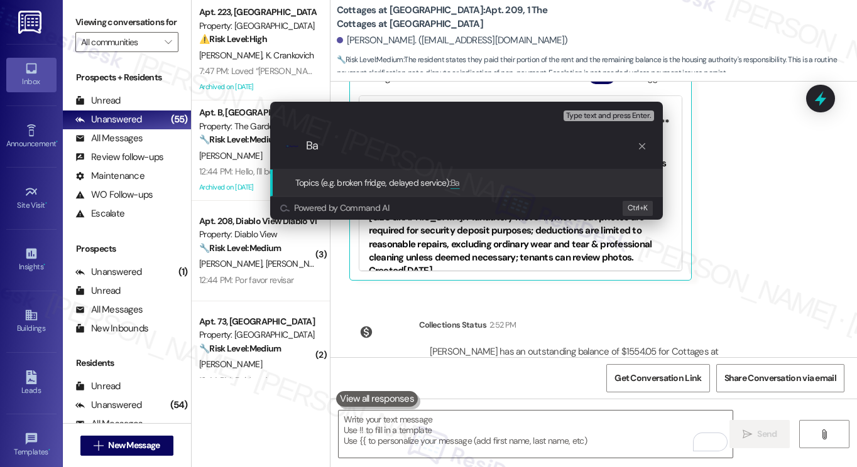
type input "B"
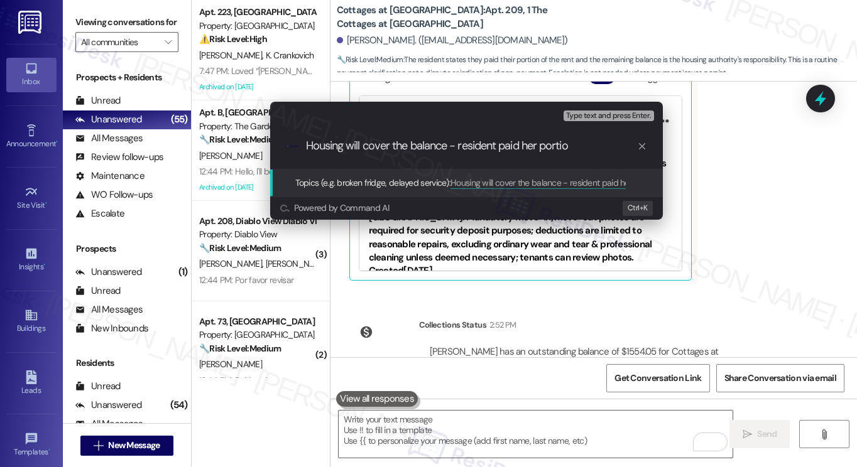
type input "Housing will cover the balance - resident paid her portion"
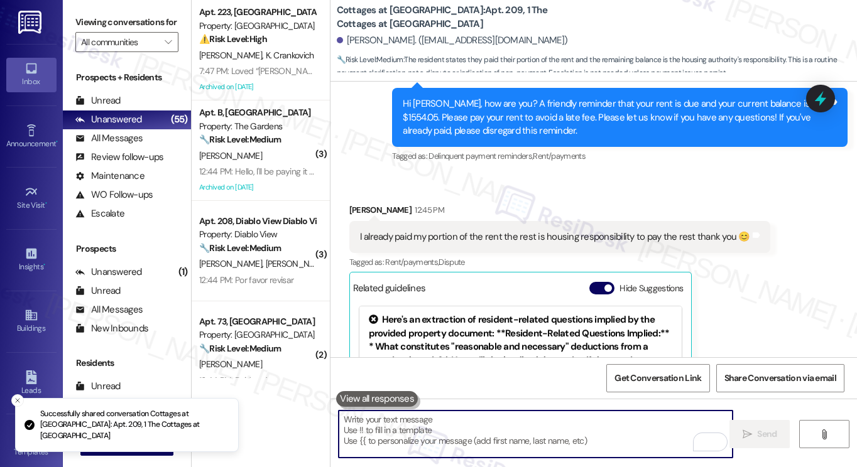
scroll to position [0, 0]
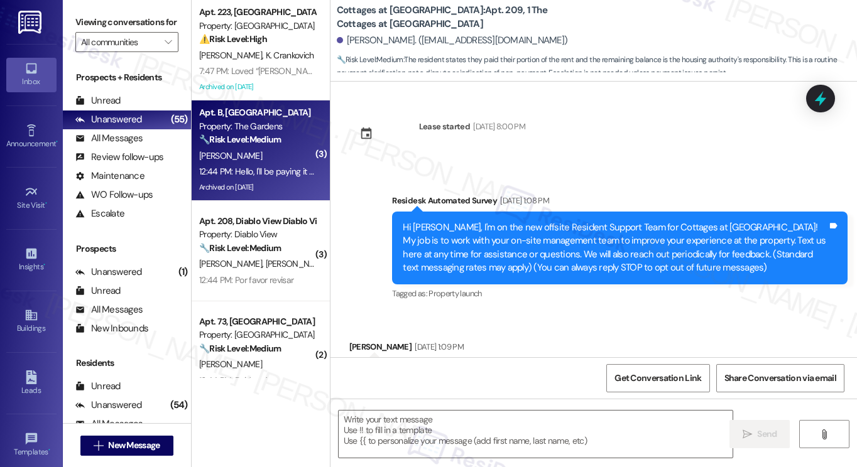
type textarea "Fetching suggested responses. Please feel free to read through the conversation…"
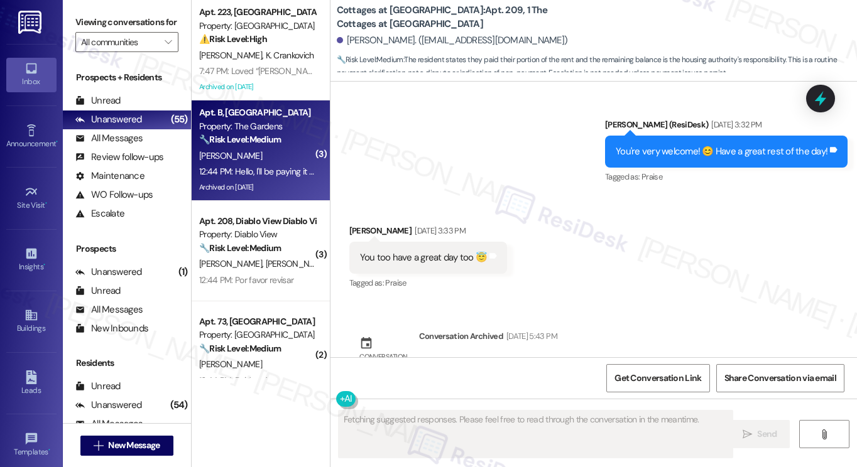
click at [300, 172] on div "12:44 PM: Hello, I'll be paying it roughly around Sunday. I am aware there will…" at bounding box center [371, 171] width 344 height 11
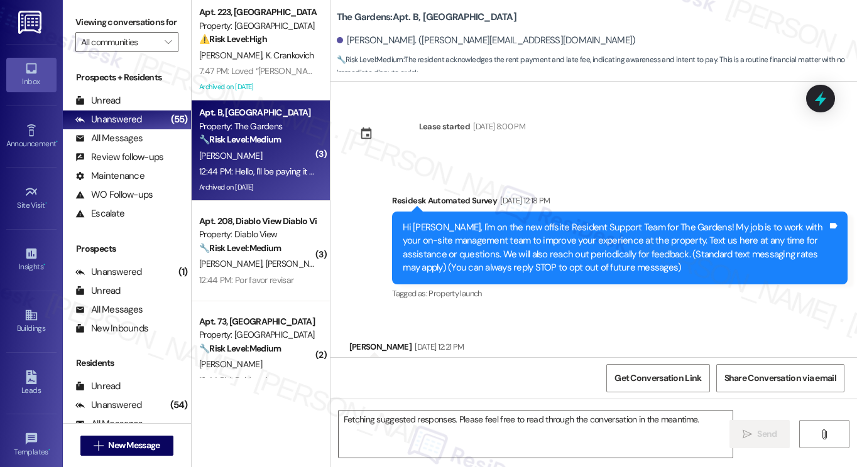
scroll to position [24511, 0]
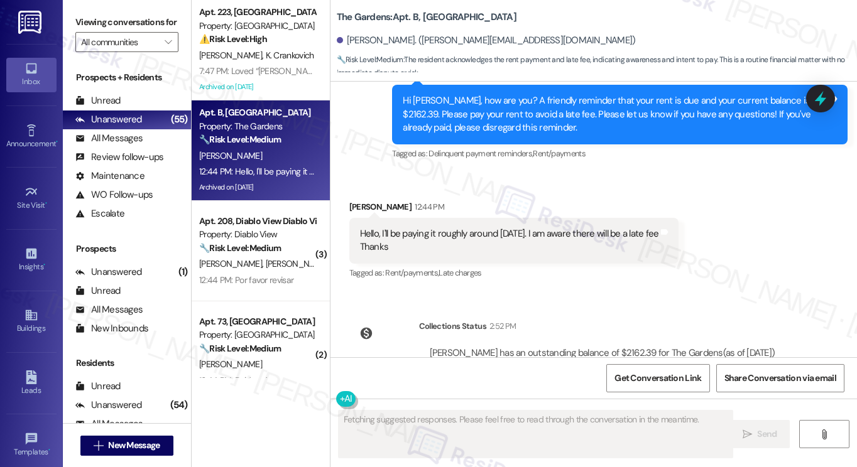
click at [501, 218] on div "Hello, I'll be paying it roughly around Sunday. I am aware there will be a late…" at bounding box center [514, 241] width 330 height 46
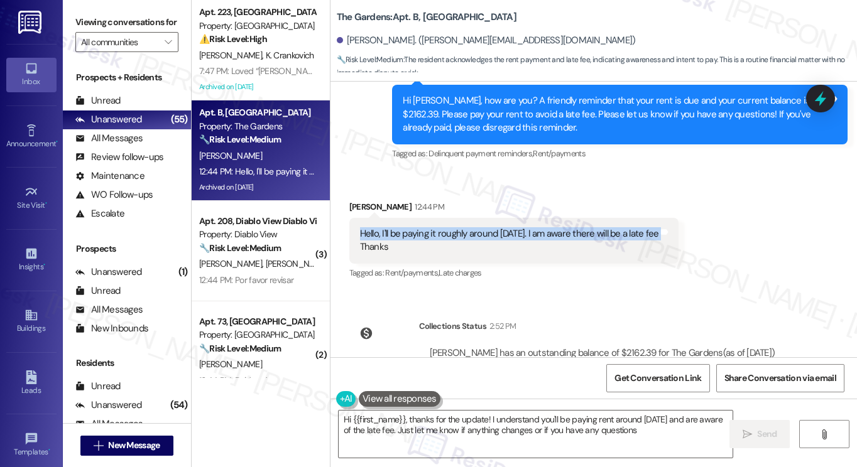
type textarea "Hi {{first_name}}, thanks for the update! I understand you'll be paying rent ar…"
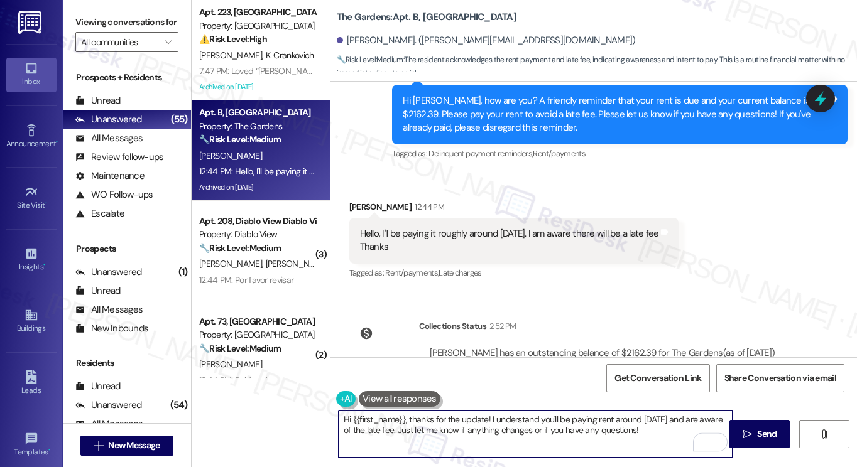
drag, startPoint x: 643, startPoint y: 433, endPoint x: 406, endPoint y: 430, distance: 237.5
click at [406, 430] on textarea "Hi {{first_name}}, thanks for the update! I understand you'll be paying rent ar…" at bounding box center [536, 434] width 394 height 47
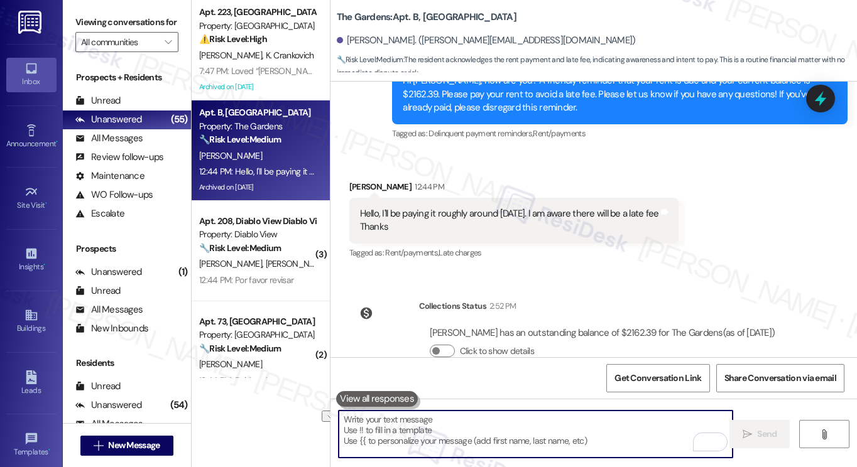
scroll to position [24613, 0]
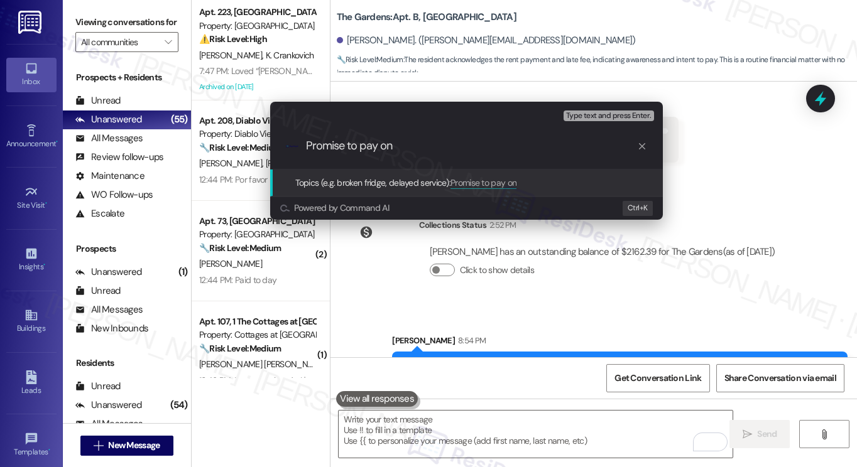
click at [467, 154] on div ".cls-1{fill:#0a055f;}.cls-2{fill:#0cc4c4;} resideskLogoBlueOrange Promise to pa…" at bounding box center [466, 146] width 393 height 45
click at [464, 151] on input "Promise to pay on" at bounding box center [471, 145] width 331 height 13
type input "Promise to pay on 9/7"
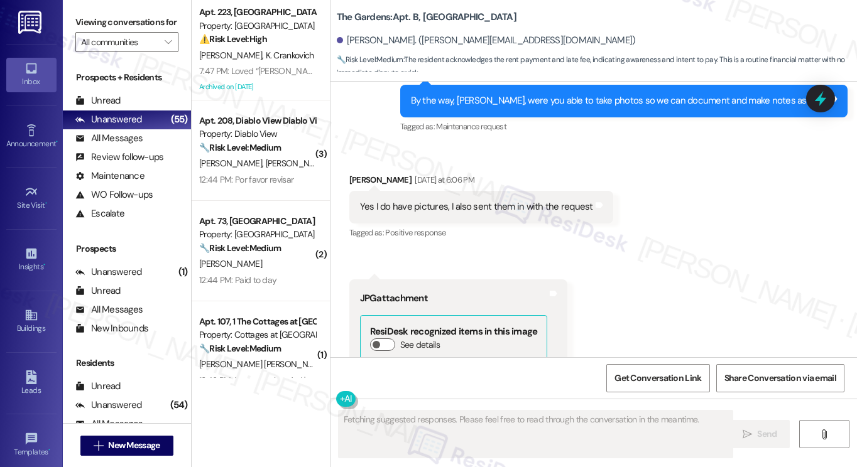
scroll to position [23956, 0]
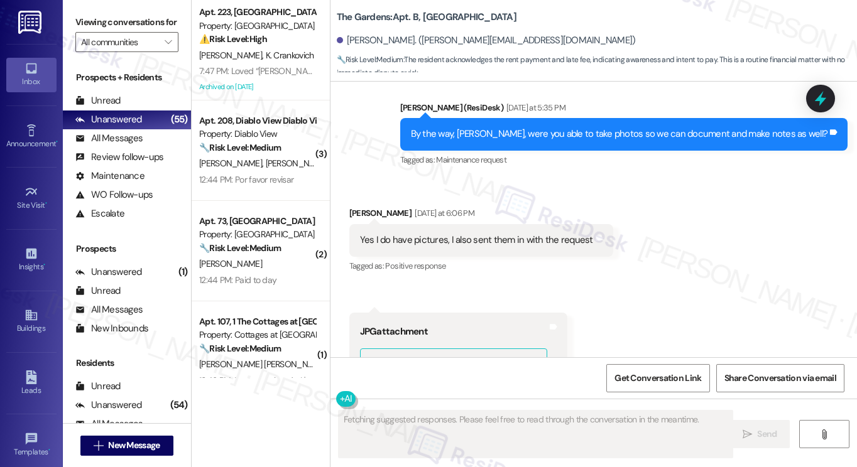
click at [484, 234] on div "Yes I do have pictures, I also sent them in with the request" at bounding box center [476, 240] width 233 height 13
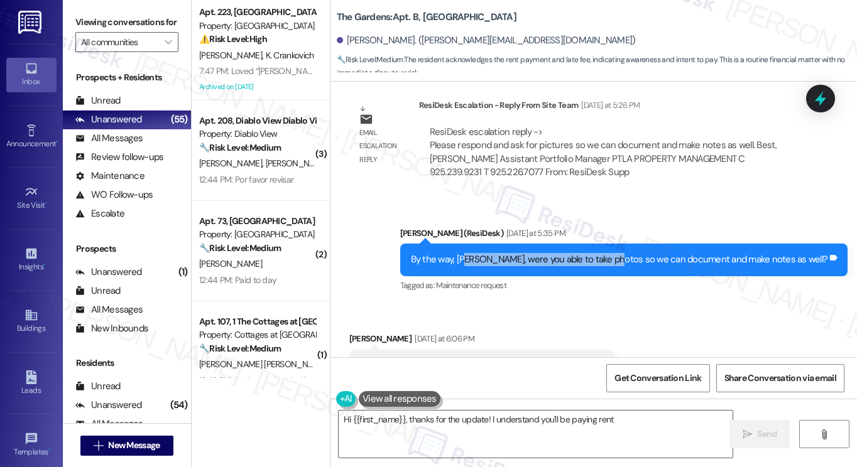
drag, startPoint x: 513, startPoint y: 212, endPoint x: 659, endPoint y: 213, distance: 145.8
click at [659, 253] on div "By the way, Erika, were you able to take photos so we can document and make not…" at bounding box center [619, 259] width 417 height 13
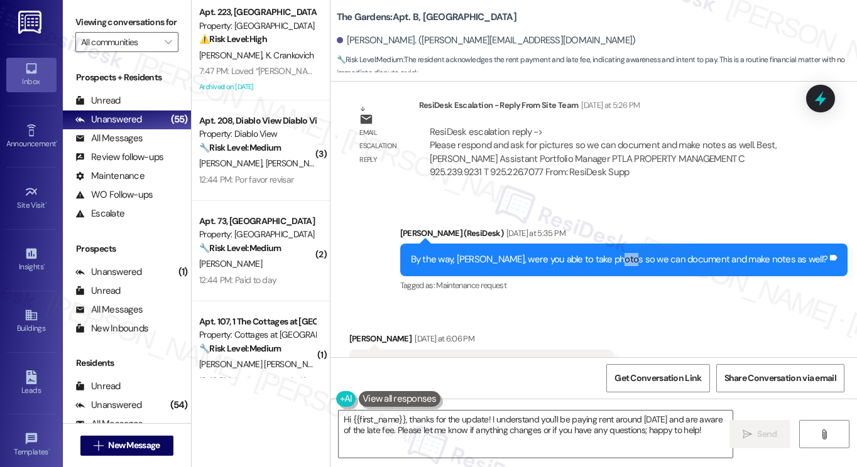
click at [659, 253] on div "By the way, Erika, were you able to take photos so we can document and make not…" at bounding box center [619, 259] width 417 height 13
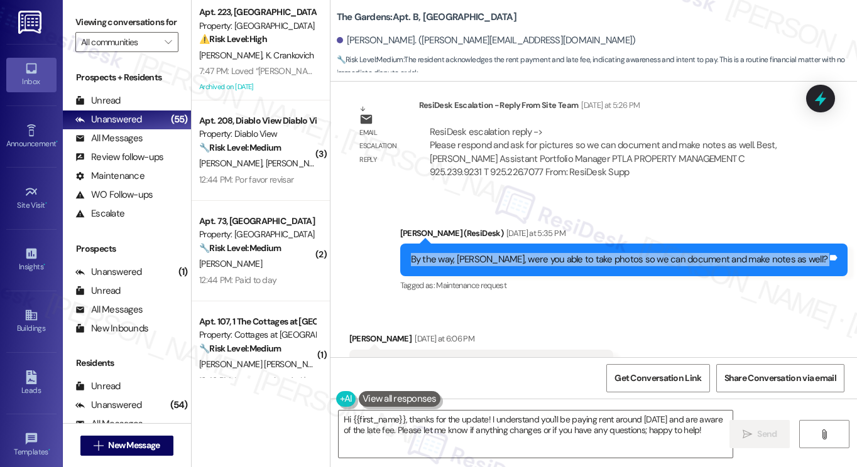
click at [659, 253] on div "By the way, Erika, were you able to take photos so we can document and make not…" at bounding box center [619, 259] width 417 height 13
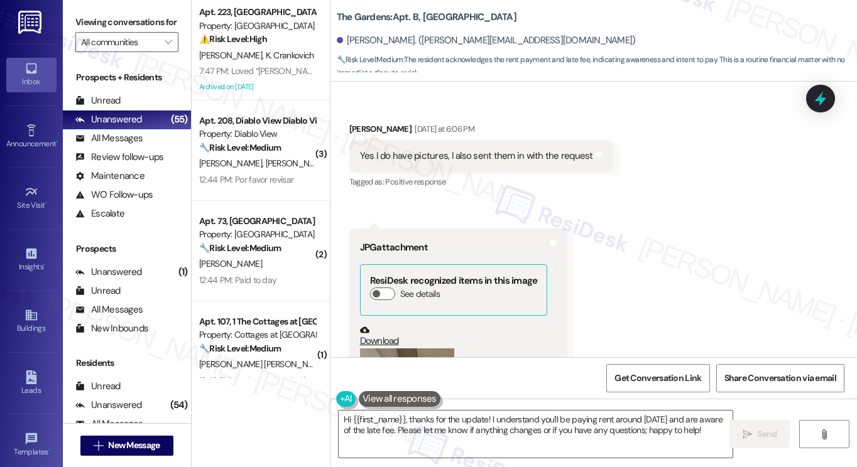
scroll to position [24019, 0]
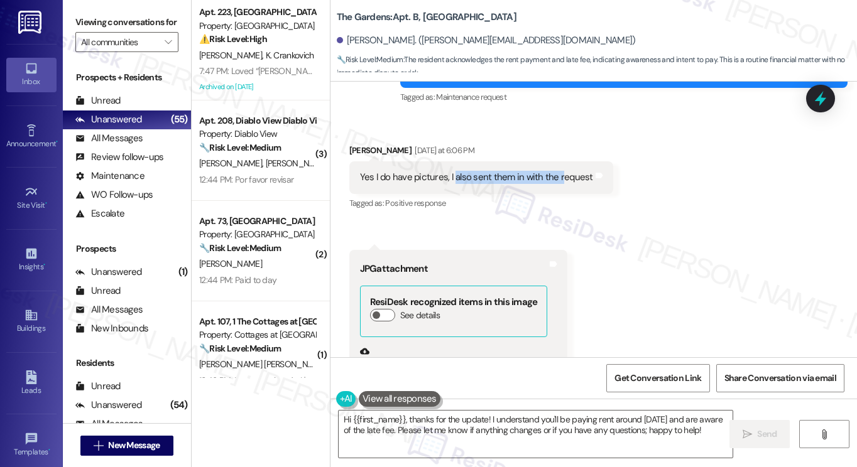
drag, startPoint x: 449, startPoint y: 127, endPoint x: 553, endPoint y: 138, distance: 105.5
click at [553, 161] on div "Yes I do have pictures, I also sent them in with the request Tags and notes" at bounding box center [481, 177] width 264 height 32
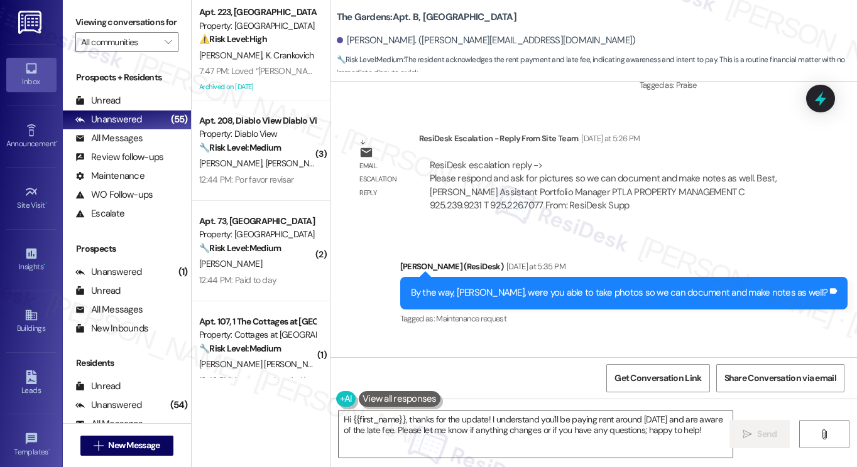
scroll to position [23893, 0]
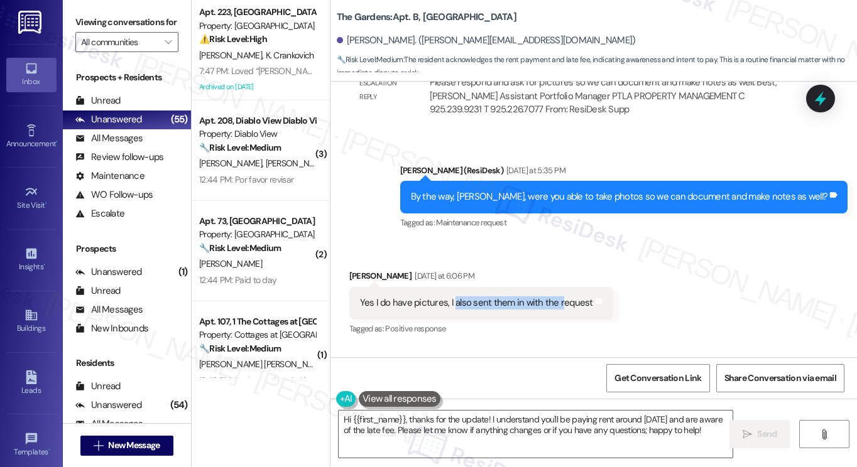
click at [480, 287] on div "Yes I do have pictures, I also sent them in with the request Tags and notes" at bounding box center [481, 303] width 264 height 32
click at [464, 297] on div "Yes I do have pictures, I also sent them in with the request" at bounding box center [476, 303] width 233 height 13
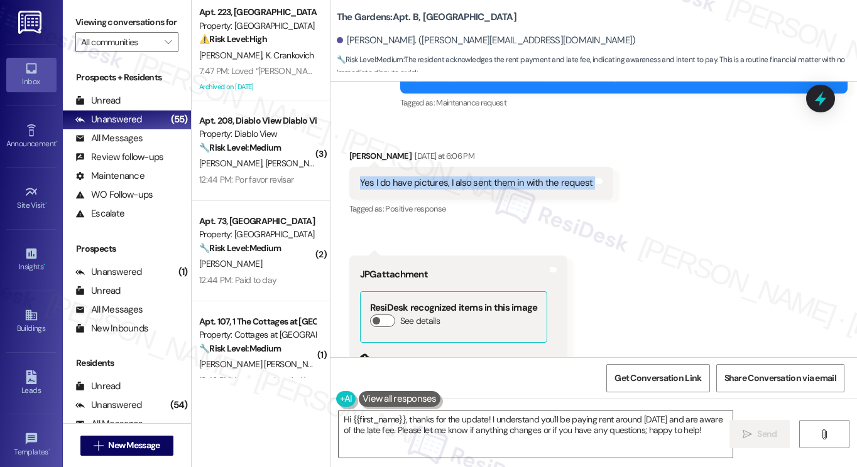
scroll to position [24145, 0]
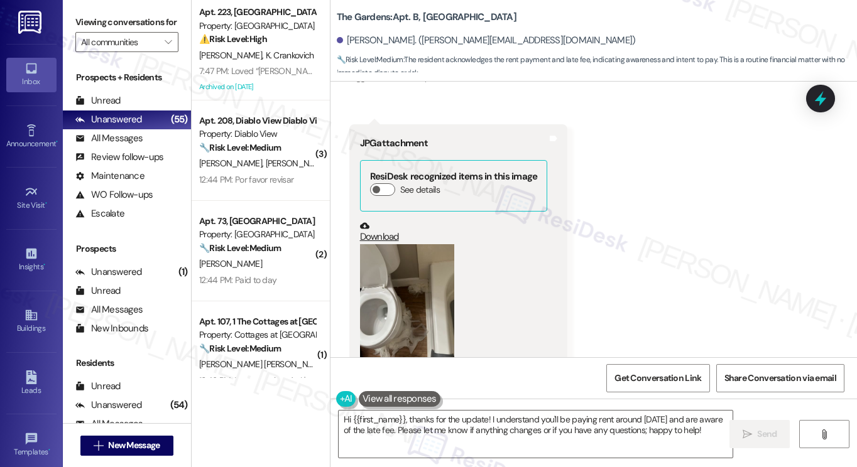
click at [385, 221] on link "Download" at bounding box center [454, 232] width 188 height 22
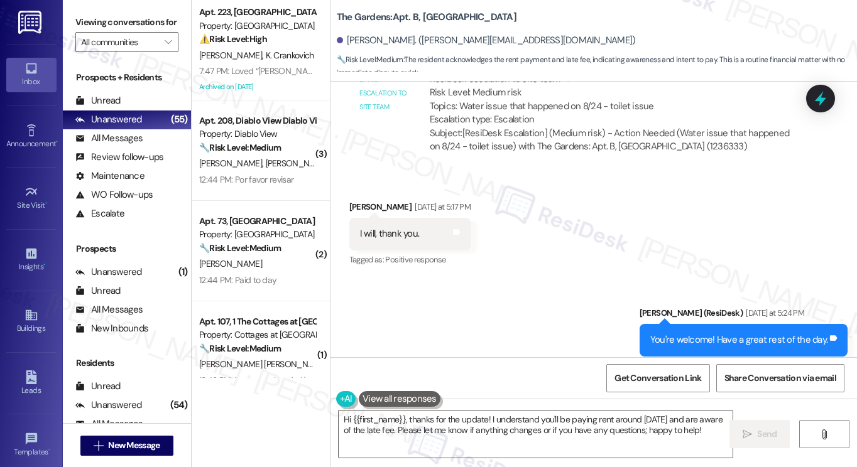
scroll to position [23391, 0]
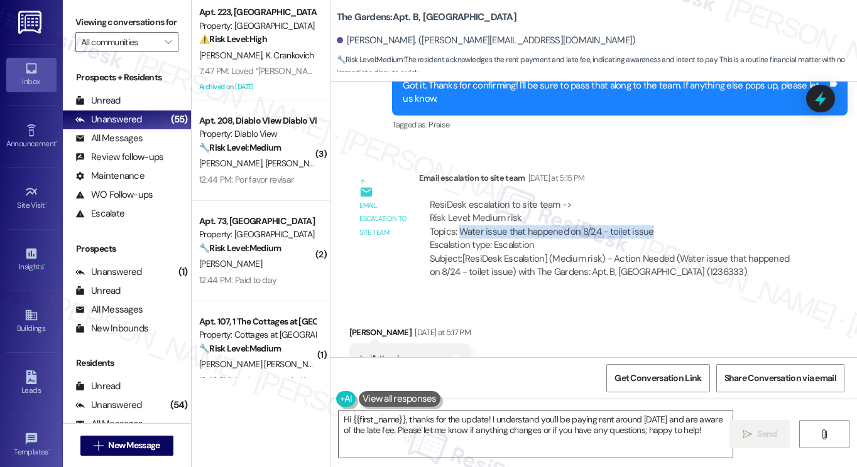
drag, startPoint x: 455, startPoint y: 185, endPoint x: 653, endPoint y: 183, distance: 197.9
click at [653, 199] on div "ResiDesk escalation to site team -> Risk Level: Medium risk Topics: Water issue…" at bounding box center [612, 226] width 364 height 54
copy div "Water issue that happened on 8/24 - toilet issue"
click at [90, 7] on div "Viewing conversations for All communities " at bounding box center [127, 32] width 128 height 65
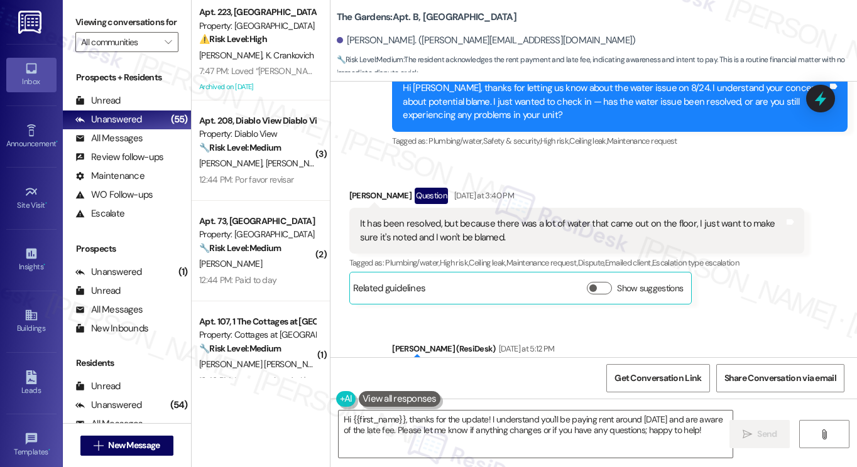
scroll to position [23014, 0]
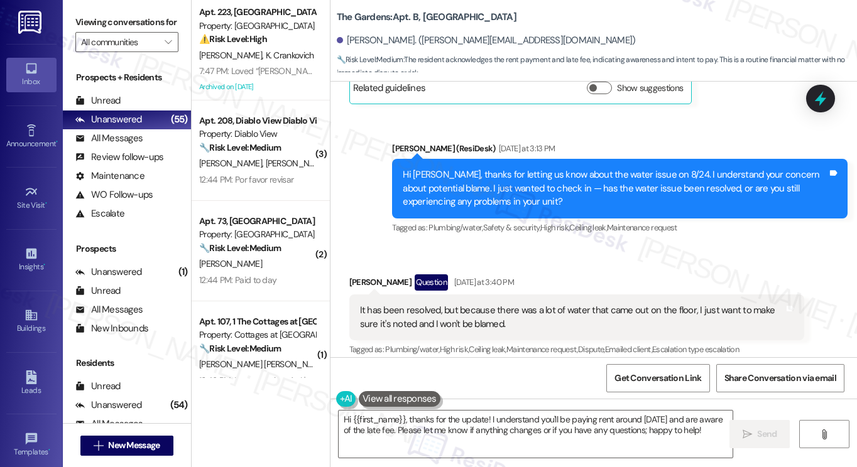
click at [420, 304] on div "It has been resolved, but because there was a lot of water that came out on the…" at bounding box center [572, 317] width 425 height 27
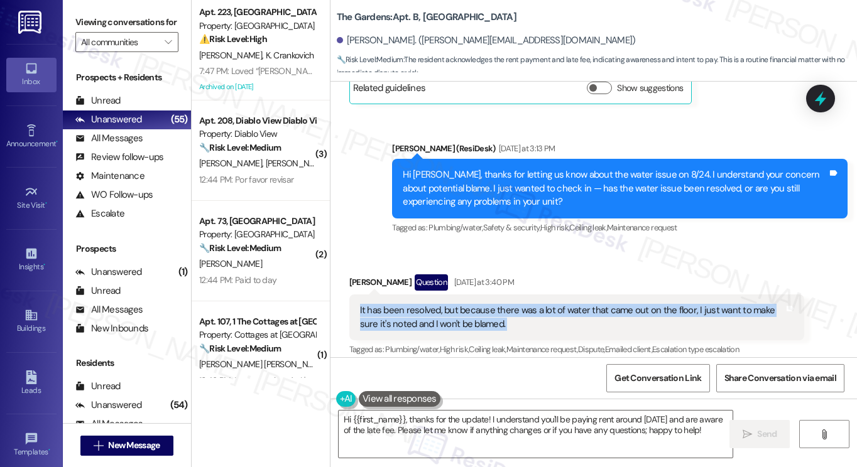
click at [420, 304] on div "It has been resolved, but because there was a lot of water that came out on the…" at bounding box center [572, 317] width 425 height 27
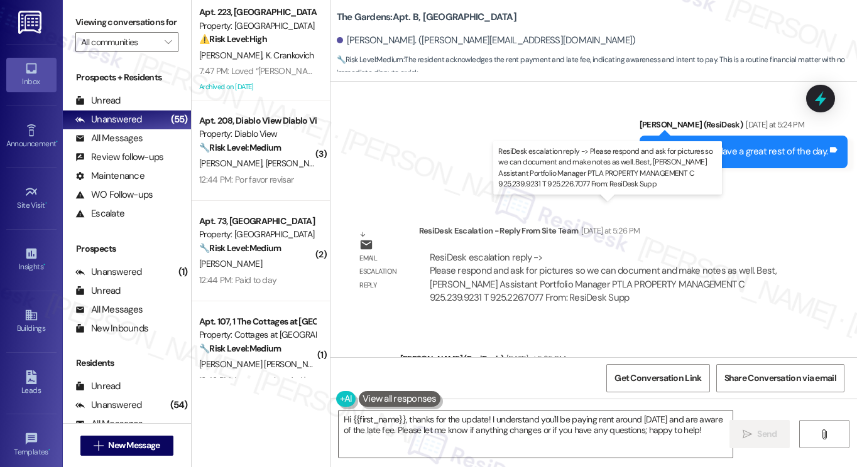
scroll to position [23956, 0]
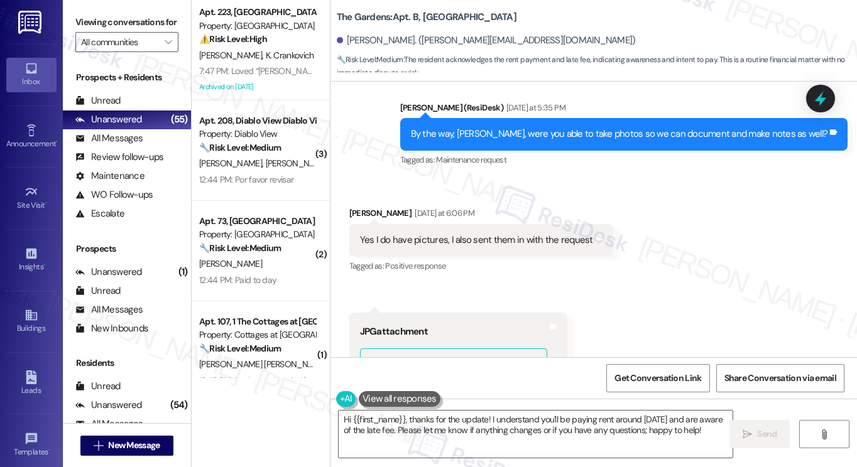
click at [415, 234] on div "Yes I do have pictures, I also sent them in with the request" at bounding box center [476, 240] width 233 height 13
copy div "Yes I do have pictures, I also sent them in with the request Tags and notes"
drag, startPoint x: 89, startPoint y: 33, endPoint x: 95, endPoint y: 34, distance: 6.4
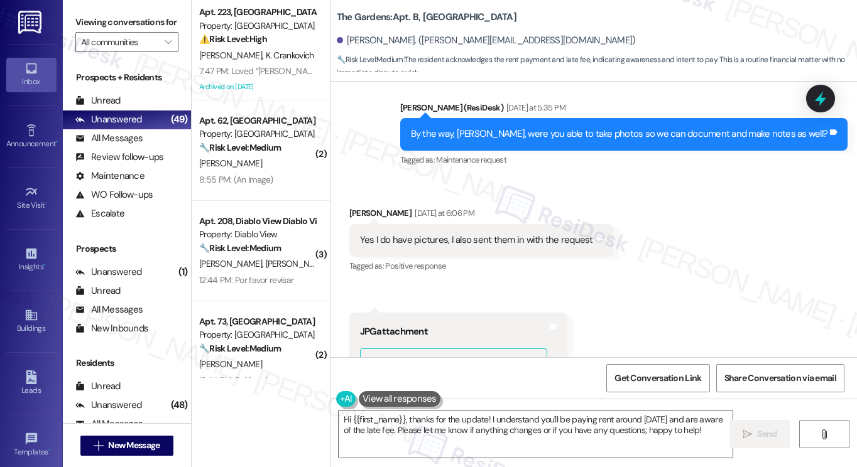
click at [89, 32] on label "Viewing conversations for" at bounding box center [126, 22] width 103 height 19
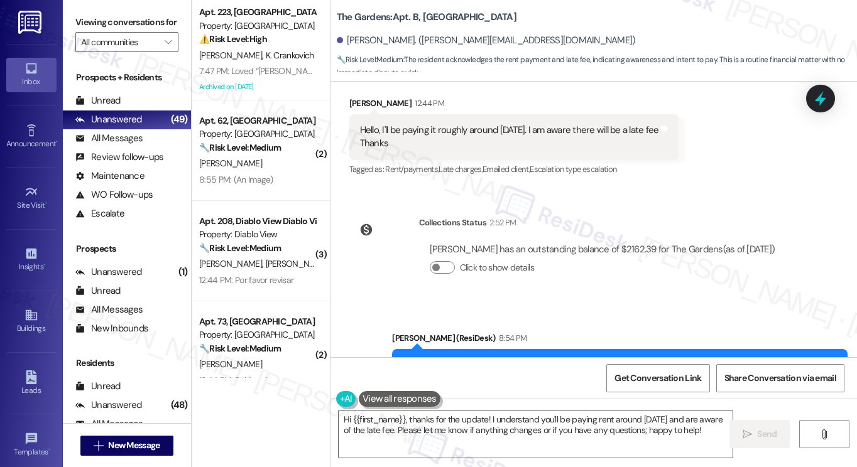
scroll to position [24631, 0]
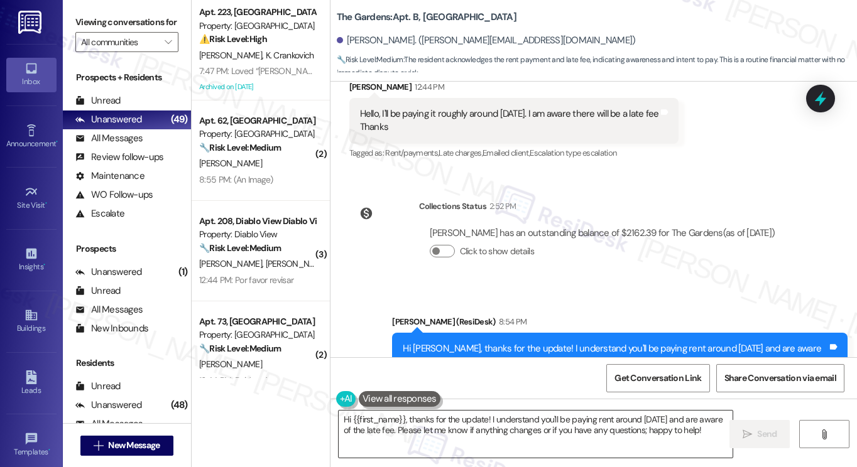
click at [510, 419] on textarea "Hi {{first_name}}, thanks for the update! I understand you'll be paying rent ar…" at bounding box center [536, 434] width 394 height 47
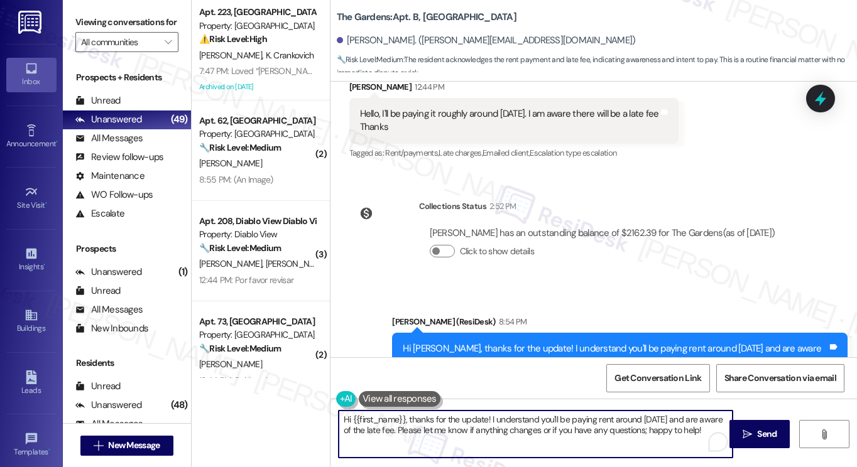
click at [510, 419] on textarea "Hi {{first_name}}, thanks for the update! I understand you'll be paying rent ar…" at bounding box center [536, 434] width 394 height 47
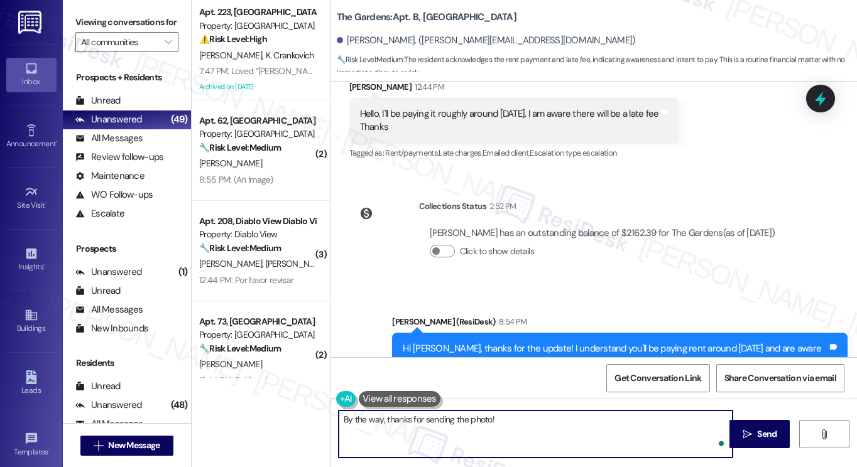
type textarea "By the way, thanks for sending the photo!"
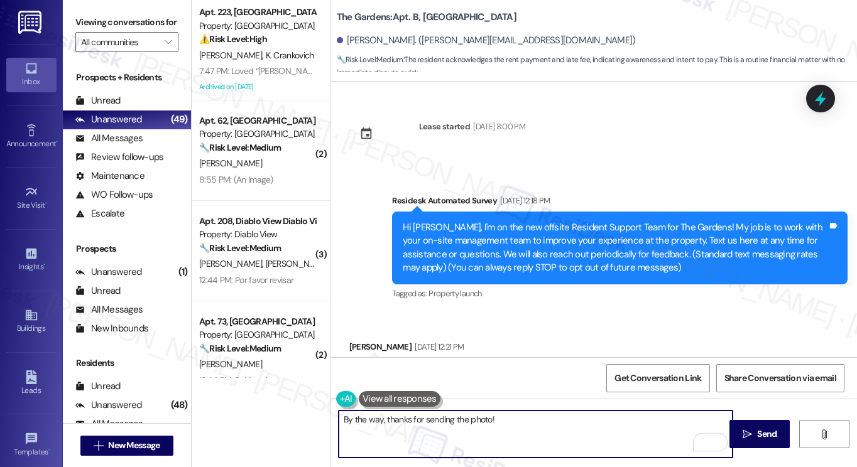
scroll to position [24631, 0]
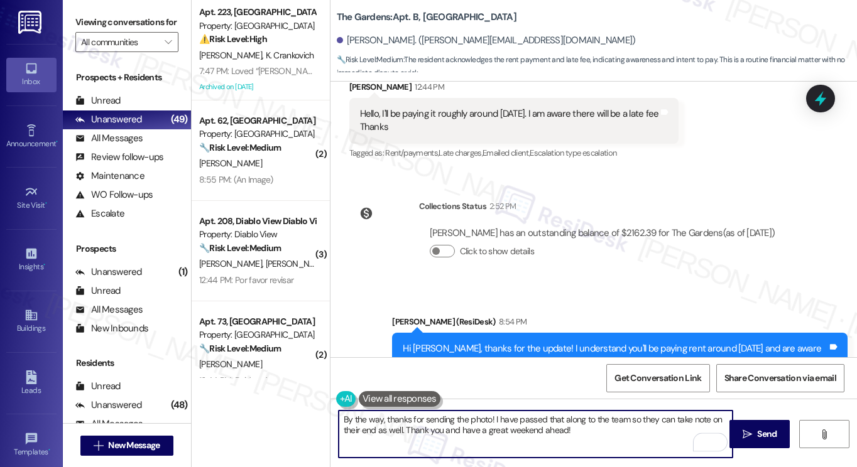
type textarea "By the way, thanks for sending the photo! I have passed that along to the team …"
click at [553, 422] on textarea "By the way, thanks for sending the photo! I have passed that along to the team …" at bounding box center [536, 434] width 394 height 47
click at [575, 429] on textarea "By the way, thanks for sending the photo! I have passed that along to the team …" at bounding box center [536, 434] width 394 height 47
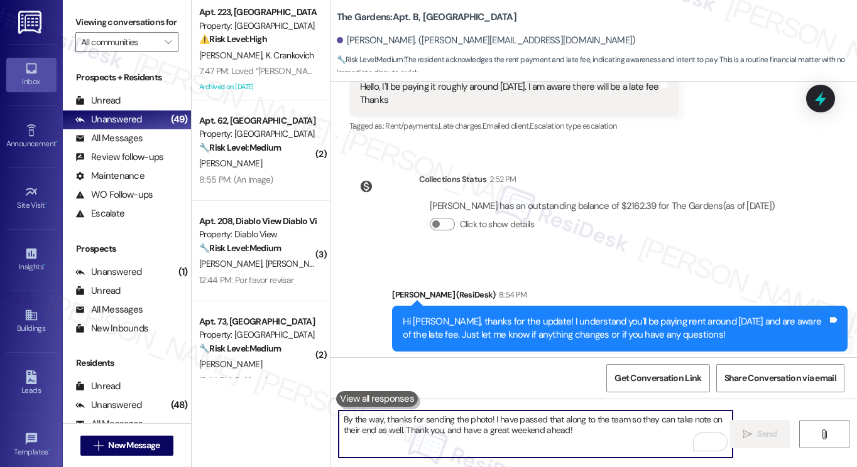
scroll to position [24733, 0]
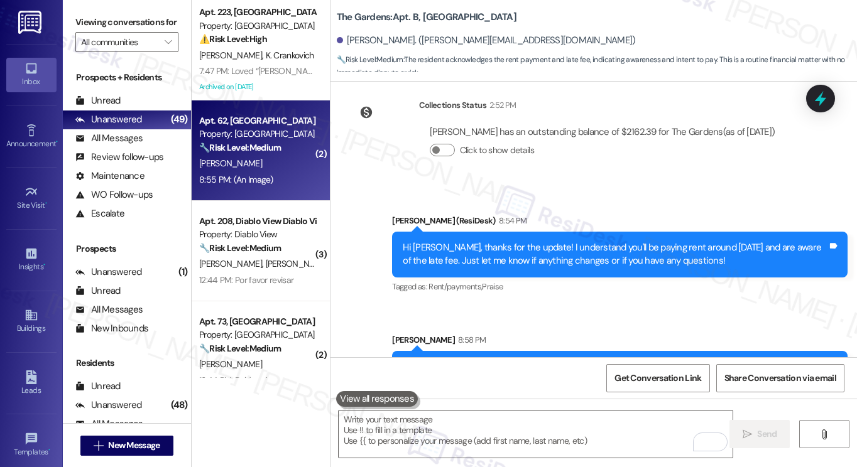
click at [286, 163] on div "[PERSON_NAME]" at bounding box center [257, 164] width 119 height 16
type textarea "Fetching suggested responses. Please feel free to read through the conversation…"
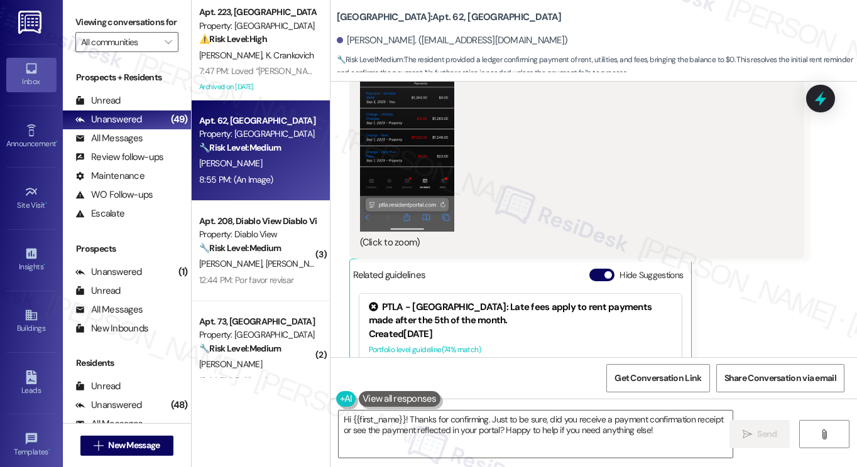
scroll to position [5674, 0]
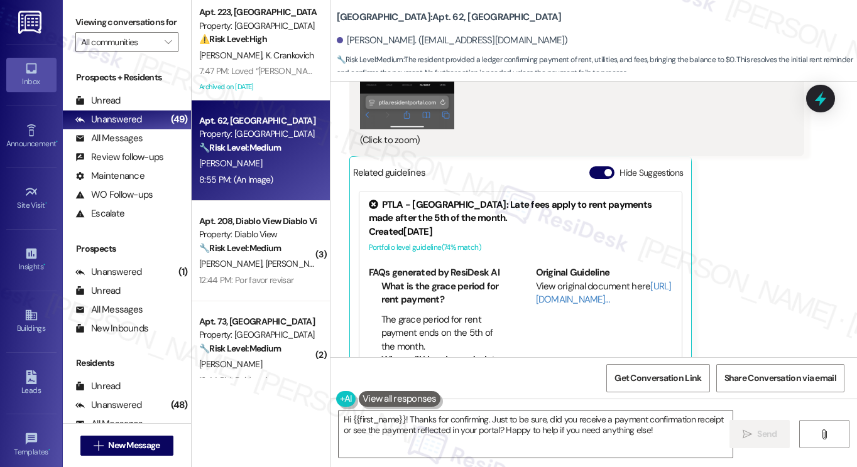
drag, startPoint x: 93, startPoint y: 14, endPoint x: 173, endPoint y: 73, distance: 98.9
click at [93, 14] on label "Viewing conversations for" at bounding box center [126, 22] width 103 height 19
click at [523, 428] on textarea "Hi {{first_name}}! Thanks for confirming. Just to be sure, did you receive a pa…" at bounding box center [536, 434] width 394 height 47
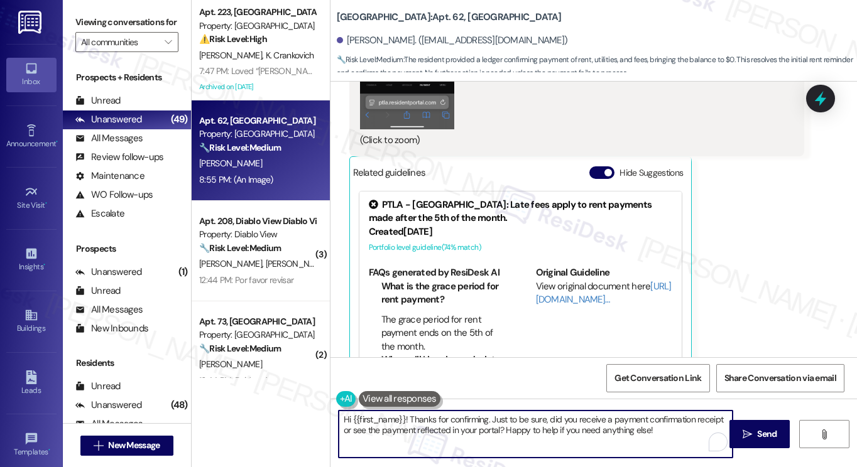
click at [523, 428] on textarea "Hi {{first_name}}! Thanks for confirming. Just to be sure, did you receive a pa…" at bounding box center [536, 434] width 394 height 47
paste textarea "Great! Thanks for confirming! If you have any questions or concerns in the futu…"
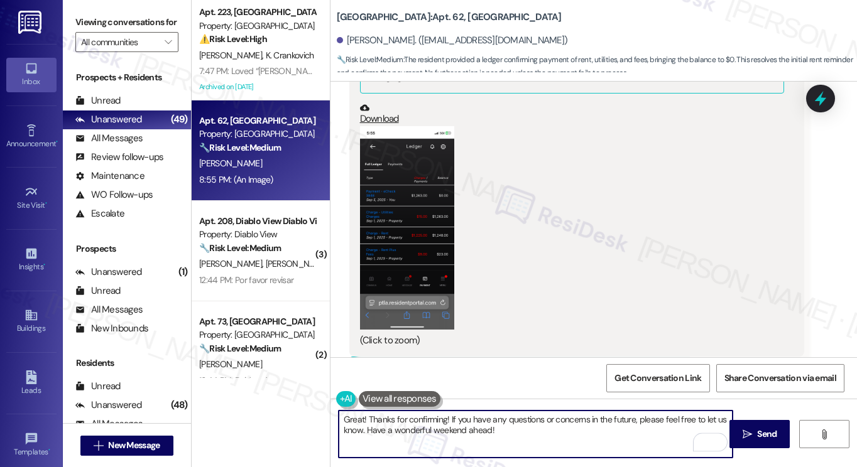
scroll to position [5422, 0]
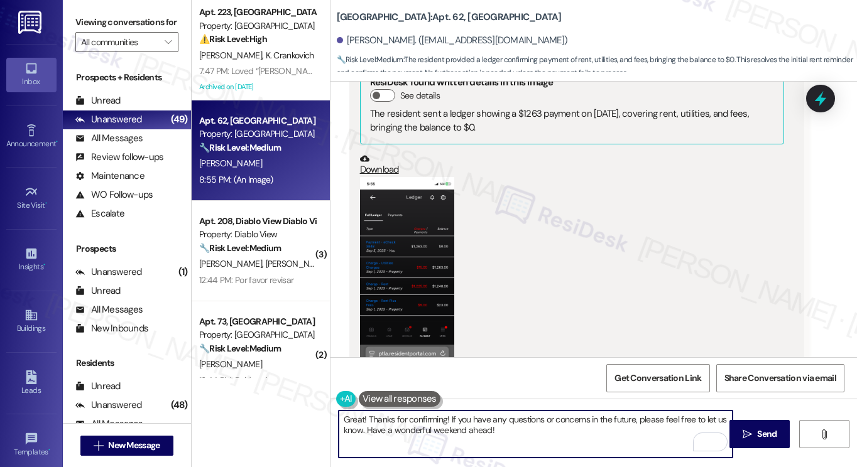
click at [427, 417] on textarea "Great! Thanks for confirming! If you have any questions or concerns in the futu…" at bounding box center [536, 434] width 394 height 47
click at [406, 423] on textarea "Great! Thanks for sending the screenshot and confirming! If you have any questi…" at bounding box center [536, 434] width 394 height 47
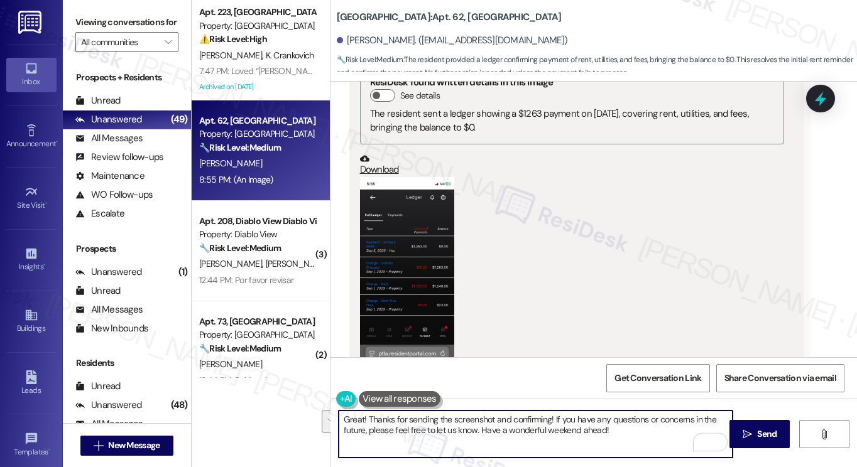
click at [584, 432] on textarea "Great! Thanks for sending the screenshot and confirming! If you have any questi…" at bounding box center [536, 434] width 394 height 47
type textarea "Great! Thanks for sending the screenshot and confirming! If you have any questi…"
click at [771, 432] on span "Send" at bounding box center [766, 434] width 19 height 13
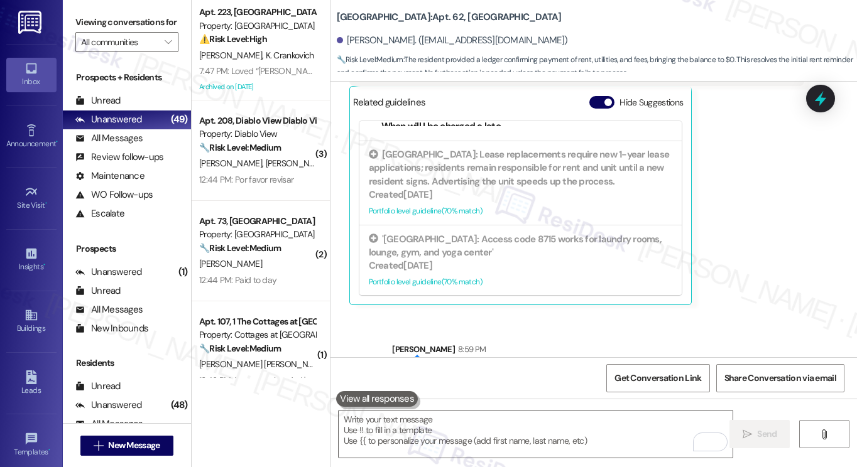
scroll to position [5775, 0]
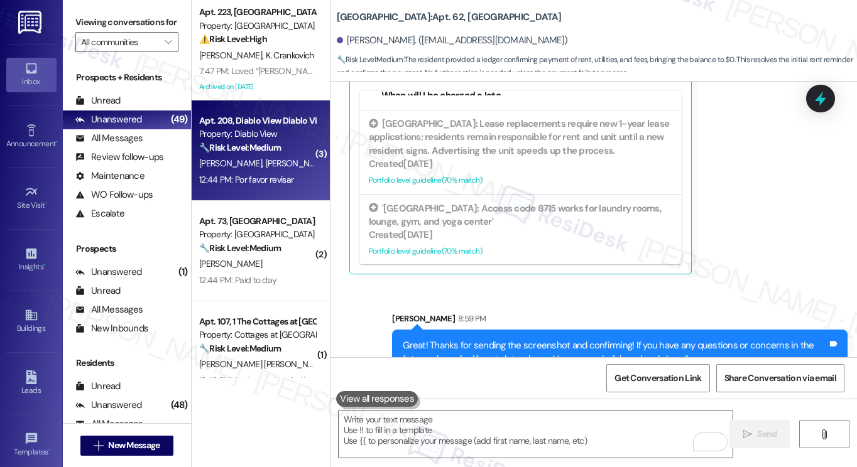
click at [266, 165] on span "A. Salinas" at bounding box center [298, 163] width 67 height 11
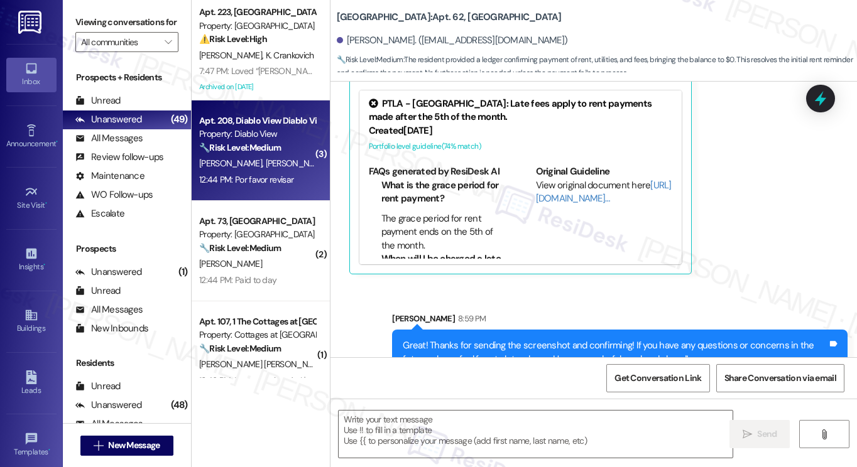
type textarea "Fetching suggested responses. Please feel free to read through the conversation…"
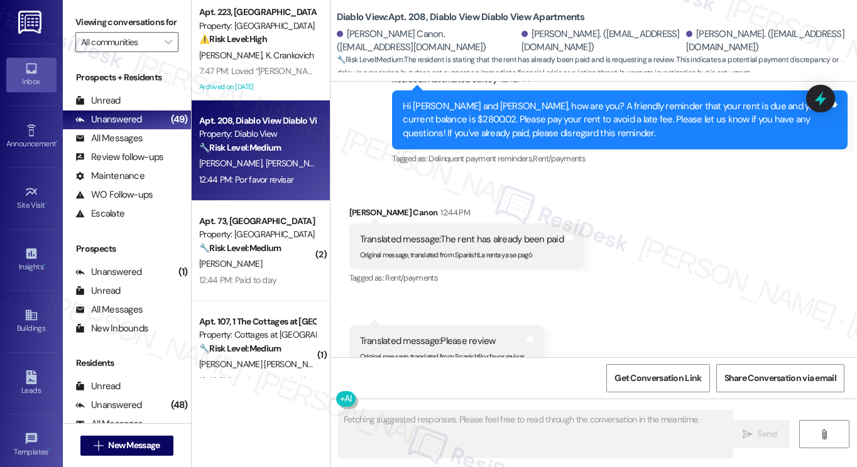
scroll to position [2836, 0]
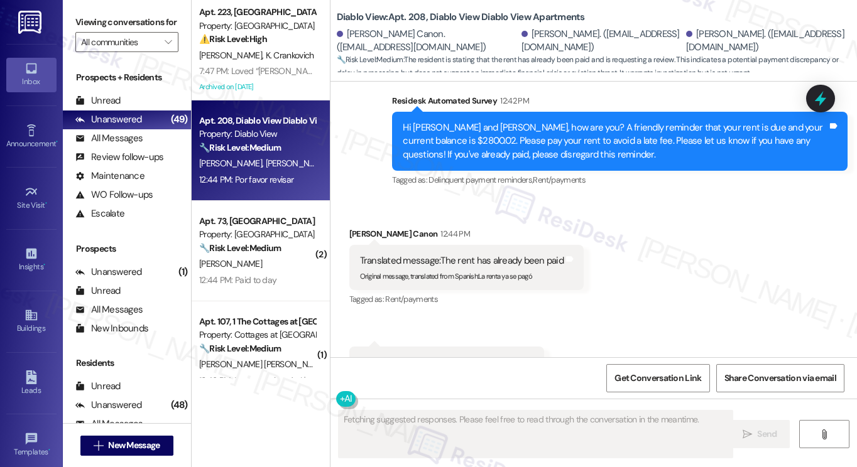
click at [472, 256] on div "Translated message: The rent has already been paid" at bounding box center [462, 260] width 204 height 13
click at [471, 256] on div "Translated message: The rent has already been paid" at bounding box center [462, 260] width 204 height 13
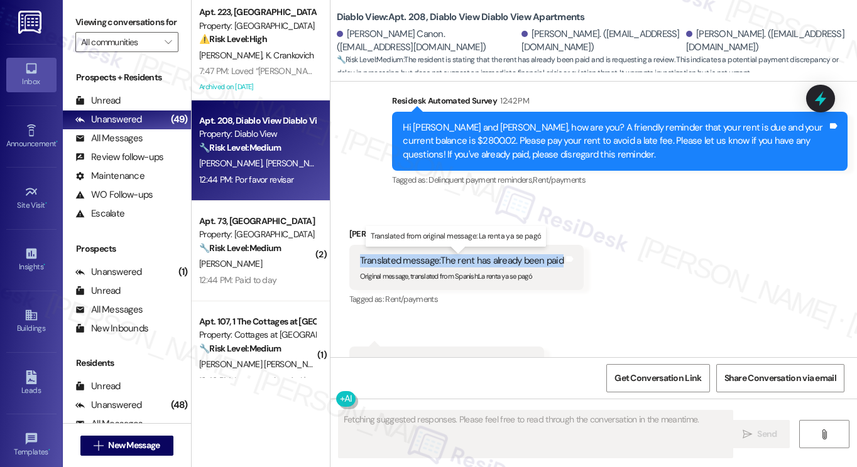
click at [471, 256] on div "Translated message: The rent has already been paid" at bounding box center [462, 260] width 204 height 13
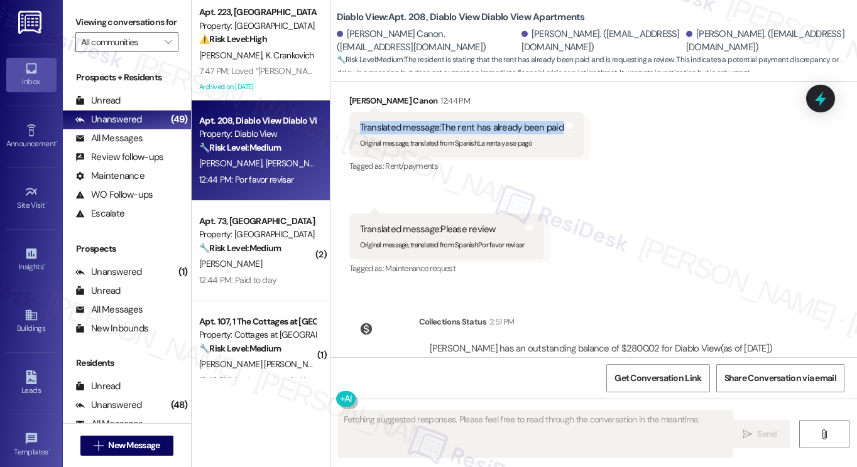
scroll to position [3014, 0]
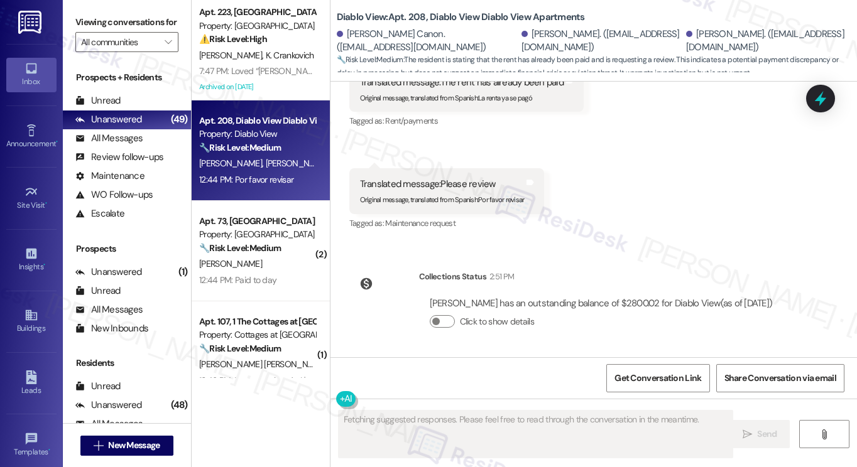
click at [456, 193] on div "Original message, translated from Spanish : Por favor revisar" at bounding box center [442, 197] width 165 height 13
click at [460, 183] on div "Translated message: Please review" at bounding box center [442, 184] width 165 height 13
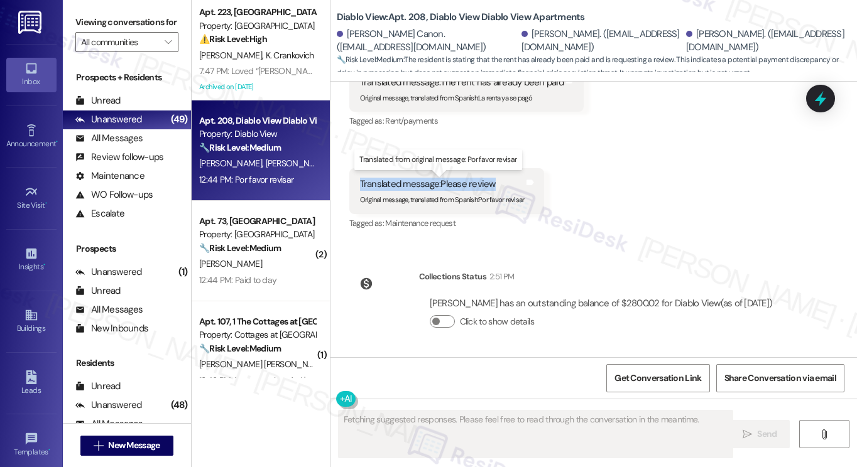
click at [460, 183] on div "Translated message: Please review" at bounding box center [442, 184] width 165 height 13
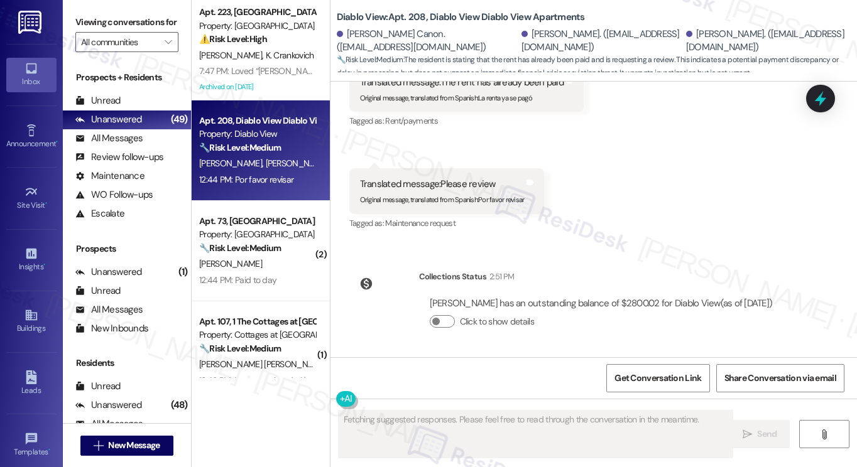
click at [663, 233] on div "Received via SMS Flor Canon 12:44 PM Translated message: The rent has already b…" at bounding box center [593, 131] width 526 height 221
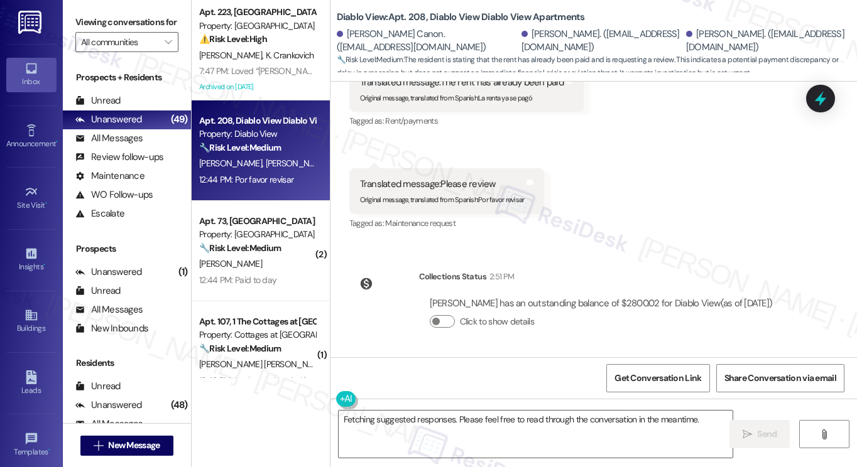
drag, startPoint x: 89, startPoint y: 8, endPoint x: 100, endPoint y: 13, distance: 11.8
click at [89, 8] on div "Viewing conversations for All communities " at bounding box center [127, 32] width 128 height 65
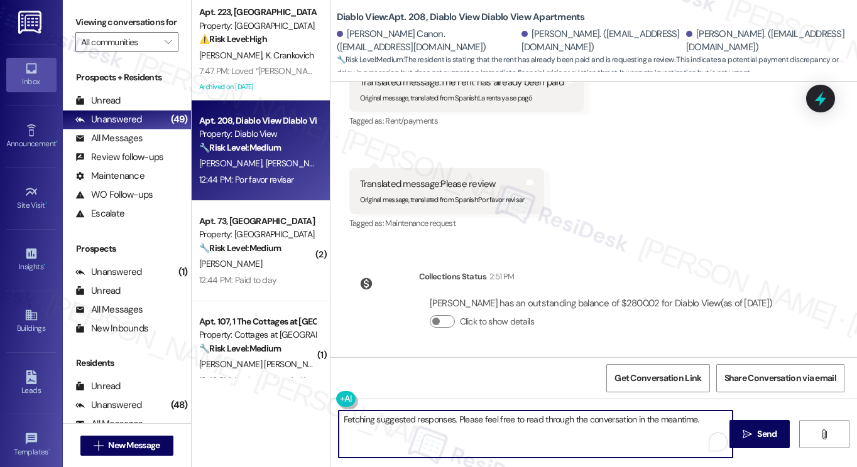
click at [436, 425] on textarea "Fetching suggested responses. Please feel free to read through the conversation…" at bounding box center [536, 434] width 394 height 47
paste textarea "Hi {{first_name}}! Thanks for taking care of it. Did you receive a payment conf…"
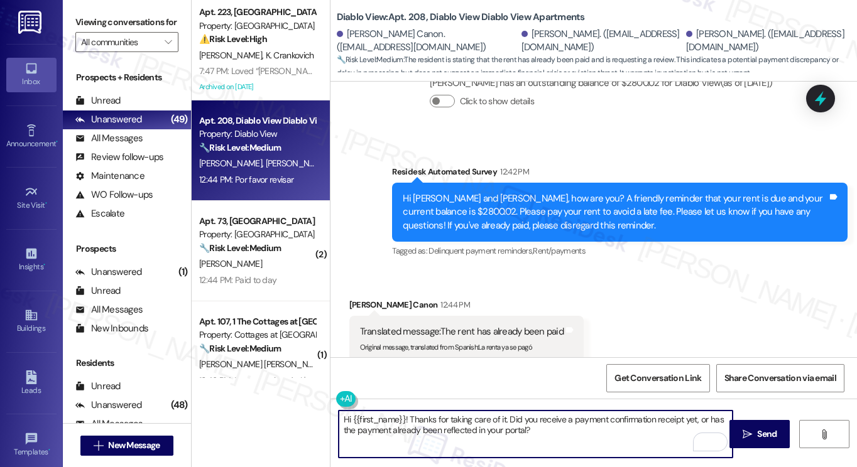
scroll to position [2763, 0]
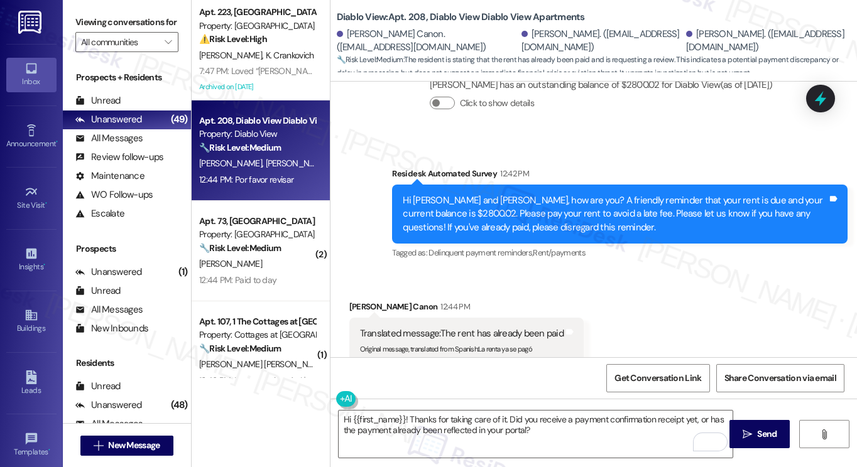
click at [354, 303] on div "Flor Canon 12:44 PM" at bounding box center [466, 309] width 234 height 18
copy div "Flor"
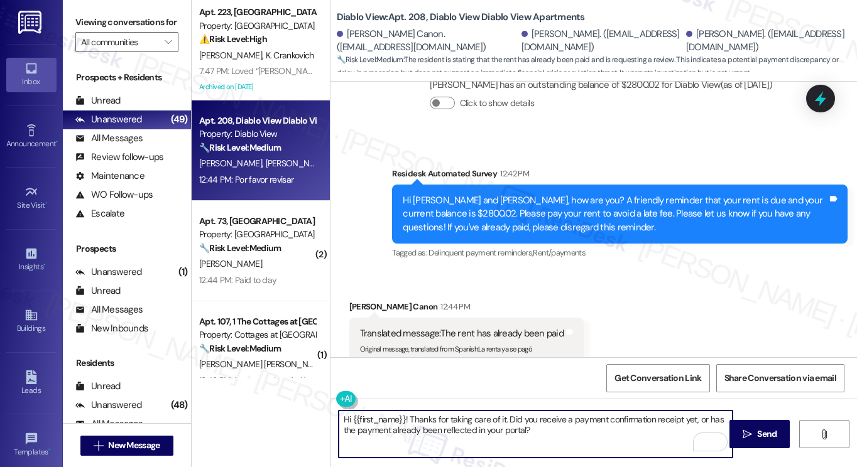
drag, startPoint x: 349, startPoint y: 419, endPoint x: 401, endPoint y: 411, distance: 52.7
click at [403, 411] on textarea "Hi {{first_name}}! Thanks for taking care of it. Did you receive a payment conf…" at bounding box center [536, 434] width 394 height 47
paste textarea "Flor"
type textarea "Hi Flor! Thanks for taking care of it. Did you receive a payment confirmation r…"
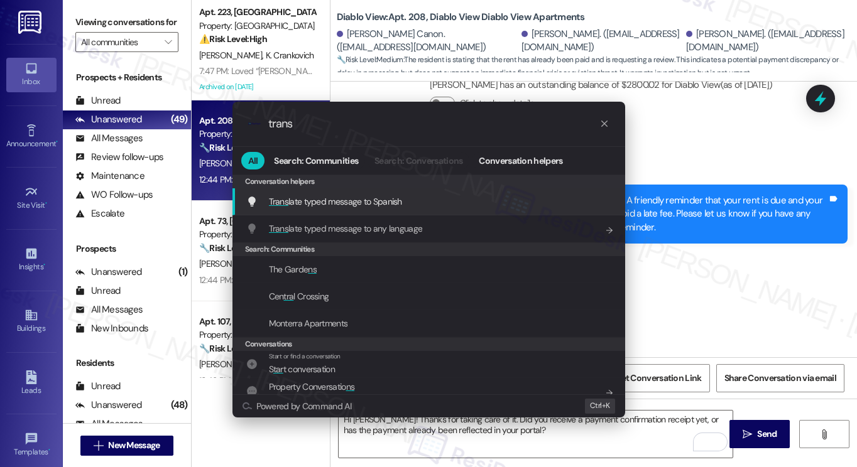
type input "trans"
click at [444, 201] on div "Trans late typed message to Spanish Add shortcut" at bounding box center [430, 202] width 368 height 14
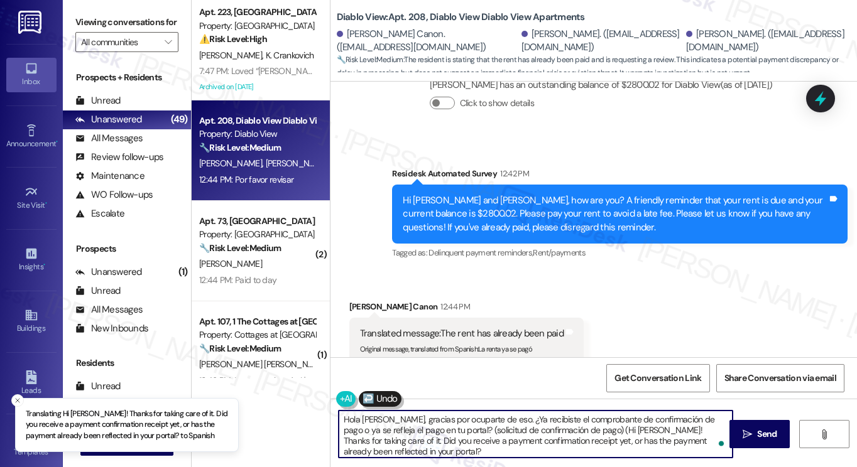
type textarea "Hola Flor, gracias por ocuparte de eso. ¿Ya recibiste el comprobante de confirm…"
click at [745, 432] on icon "" at bounding box center [747, 435] width 9 height 10
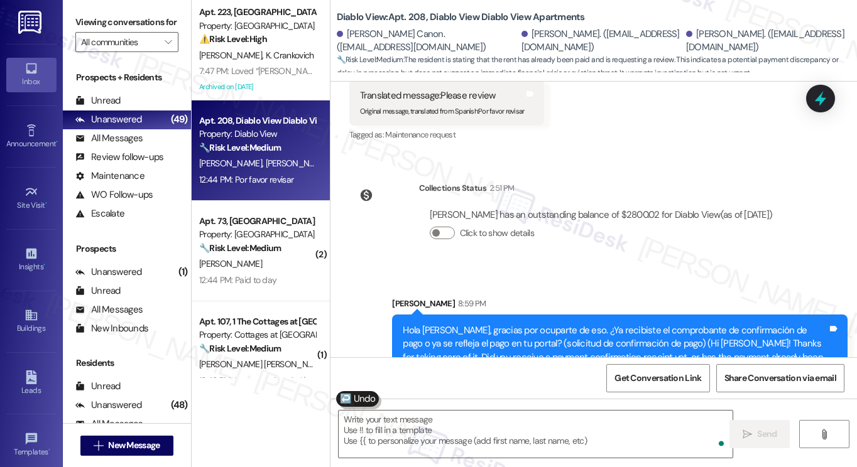
scroll to position [3142, 0]
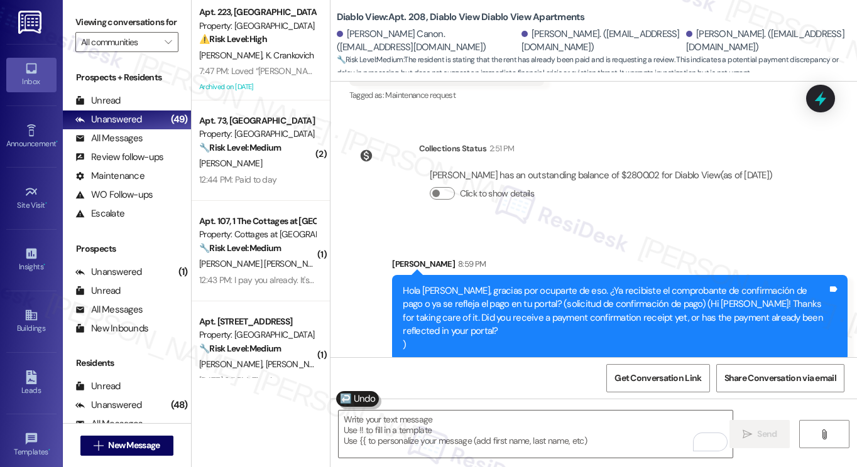
click at [533, 298] on div "Hola Flor, gracias por ocuparte de eso. ¿Ya recibiste el comprobante de confirm…" at bounding box center [615, 318] width 425 height 67
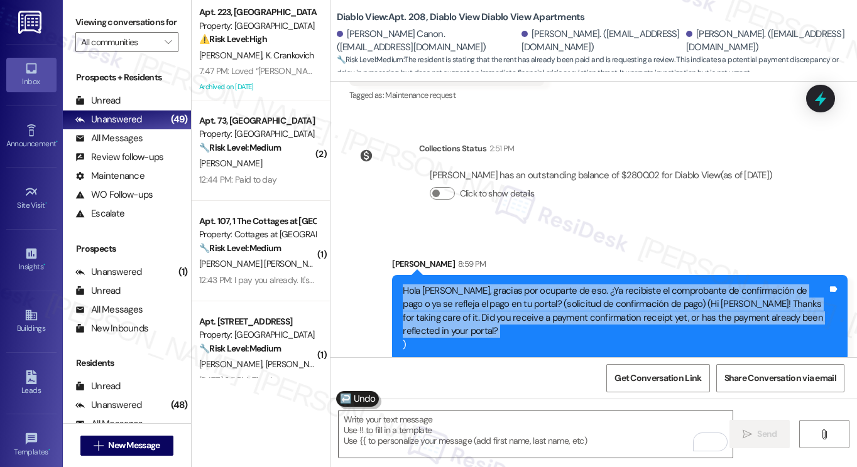
click at [533, 298] on div "Hola Flor, gracias por ocuparte de eso. ¿Ya recibiste el comprobante de confirm…" at bounding box center [615, 318] width 425 height 67
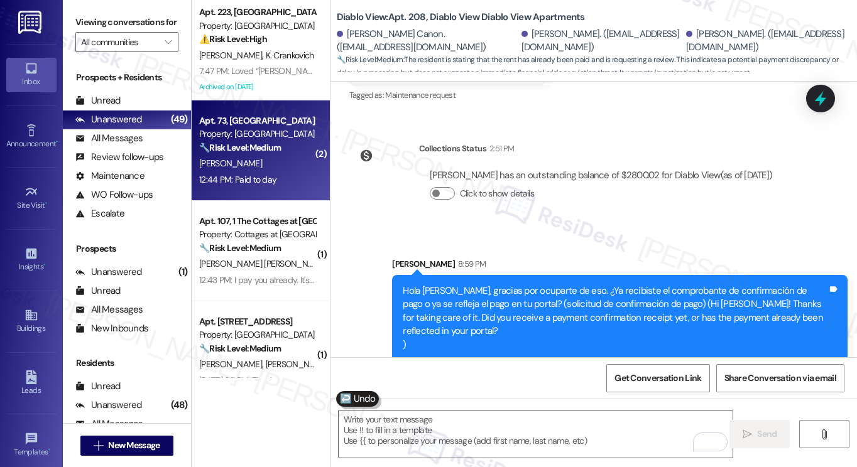
click at [283, 165] on div "R. Rice" at bounding box center [257, 164] width 119 height 16
type textarea "Fetching suggested responses. Please feel free to read through the conversation…"
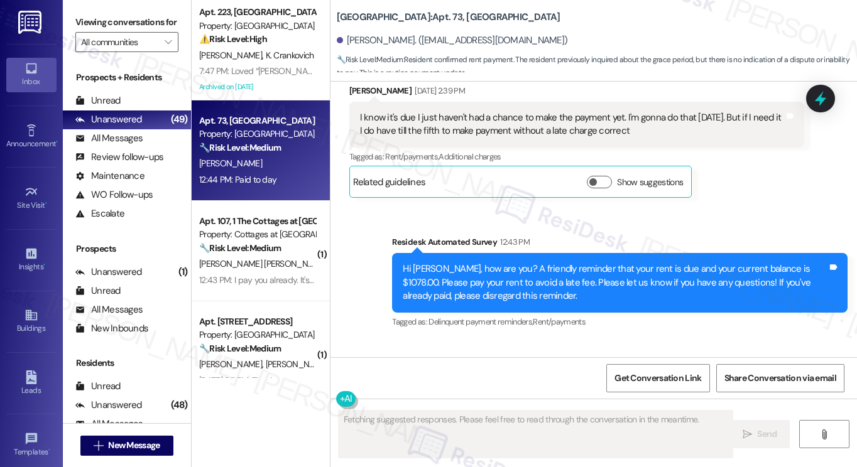
scroll to position [22995, 0]
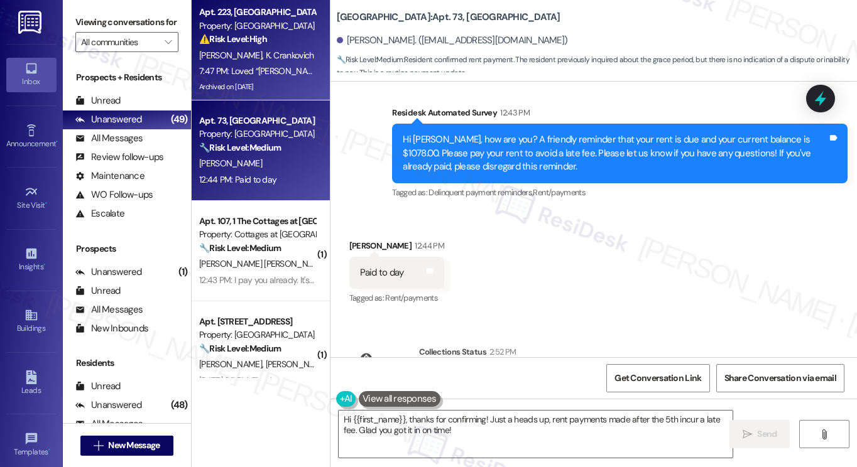
drag, startPoint x: 82, startPoint y: 4, endPoint x: 196, endPoint y: 72, distance: 132.4
click at [82, 4] on div "Viewing conversations for All communities " at bounding box center [127, 32] width 128 height 65
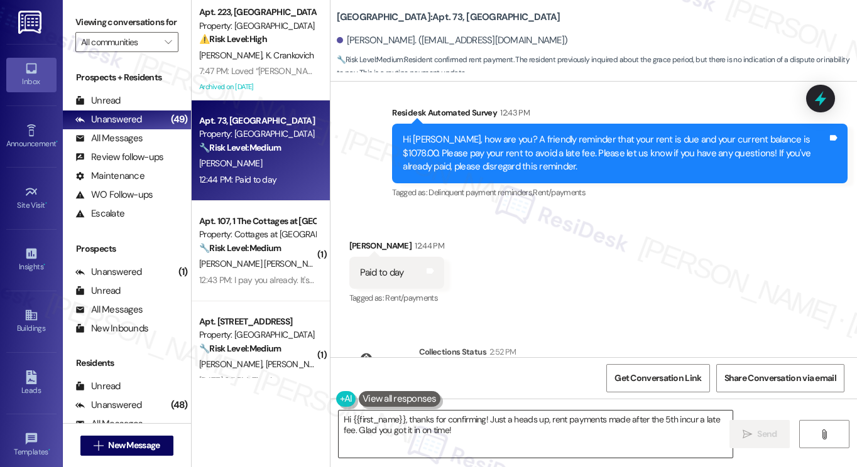
click at [483, 411] on div "Hi {{first_name}}, thanks for confirming! Just a heads up, rent payments made a…" at bounding box center [535, 434] width 395 height 48
click at [476, 418] on textarea "Hi {{first_name}}, thanks for confirming! Just a heads up, rent payments made a…" at bounding box center [536, 434] width 394 height 47
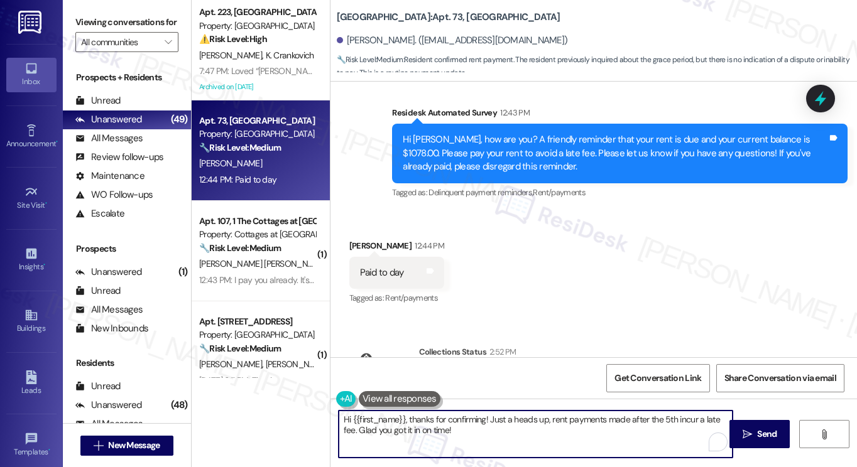
paste textarea "! Thanks for taking care of it. Did you receive a payment confirmation receipt …"
type textarea "Hi {{first_name}}! Thanks for taking care of it. Did you receive a payment conf…"
click at [364, 239] on div "Rebecca Rice 12:44 PM" at bounding box center [396, 248] width 95 height 18
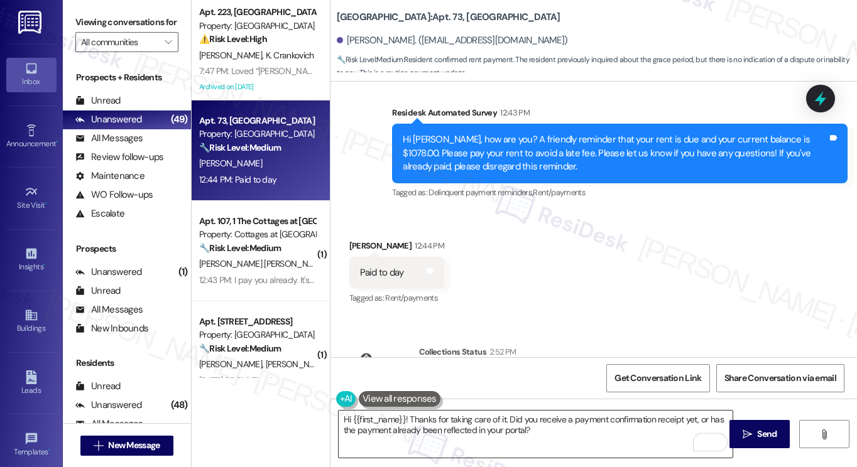
click at [580, 432] on textarea "Hi {{first_name}}! Thanks for taking care of it. Did you receive a payment conf…" at bounding box center [536, 434] width 394 height 47
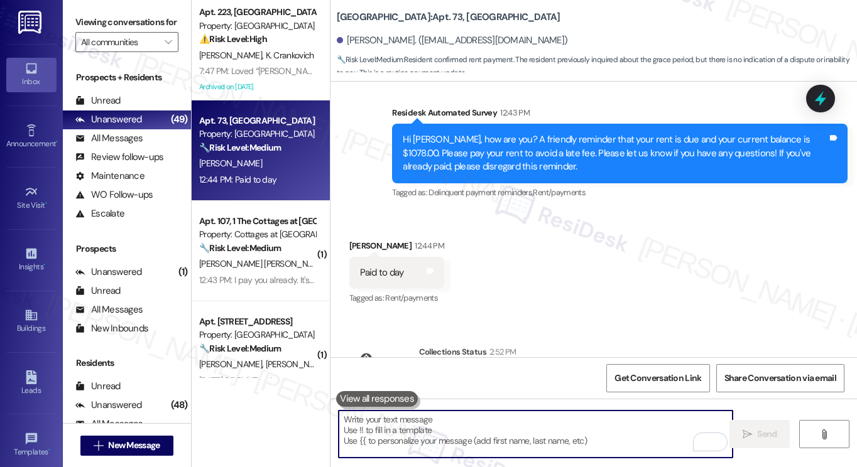
scroll to position [22865, 0]
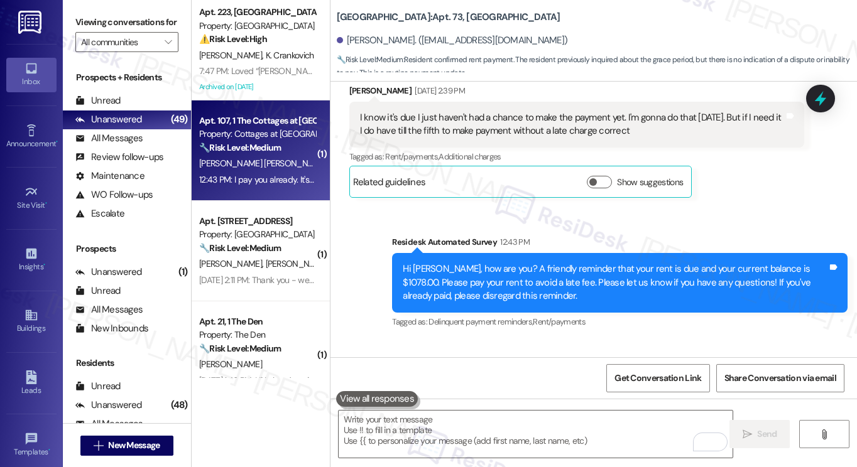
click at [330, 160] on span "B. Franco Gutierrez" at bounding box center [365, 163] width 71 height 11
type textarea "Fetching suggested responses. Please feel free to read through the conversation…"
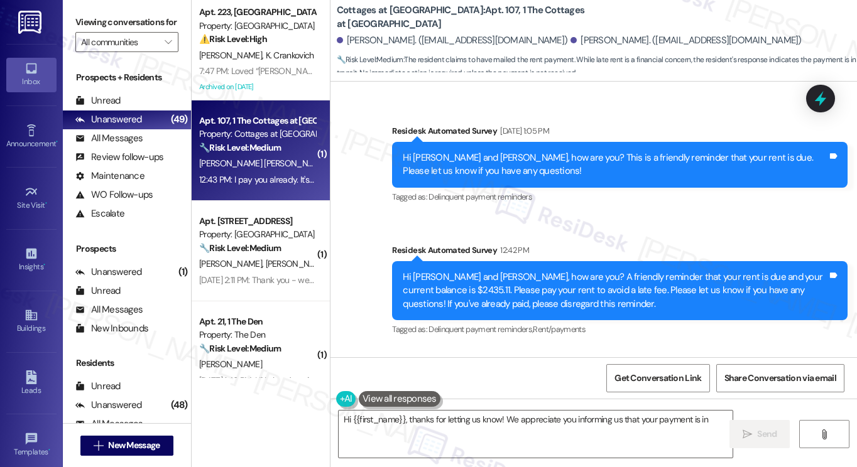
scroll to position [2368, 0]
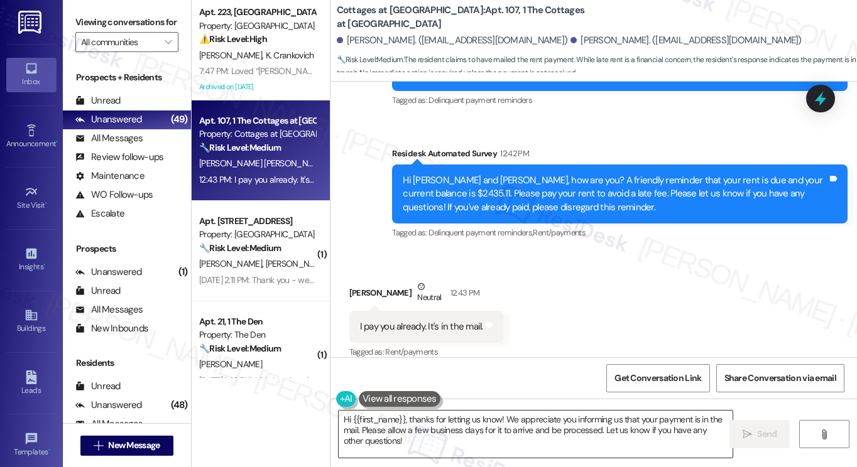
click at [543, 430] on textarea "Hi {{first_name}}, thanks for letting us know! We appreciate you informing us t…" at bounding box center [536, 434] width 394 height 47
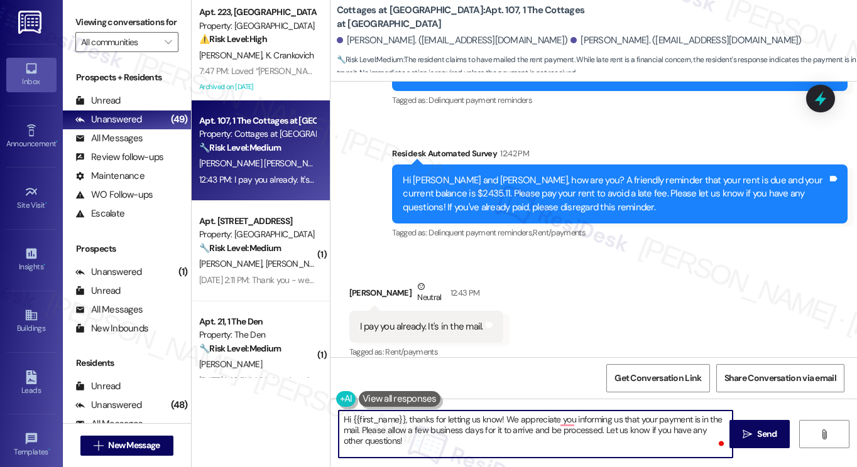
click at [454, 443] on textarea "Hi {{first_name}}, thanks for letting us know! We appreciate you informing us t…" at bounding box center [536, 434] width 394 height 47
drag, startPoint x: 508, startPoint y: 419, endPoint x: 406, endPoint y: 418, distance: 101.8
click at [406, 418] on textarea "Hi {{first_name}}, thanks for letting us know! We appreciate you informing us t…" at bounding box center [536, 434] width 394 height 47
drag, startPoint x: 679, startPoint y: 428, endPoint x: 637, endPoint y: 419, distance: 43.1
click at [637, 419] on textarea "Hi {{first_name}}, we appreciate you informing us that your payment is in the m…" at bounding box center [536, 434] width 394 height 47
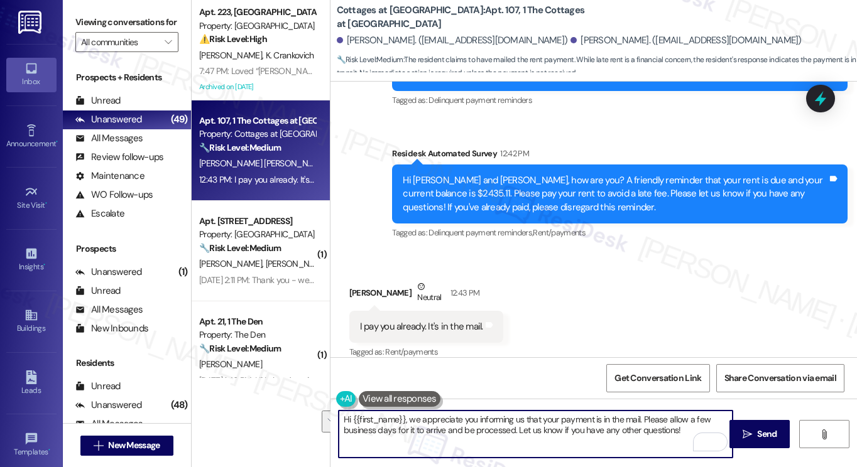
click at [641, 427] on textarea "Hi {{first_name}}, we appreciate you informing us that your payment is in the m…" at bounding box center [536, 434] width 394 height 47
drag, startPoint x: 511, startPoint y: 429, endPoint x: 641, endPoint y: 406, distance: 132.0
click at [641, 406] on div "Hi {{first_name}}, we appreciate you informing us that your payment is in the m…" at bounding box center [593, 446] width 526 height 94
click at [560, 437] on textarea "Hi {{first_name}}, we appreciate you informing us that your payment is in the m…" at bounding box center [536, 434] width 394 height 47
click at [362, 280] on div "Brianda Franco Gutierrez Neutral 12:43 PM" at bounding box center [426, 295] width 154 height 31
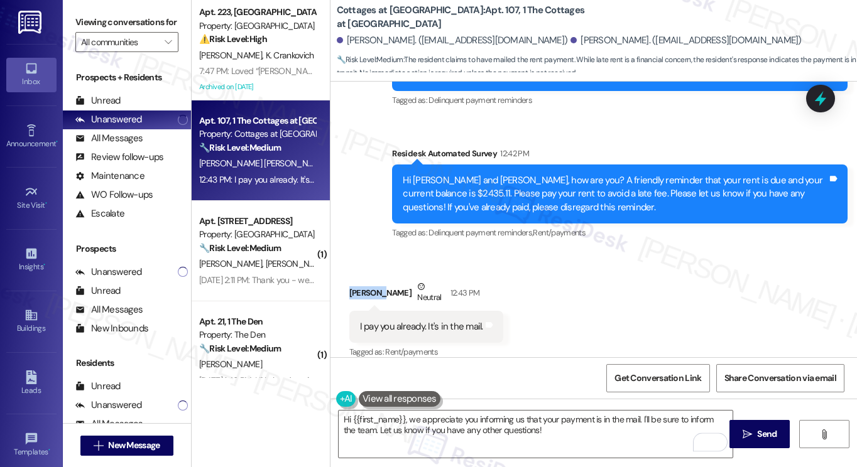
click at [362, 280] on div "Brianda Franco Gutierrez Neutral 12:43 PM" at bounding box center [426, 295] width 154 height 31
copy div "Brianda"
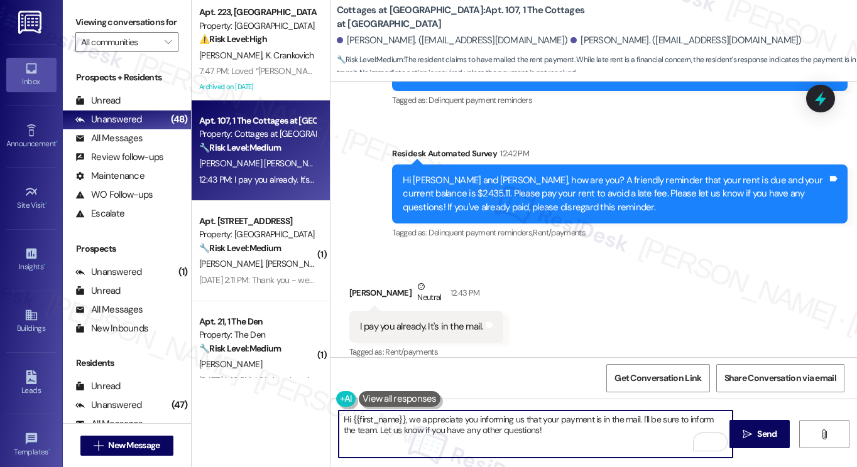
drag, startPoint x: 350, startPoint y: 417, endPoint x: 402, endPoint y: 411, distance: 52.4
click at [402, 411] on textarea "Hi {{first_name}}, we appreciate you informing us that your payment is in the m…" at bounding box center [536, 434] width 394 height 47
paste textarea "Brianda"
type textarea "Hi Brianda, we appreciate you informing us that your payment is in the mail. I'…"
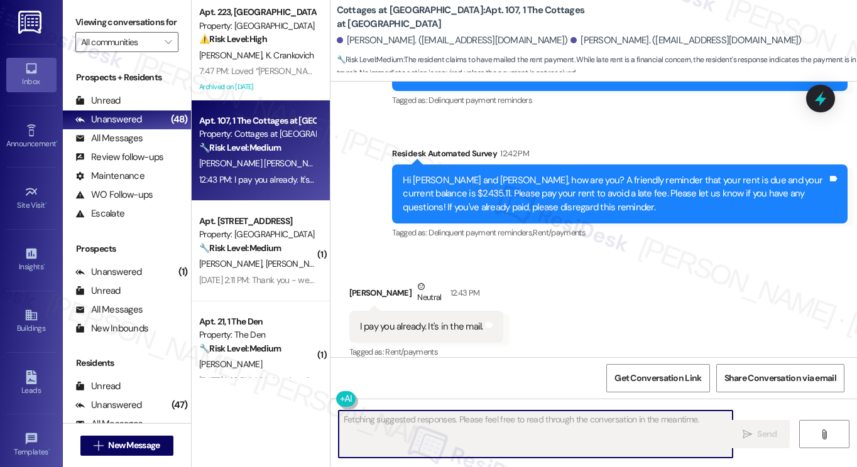
click at [536, 254] on div "Received via SMS Brianda Franco Gutierrez Neutral 12:43 PM I pay you already. I…" at bounding box center [593, 311] width 526 height 119
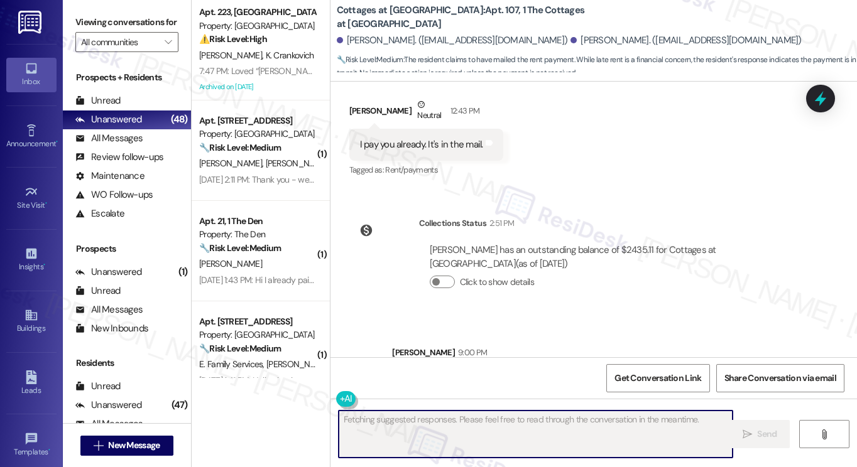
scroll to position [2598, 0]
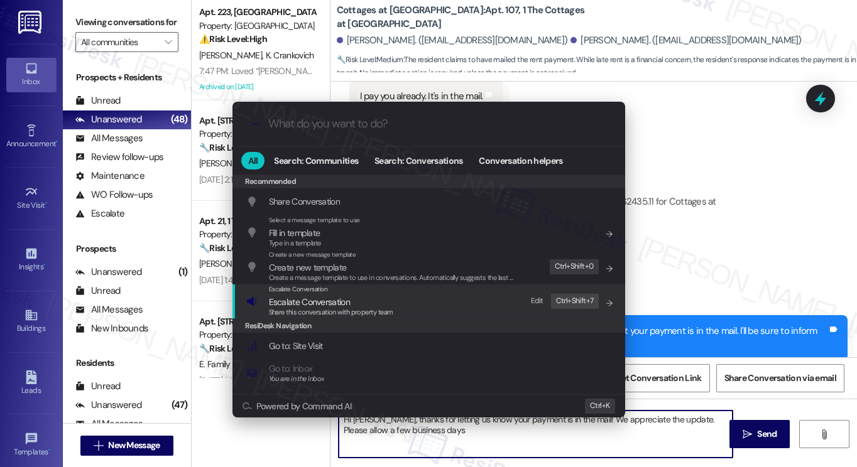
click at [327, 303] on span "Escalate Conversation" at bounding box center [309, 302] width 81 height 11
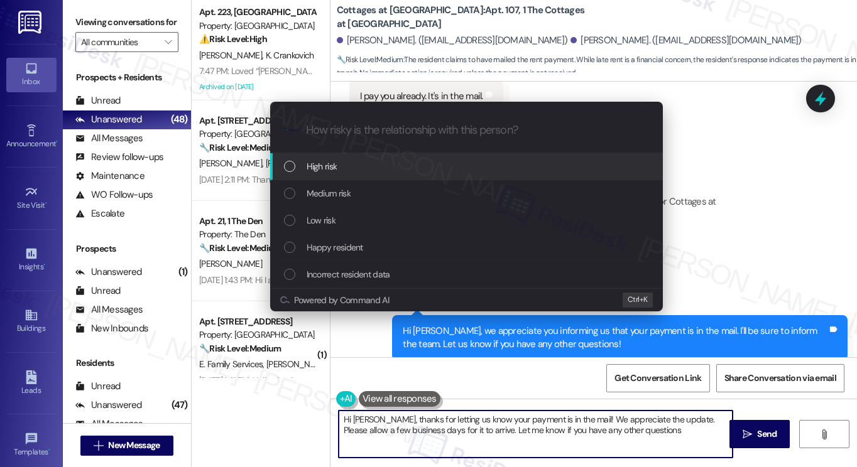
click at [379, 199] on div "Medium risk" at bounding box center [468, 194] width 368 height 14
type textarea "Hi Brianda, thanks for letting us know your payment is in the mail! We apprecia…"
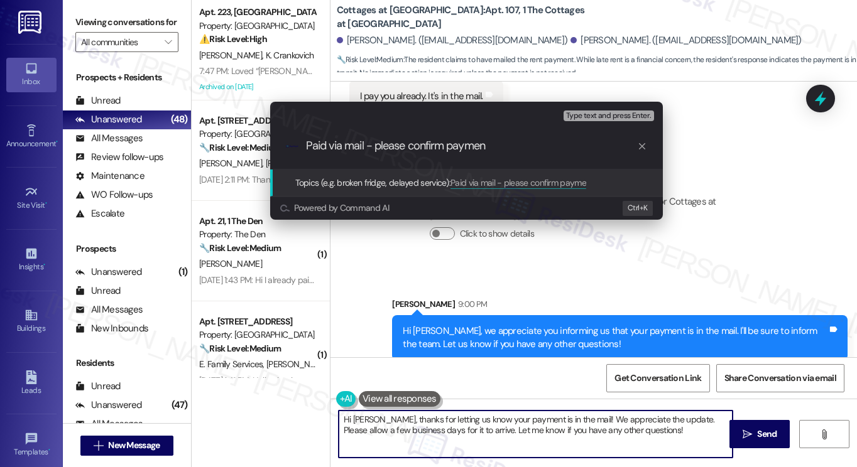
type input "Paid via mail - please confirm payment"
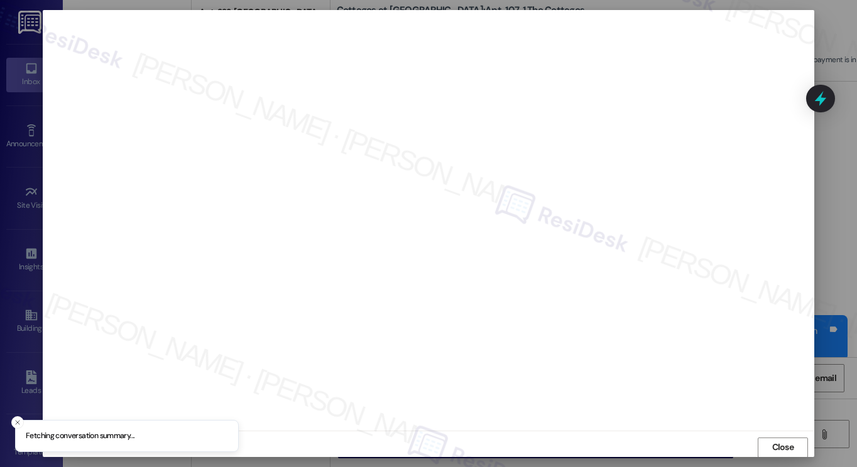
scroll to position [0, 0]
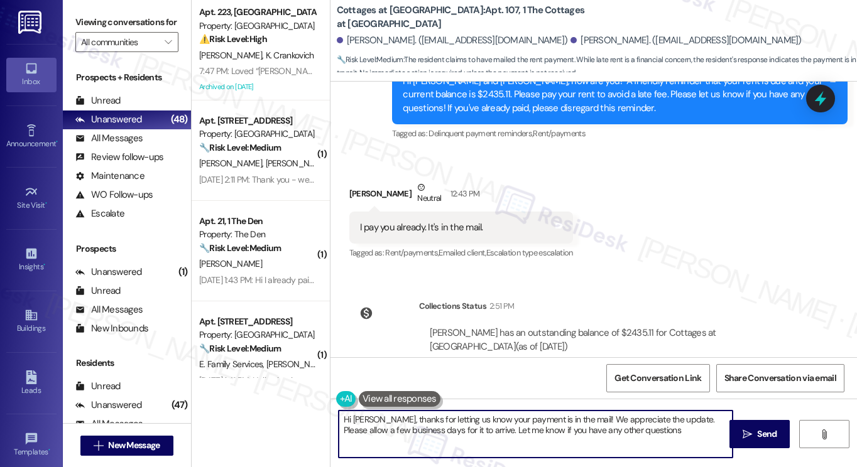
type textarea "Hi Brianda, thanks for letting us know your payment is in the mail! We apprecia…"
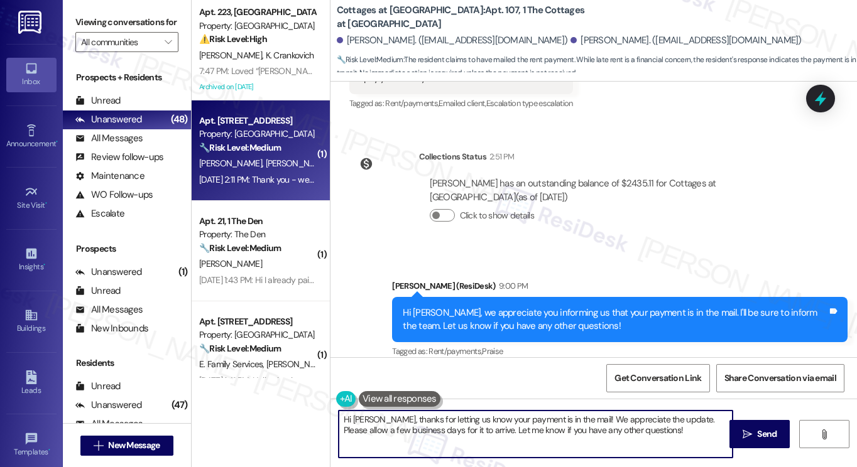
click at [265, 163] on span "J. Poole" at bounding box center [296, 163] width 63 height 11
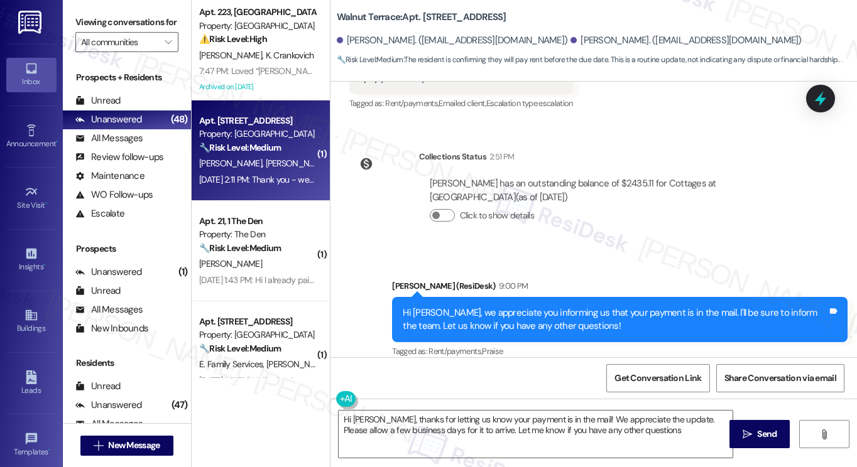
type textarea "Hi Brianda, thanks for letting us know your payment is in the mail! We apprecia…"
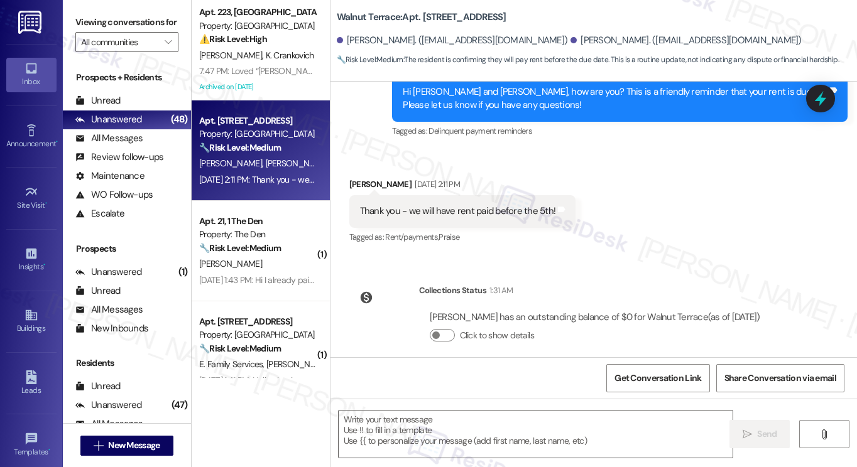
click at [500, 205] on div "Thank you - we will have rent paid before the 5th! Tags and notes" at bounding box center [462, 211] width 227 height 32
drag, startPoint x: 87, startPoint y: 28, endPoint x: 88, endPoint y: 35, distance: 6.9
click at [87, 28] on label "Viewing conversations for" at bounding box center [126, 22] width 103 height 19
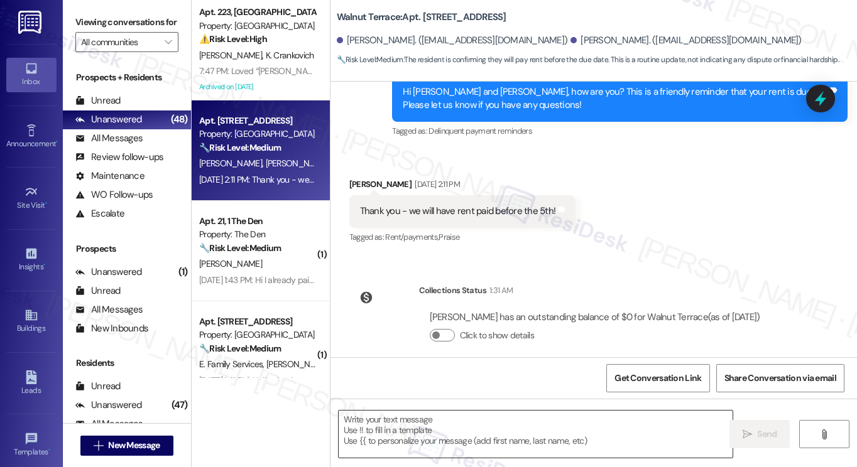
click at [374, 427] on textarea at bounding box center [536, 434] width 394 height 47
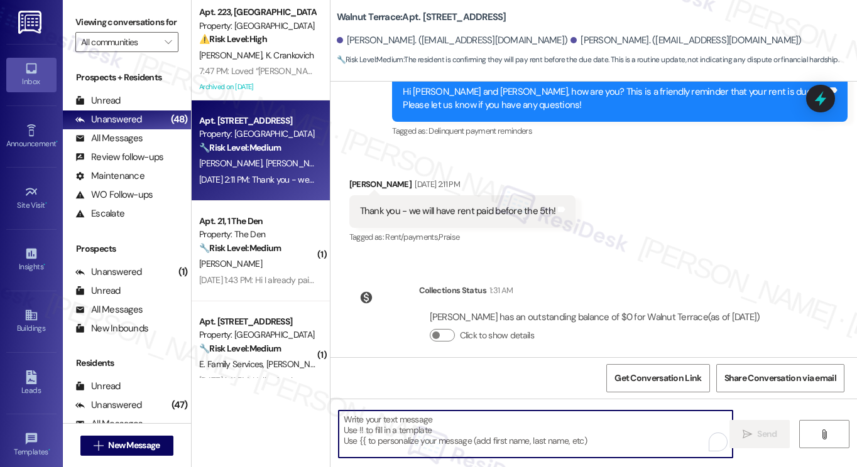
paste textarea "Great! Thanks for confirming! If you have any questions or concerns in the futu…"
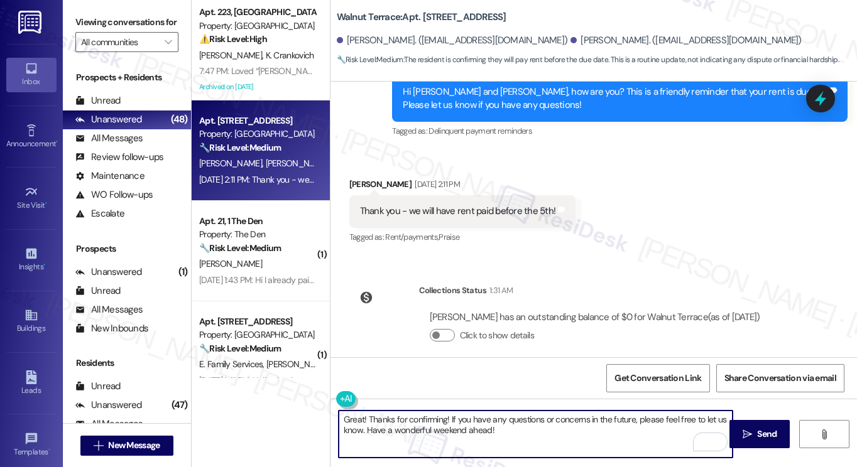
click at [364, 178] on div "Jessica Poole Sep 03, 2025 at 2:11 PM" at bounding box center [462, 187] width 227 height 18
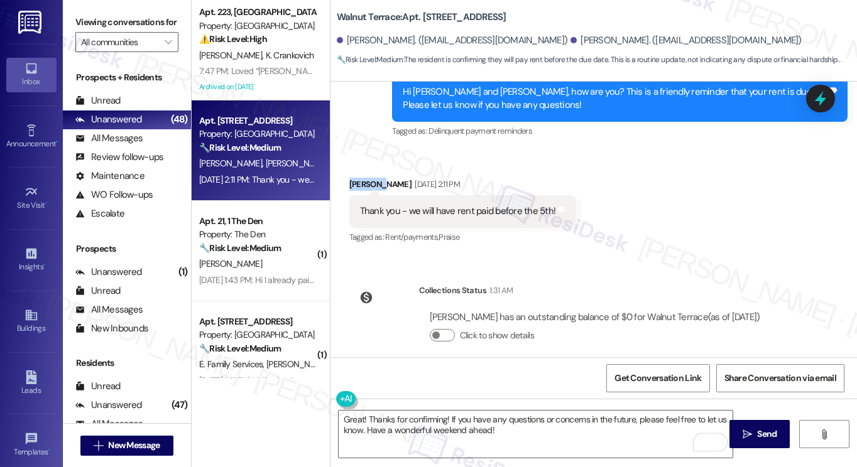
click at [364, 178] on div "Jessica Poole Sep 03, 2025 at 2:11 PM" at bounding box center [462, 187] width 227 height 18
copy div "Jessica"
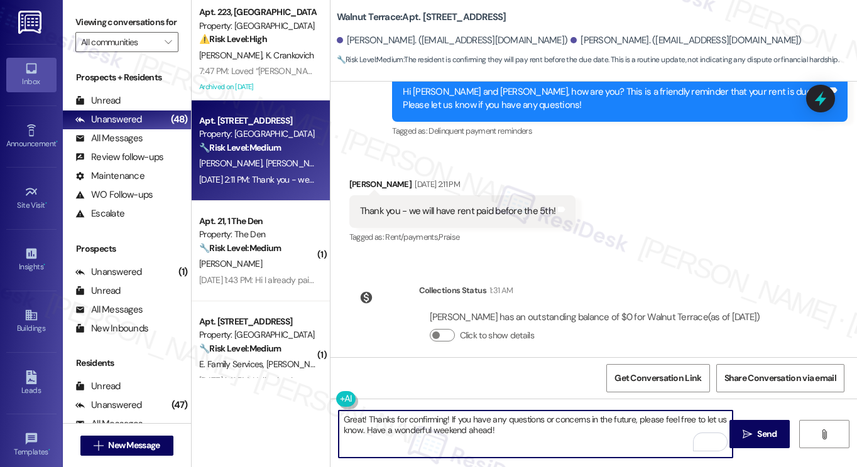
click at [444, 417] on textarea "Great! Thanks for confirming! If you have any questions or concerns in the futu…" at bounding box center [536, 434] width 394 height 47
paste textarea "Jessica"
type textarea "Great! Thanks for confirming, Jessica! If you have any questions or concerns in…"
click at [518, 428] on textarea "Great! Thanks for confirming, Jessica! If you have any questions or concerns in…" at bounding box center [536, 434] width 394 height 47
click at [527, 428] on textarea "Great! Thanks for confirming, Jessica! If you have any questions or concerns in…" at bounding box center [536, 434] width 394 height 47
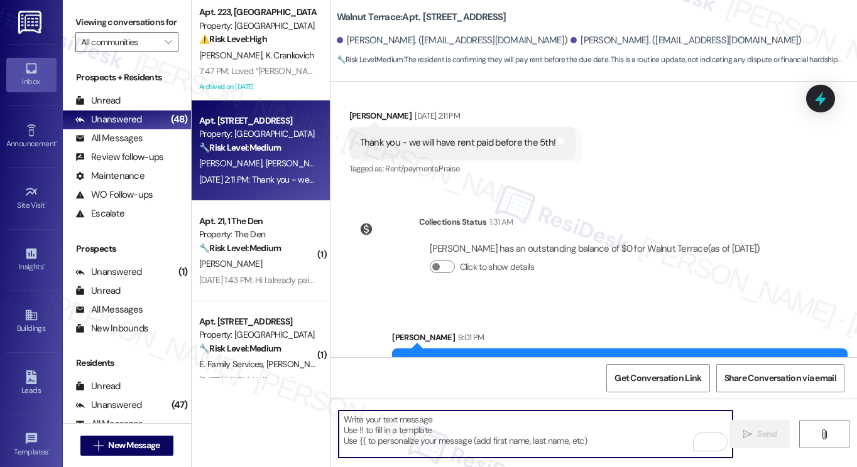
scroll to position [1609, 0]
